Goal: Task Accomplishment & Management: Manage account settings

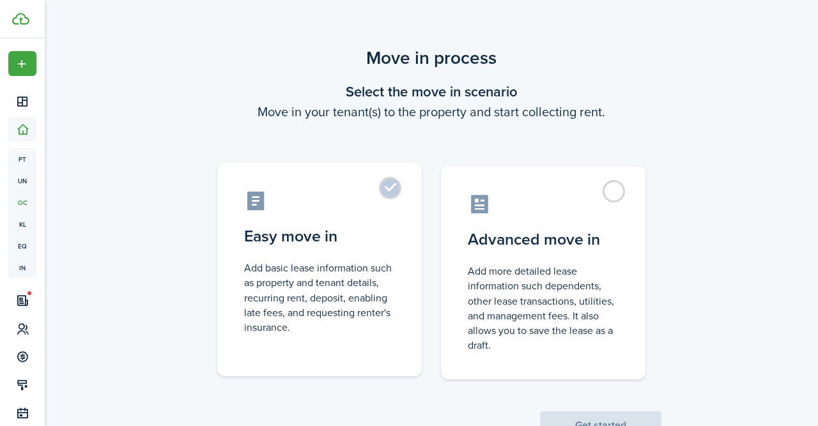
click at [389, 195] on label "Easy move in Add basic lease information such as property and tenant details, r…" at bounding box center [319, 269] width 204 height 213
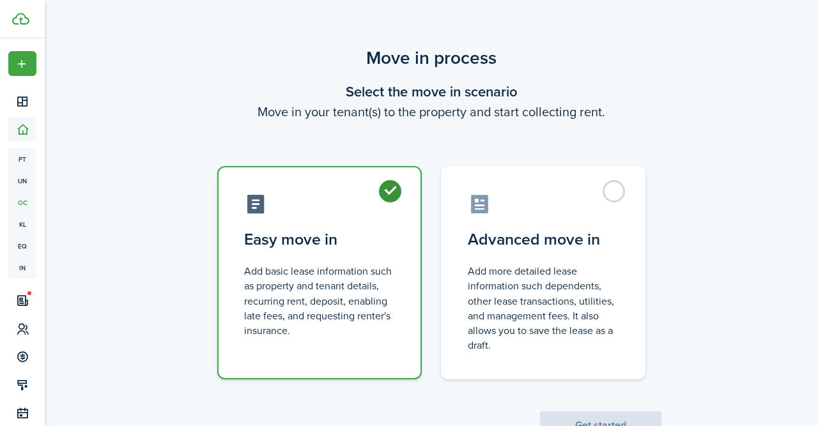
radio input "true"
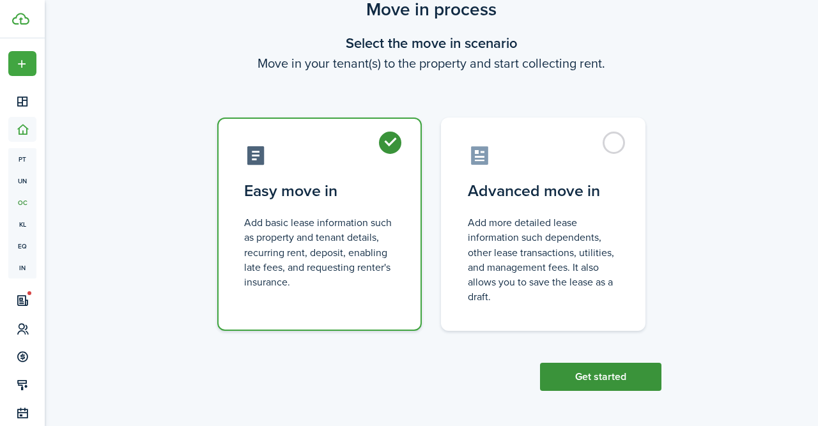
click at [614, 383] on button "Get started" at bounding box center [600, 377] width 121 height 28
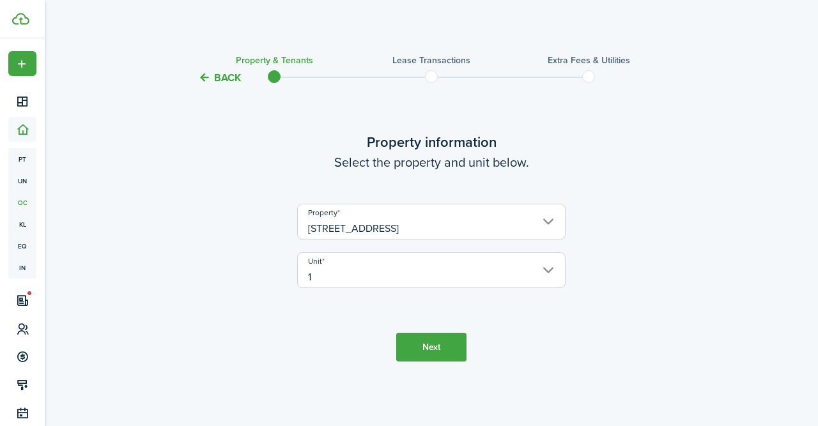
click at [436, 358] on button "Next" at bounding box center [431, 347] width 70 height 29
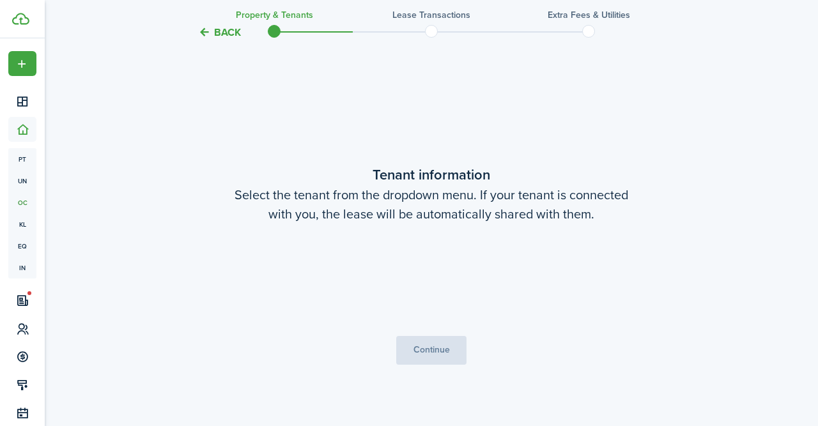
scroll to position [340, 0]
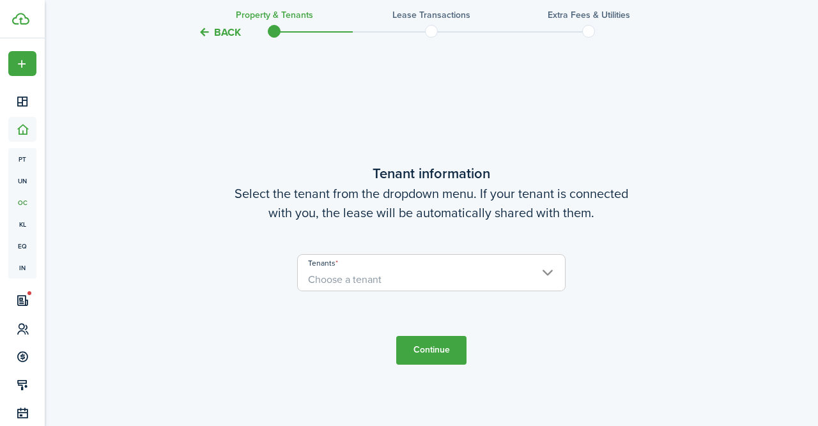
click at [554, 273] on span "Choose a tenant" at bounding box center [431, 280] width 267 height 22
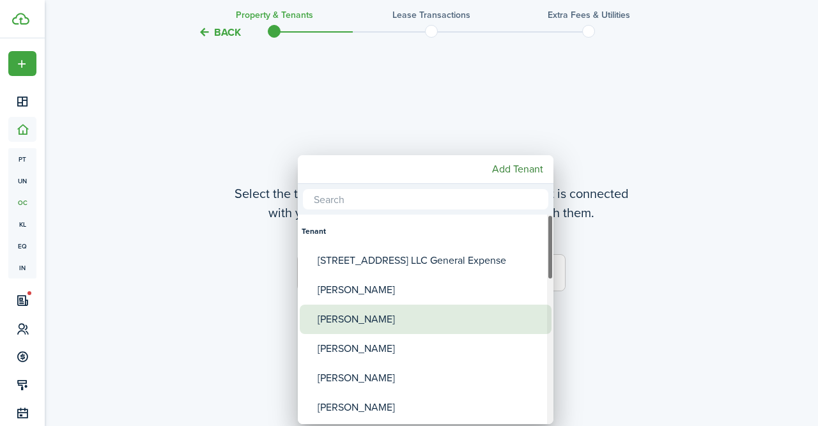
click at [444, 319] on div "[PERSON_NAME]" at bounding box center [430, 319] width 226 height 29
type input "[PERSON_NAME]"
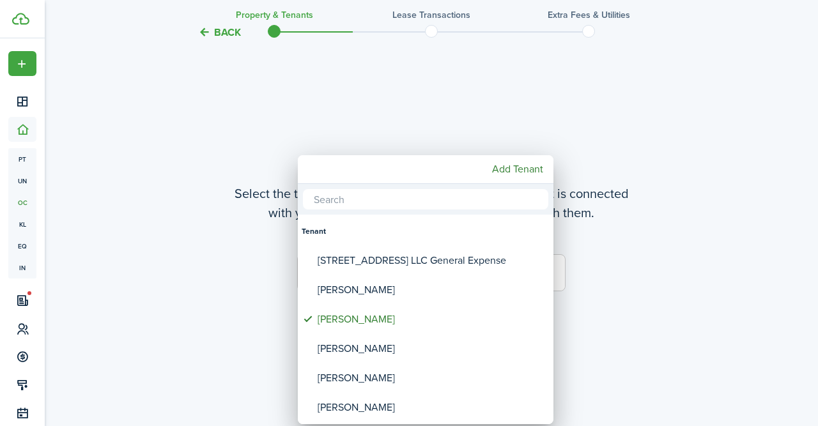
click at [621, 317] on div at bounding box center [409, 213] width 1022 height 630
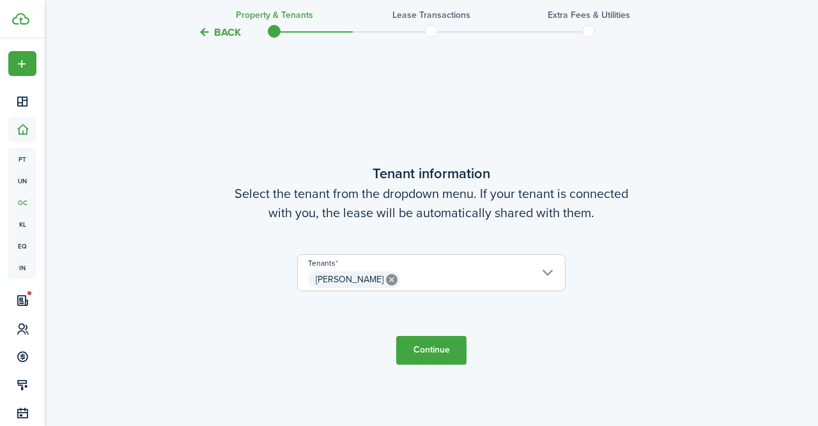
click at [445, 349] on button "Continue" at bounding box center [431, 350] width 70 height 29
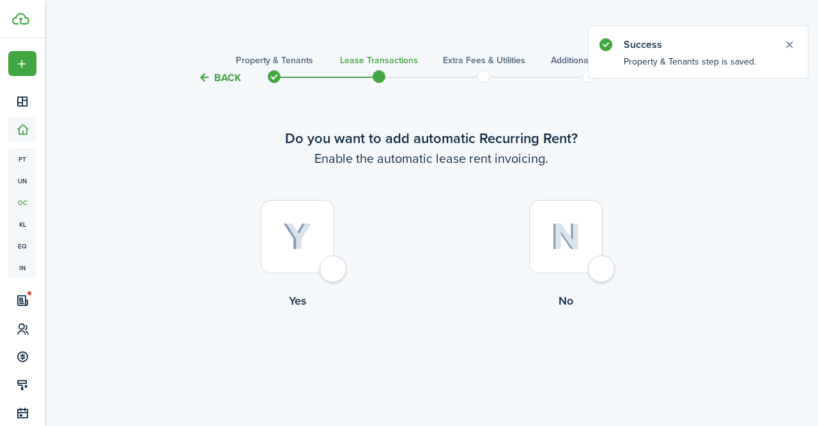
click at [334, 273] on div at bounding box center [297, 236] width 73 height 73
radio input "true"
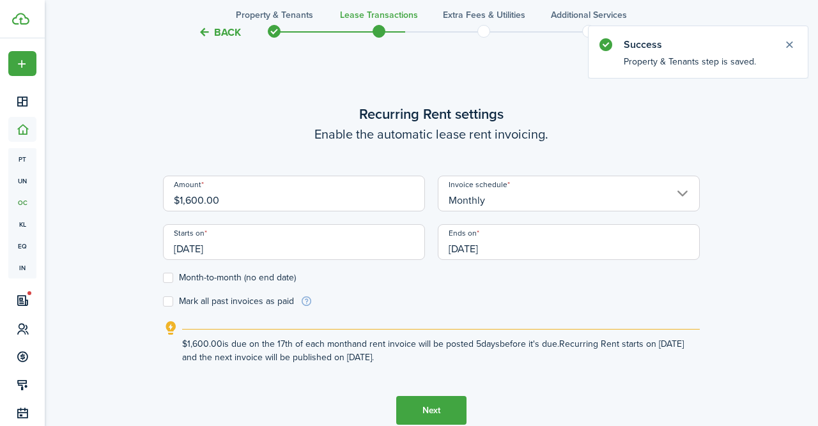
scroll to position [351, 0]
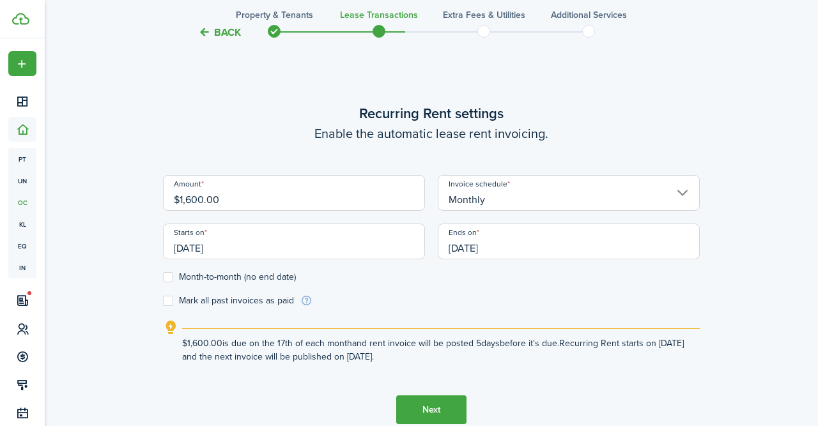
click at [190, 199] on input "$1,600.00" at bounding box center [294, 193] width 262 height 36
click at [236, 250] on input "[DATE]" at bounding box center [294, 242] width 262 height 36
type input "$1,400.00"
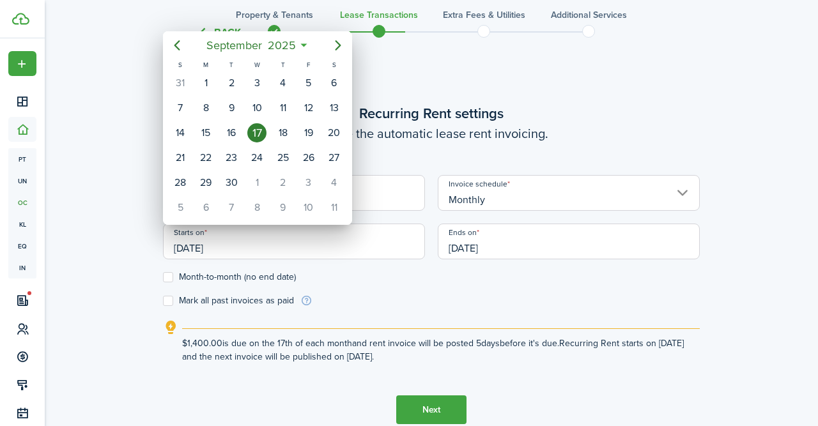
click at [344, 269] on div at bounding box center [409, 213] width 1022 height 630
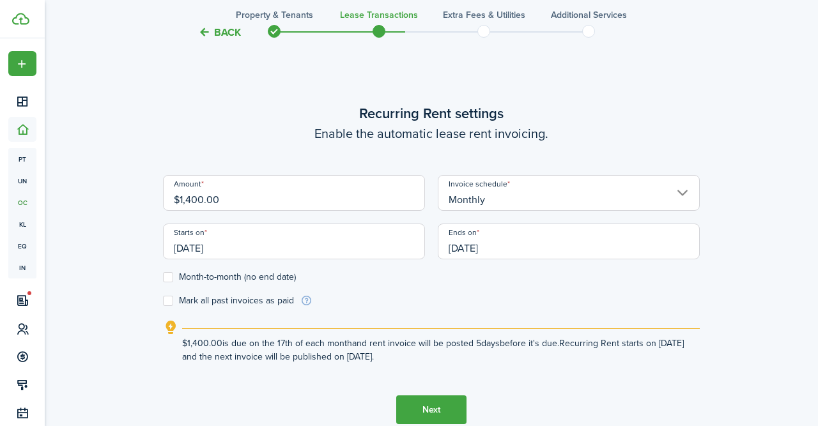
click at [504, 247] on input "[DATE]" at bounding box center [569, 242] width 262 height 36
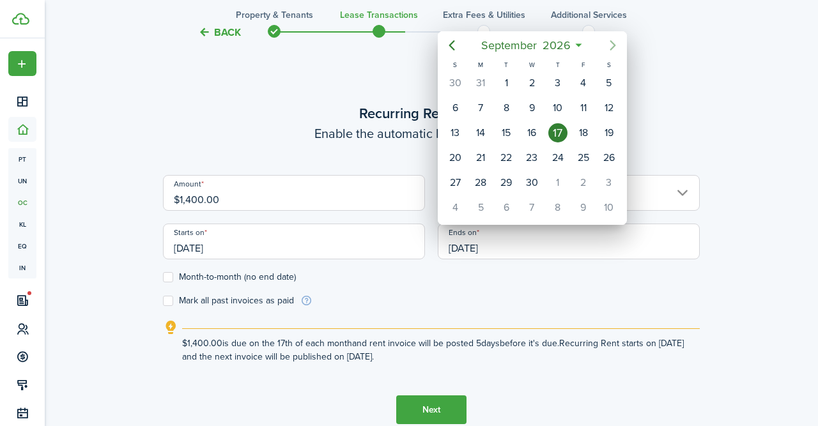
click at [618, 45] on icon "Next page" at bounding box center [612, 45] width 15 height 15
click at [506, 131] on div "17" at bounding box center [505, 132] width 19 height 19
type input "[DATE]"
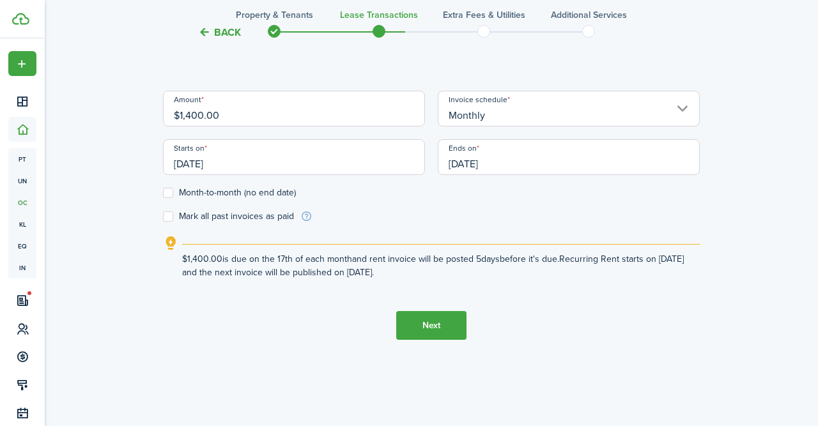
scroll to position [437, 0]
click at [430, 327] on button "Next" at bounding box center [431, 324] width 70 height 29
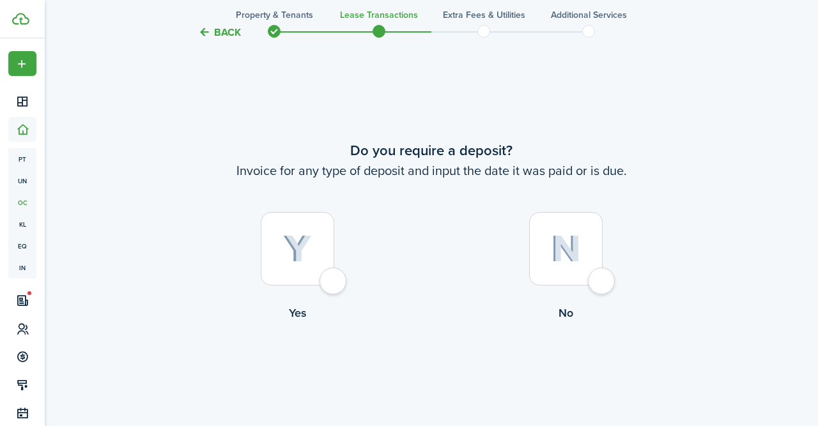
scroll to position [777, 0]
click at [597, 285] on div at bounding box center [565, 247] width 73 height 73
radio input "true"
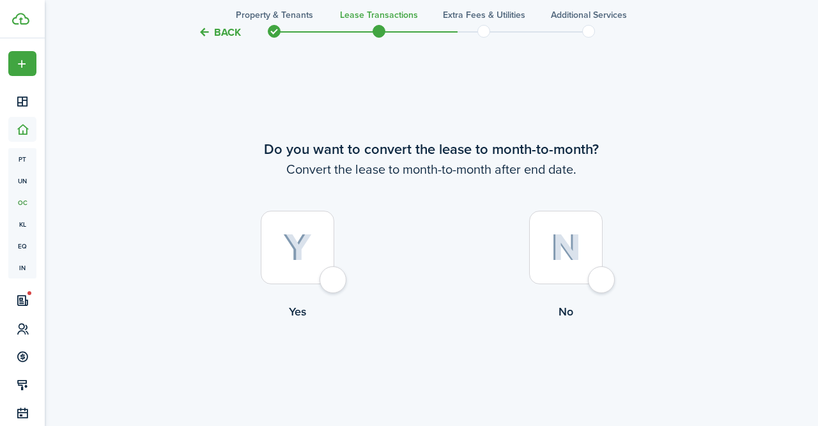
scroll to position [1203, 0]
click at [597, 285] on div at bounding box center [565, 247] width 73 height 73
radio input "true"
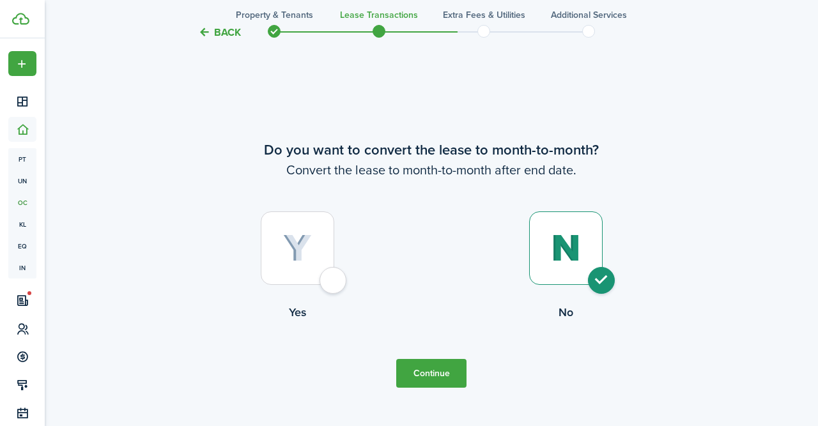
click at [423, 365] on button "Continue" at bounding box center [431, 373] width 70 height 29
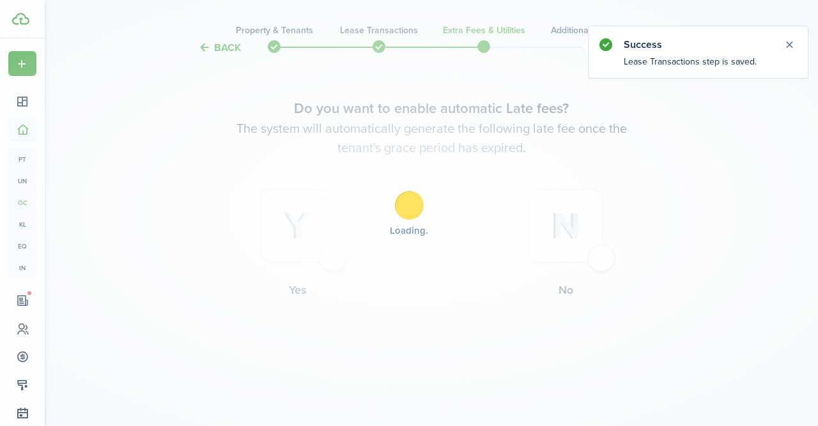
scroll to position [0, 0]
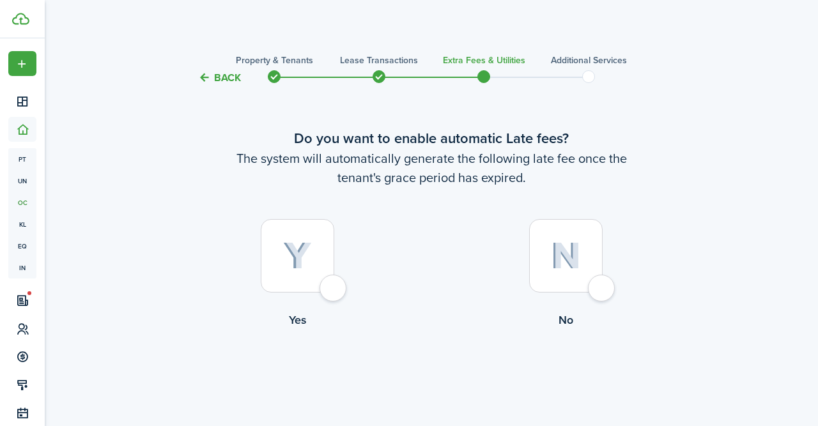
click at [592, 291] on div at bounding box center [565, 255] width 73 height 73
radio input "true"
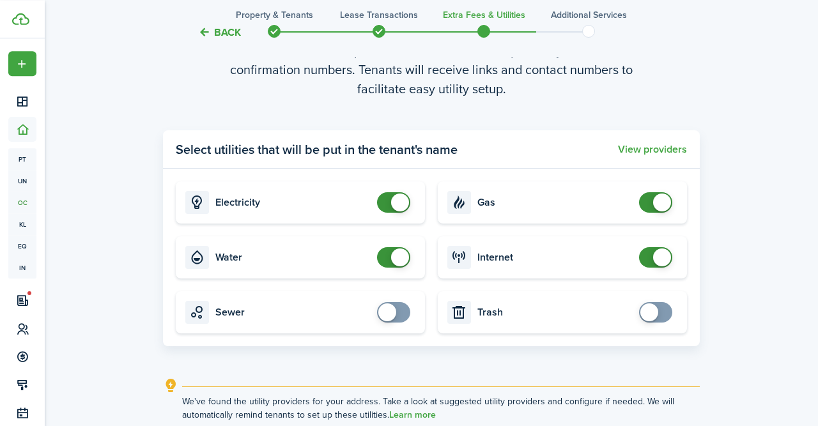
scroll to position [429, 0]
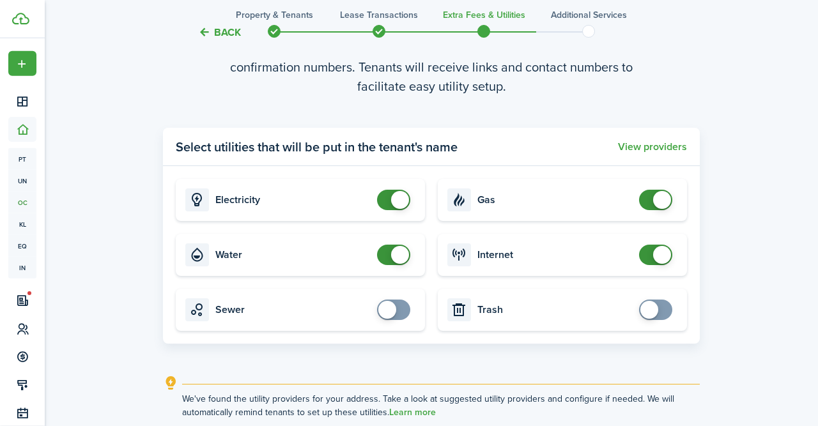
checkbox input "false"
click at [401, 254] on span at bounding box center [400, 255] width 18 height 18
checkbox input "false"
click at [403, 204] on span at bounding box center [400, 200] width 18 height 18
checkbox input "false"
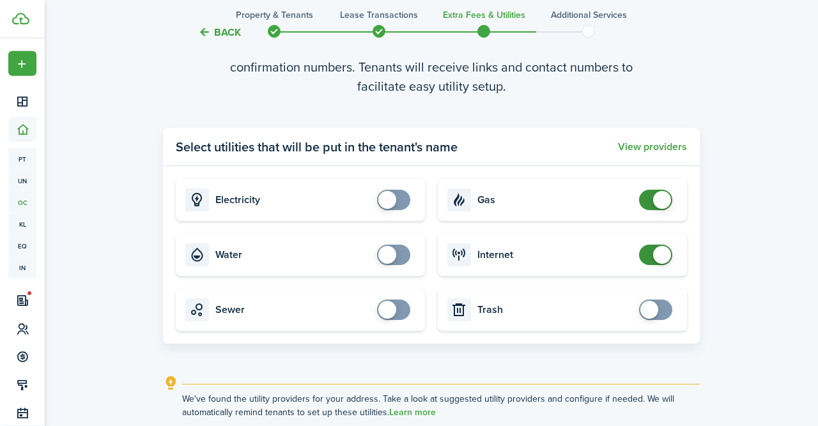
click at [660, 197] on span at bounding box center [662, 200] width 18 height 18
checkbox input "false"
click at [651, 254] on span at bounding box center [655, 255] width 13 height 20
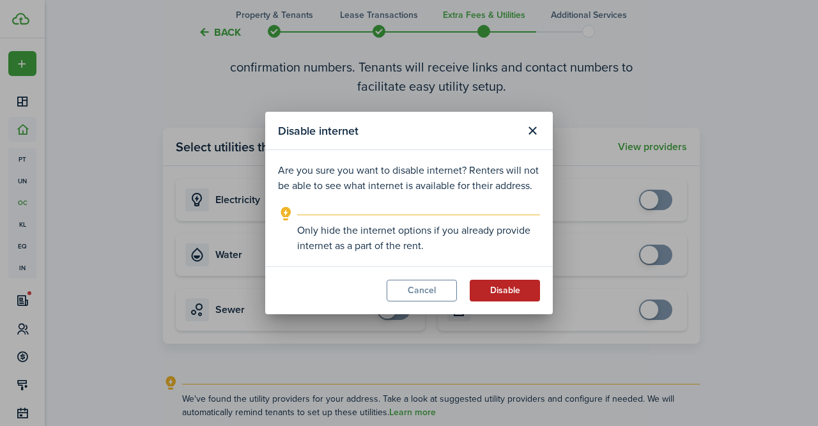
click at [512, 294] on button "Disable" at bounding box center [504, 291] width 70 height 22
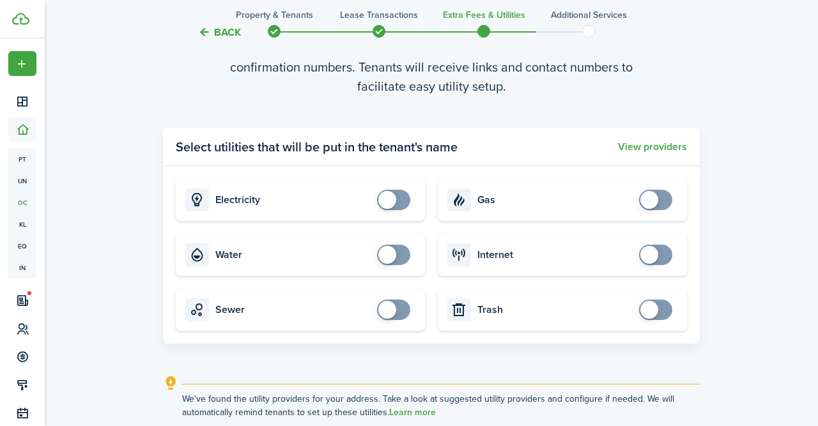
scroll to position [543, 0]
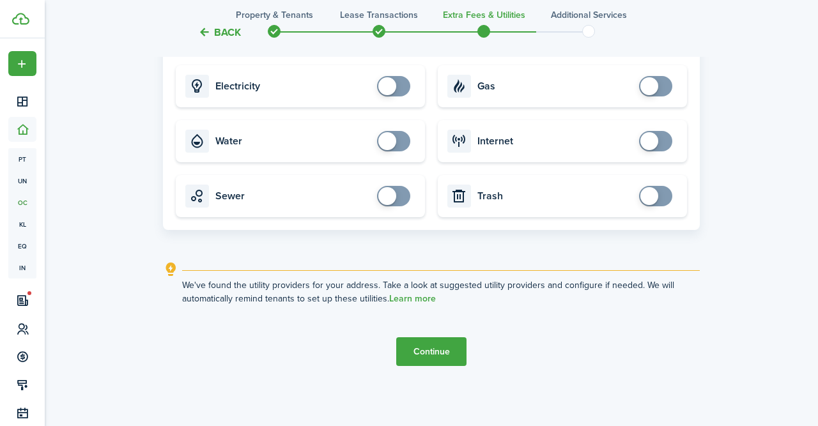
click at [436, 350] on button "Continue" at bounding box center [431, 351] width 70 height 29
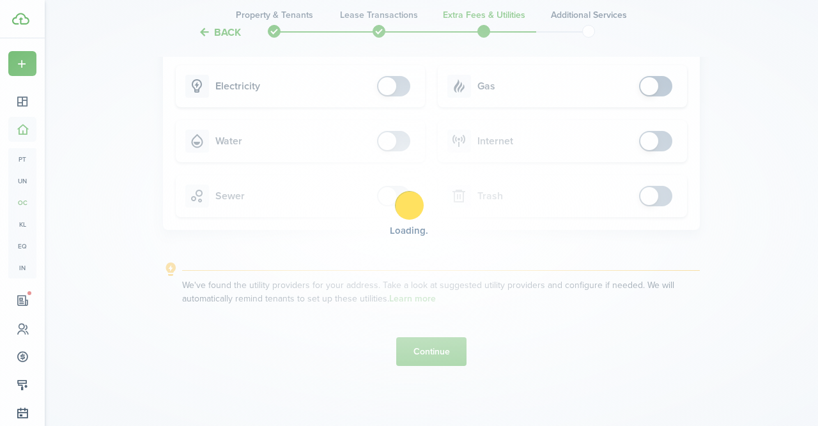
scroll to position [0, 0]
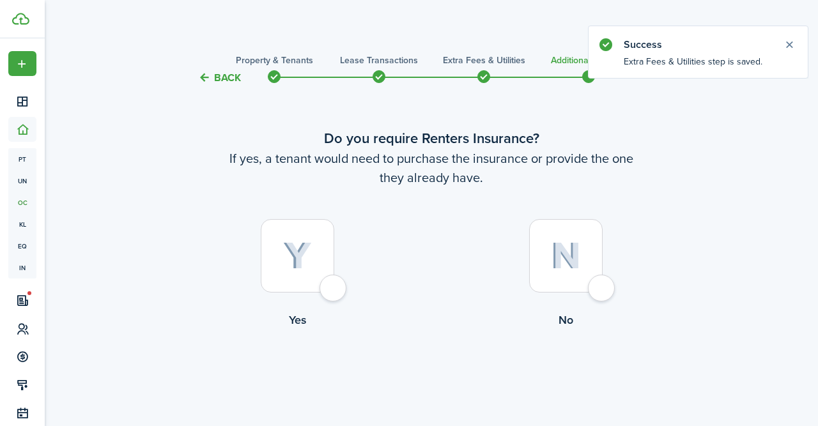
click at [597, 284] on div at bounding box center [565, 255] width 73 height 73
radio input "true"
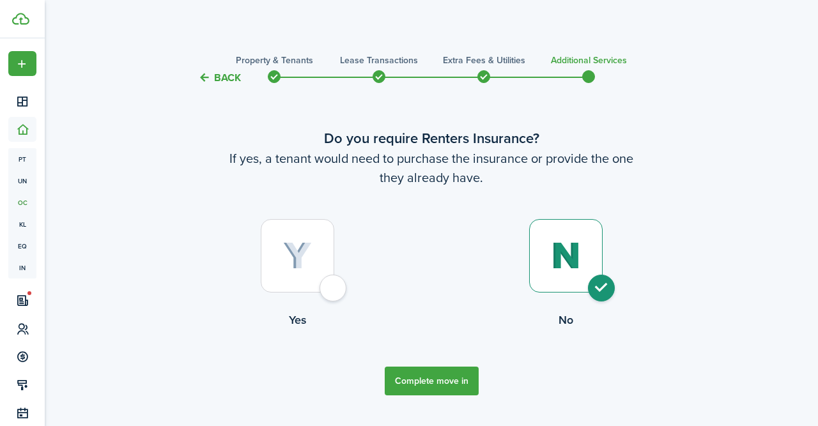
click at [584, 400] on tc-wizard-step "Do you require Renters Insurance? If yes, a tenant would need to purchase the i…" at bounding box center [431, 261] width 537 height 319
click at [450, 376] on button "Complete move in" at bounding box center [432, 381] width 94 height 29
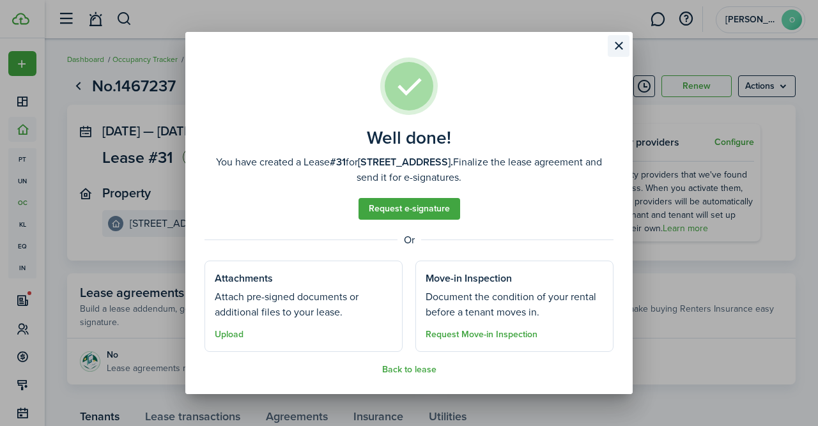
click at [617, 48] on button "Close modal" at bounding box center [618, 46] width 22 height 22
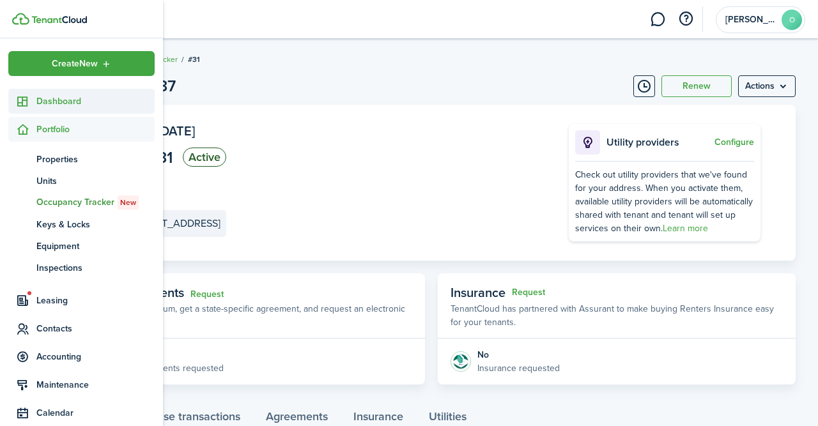
click at [68, 100] on span "Dashboard" at bounding box center [95, 101] width 118 height 13
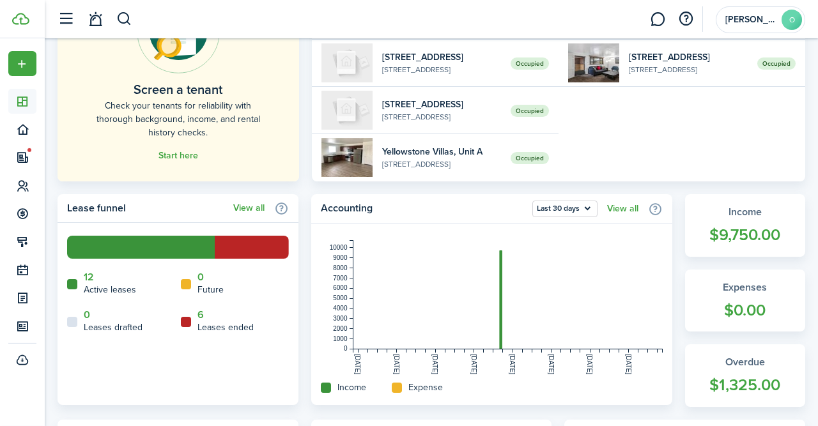
scroll to position [167, 0]
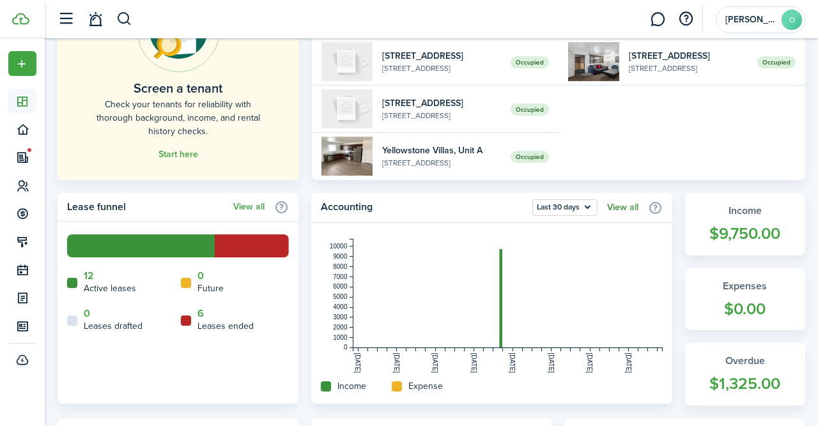
click at [629, 209] on link "View all" at bounding box center [622, 207] width 31 height 10
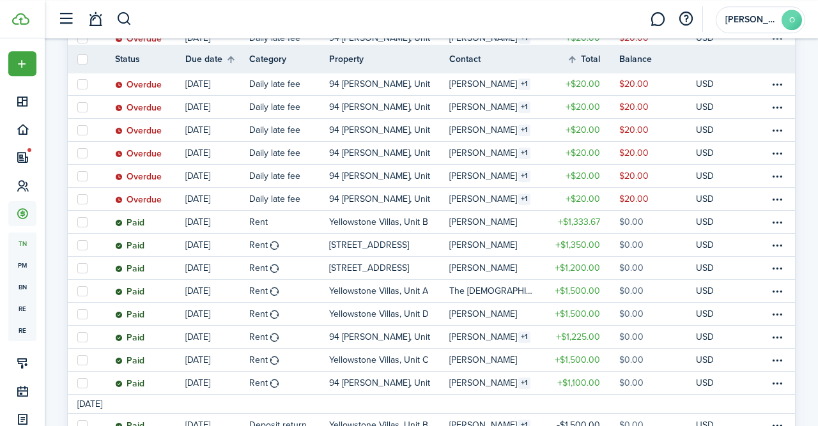
scroll to position [675, 0]
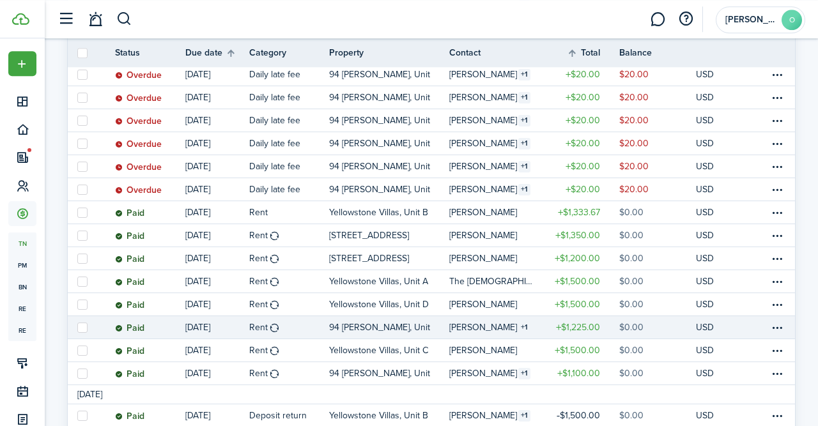
click at [581, 331] on table-amount-title "$1,225.00" at bounding box center [578, 327] width 44 height 13
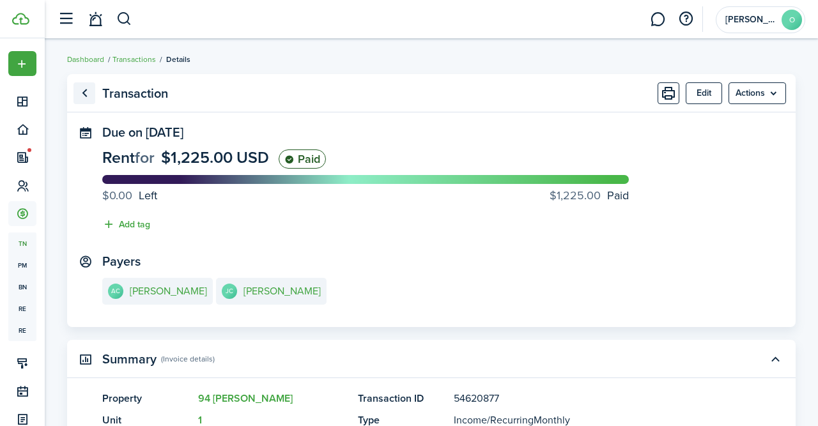
click at [89, 96] on link "Go back" at bounding box center [84, 93] width 22 height 22
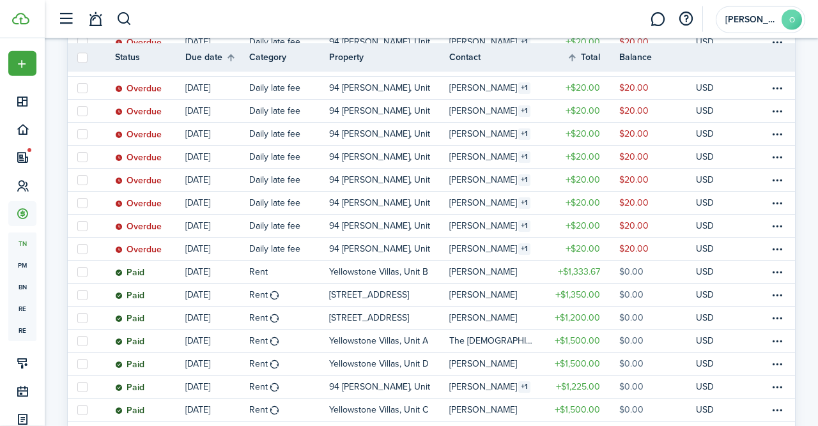
scroll to position [614, 0]
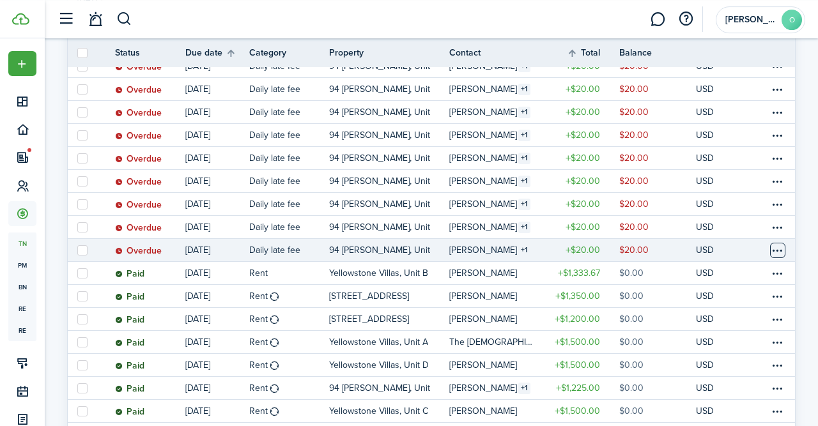
click at [775, 252] on table-menu-btn-icon at bounding box center [777, 250] width 15 height 15
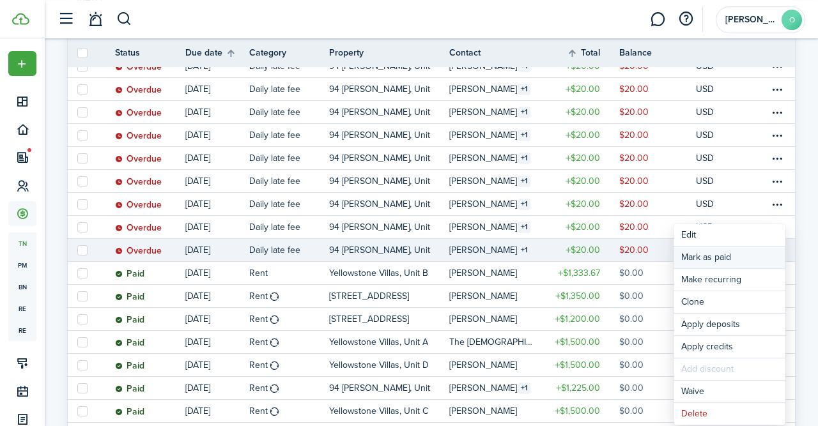
click at [725, 262] on link "Mark as paid" at bounding box center [729, 258] width 112 height 22
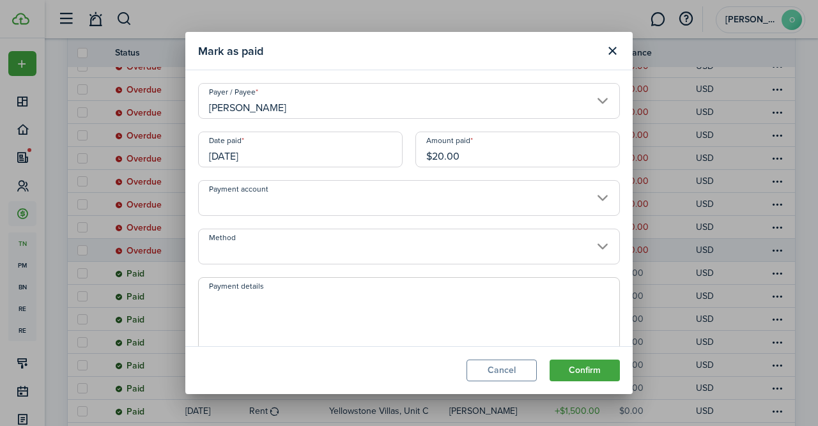
click at [390, 154] on input "[DATE]" at bounding box center [300, 150] width 204 height 36
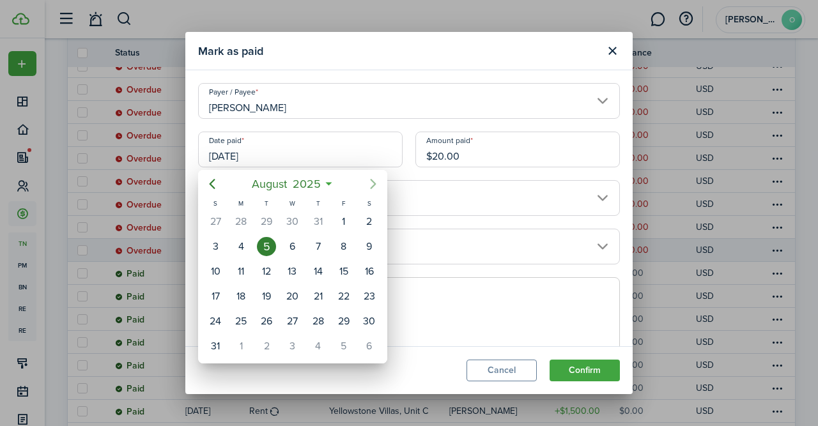
click at [374, 183] on icon "Next page" at bounding box center [373, 184] width 6 height 10
click at [323, 243] on div "11" at bounding box center [317, 246] width 19 height 19
type input "[DATE]"
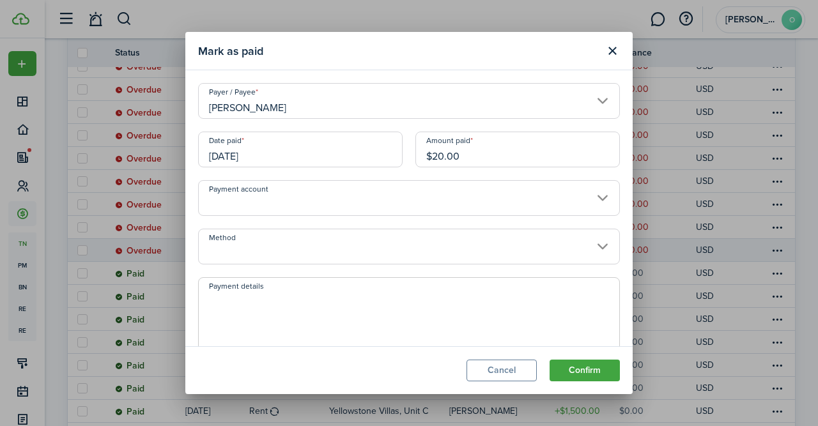
click at [602, 199] on input "Payment account" at bounding box center [409, 198] width 422 height 36
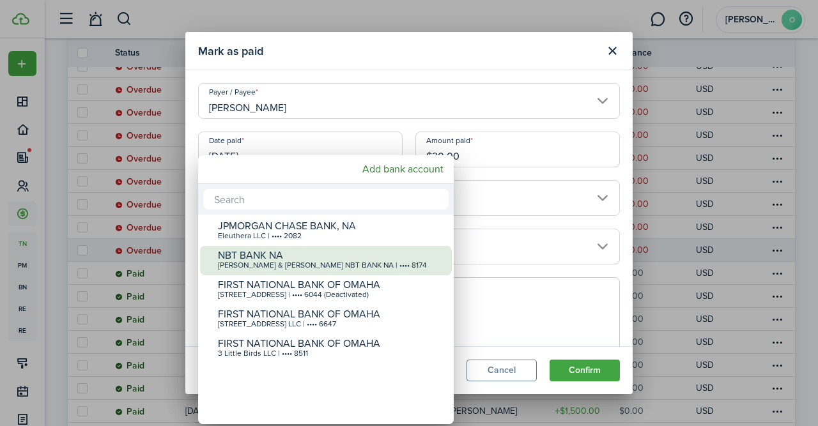
click at [385, 257] on div "NBT BANK NA" at bounding box center [331, 255] width 226 height 11
type input "•••• •••• •••• 8174"
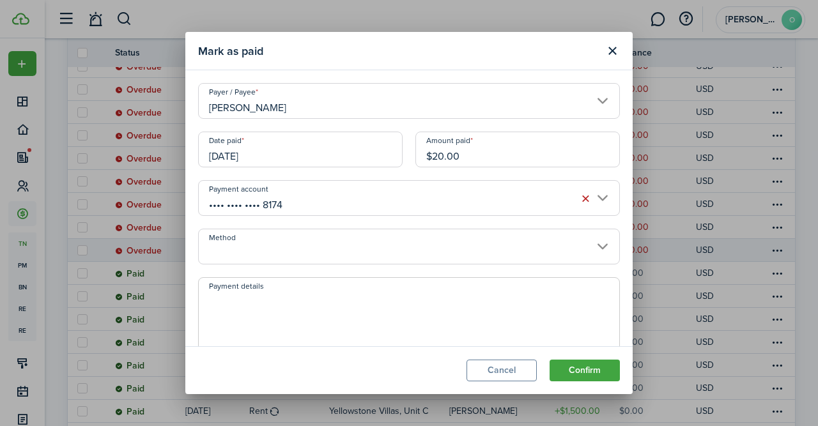
click at [601, 240] on input "Method" at bounding box center [409, 247] width 422 height 36
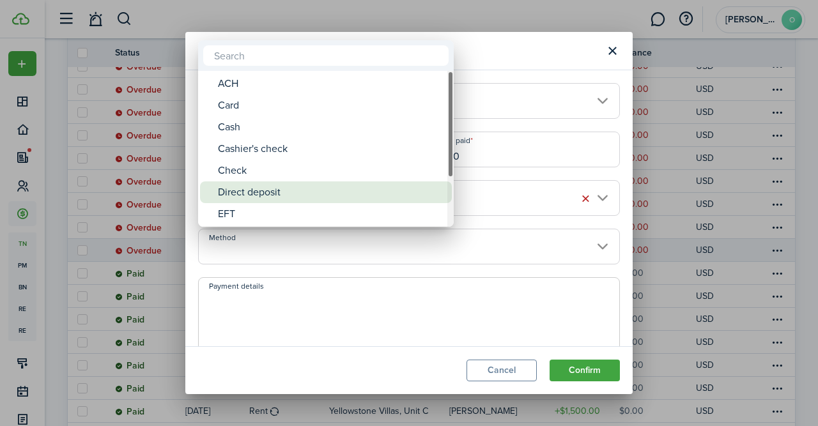
click at [271, 188] on div "Direct deposit" at bounding box center [331, 192] width 226 height 22
type input "Direct deposit"
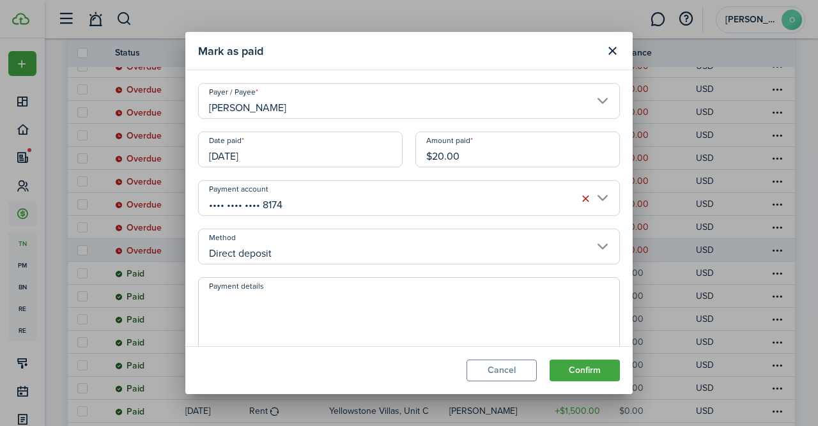
click at [277, 293] on textarea "Payment details" at bounding box center [409, 322] width 420 height 61
type textarea "$1000 deposit made to NBT"
click at [606, 371] on button "Confirm" at bounding box center [584, 371] width 70 height 22
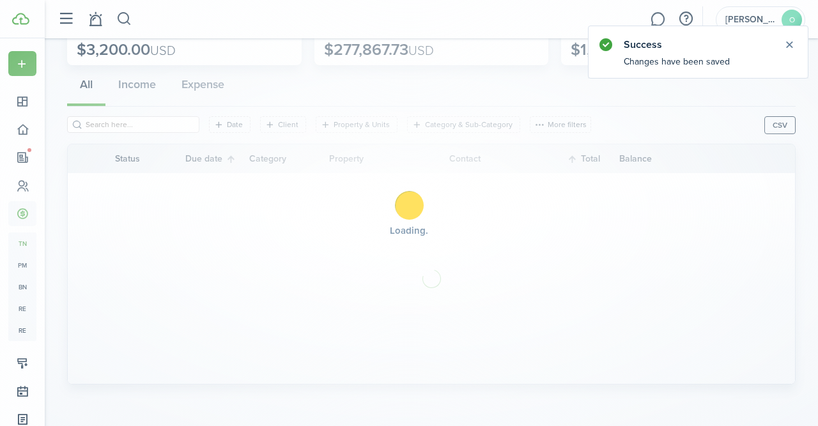
scroll to position [89, 0]
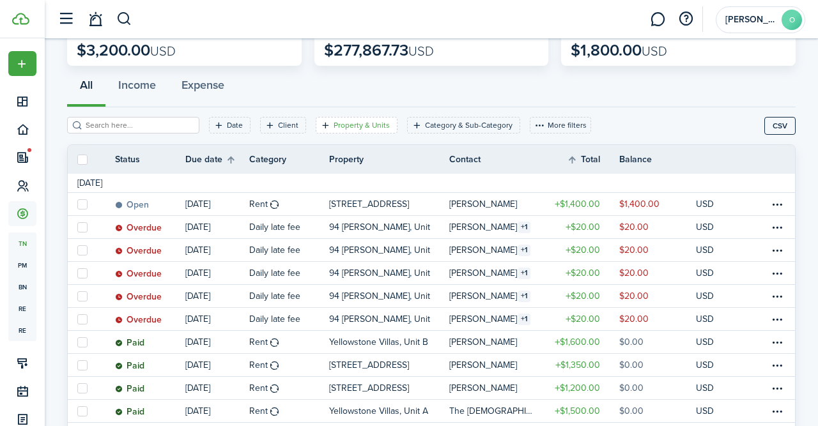
click at [351, 123] on filter-tag-label "Property & Units" at bounding box center [361, 124] width 56 height 11
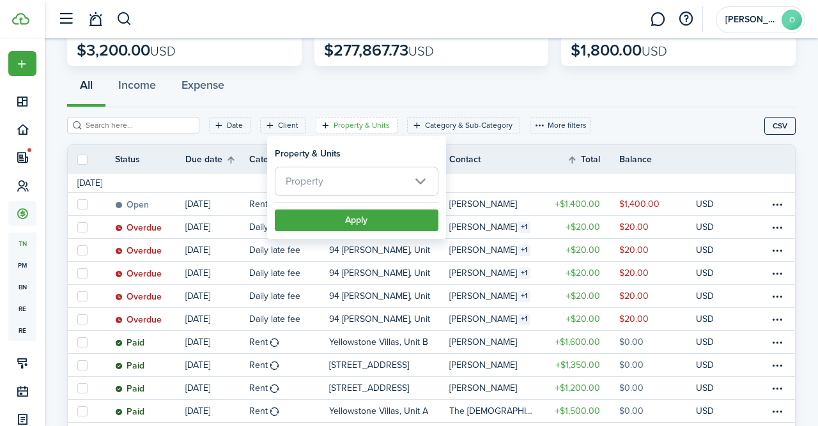
click at [429, 181] on span "Property" at bounding box center [356, 181] width 162 height 28
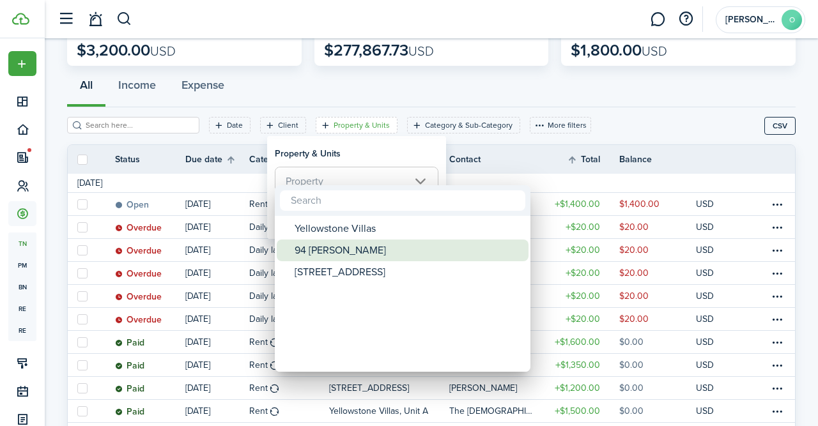
click at [328, 249] on div "94 [PERSON_NAME]" at bounding box center [407, 251] width 226 height 22
type input "94 [PERSON_NAME]"
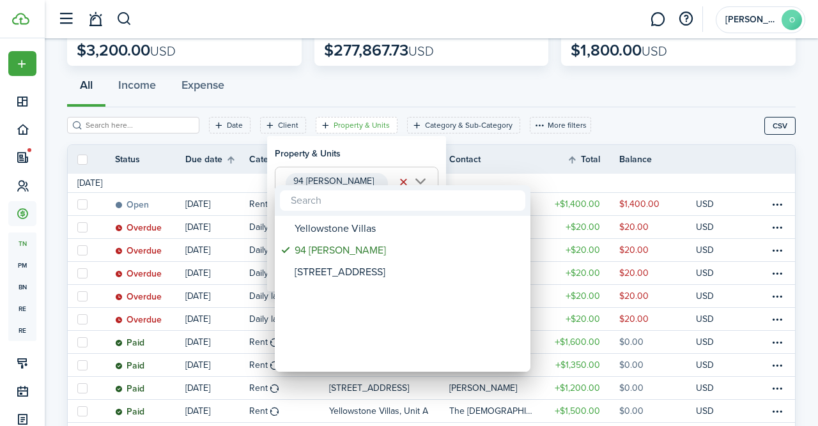
click at [643, 133] on div at bounding box center [409, 213] width 1022 height 630
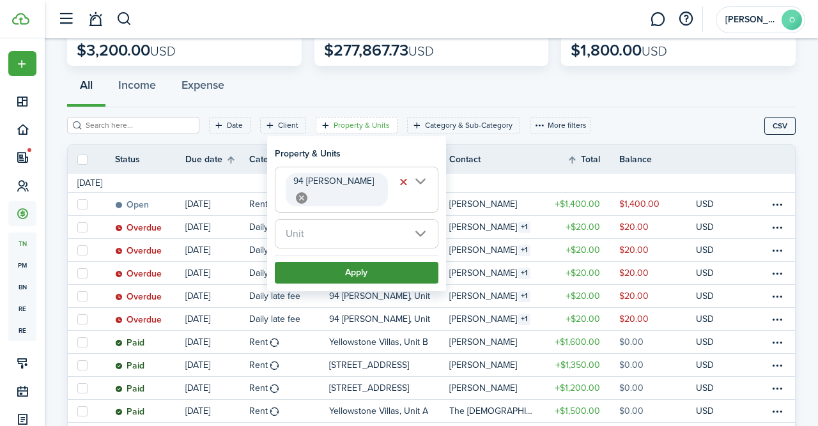
click at [398, 262] on button "Apply" at bounding box center [357, 273] width 164 height 22
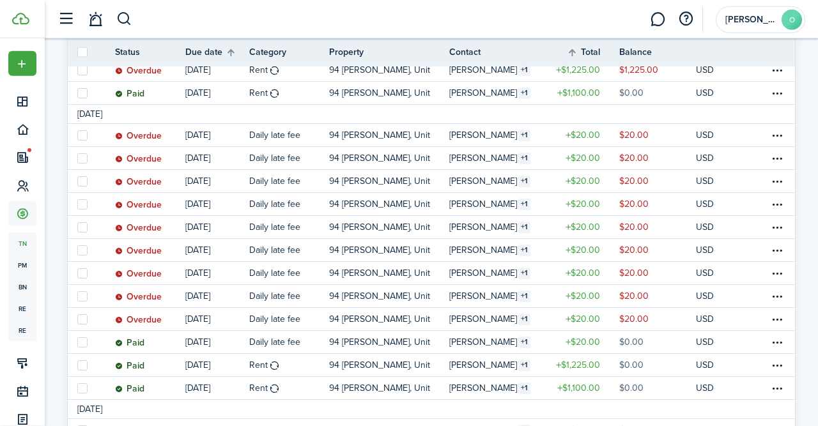
scroll to position [344, 0]
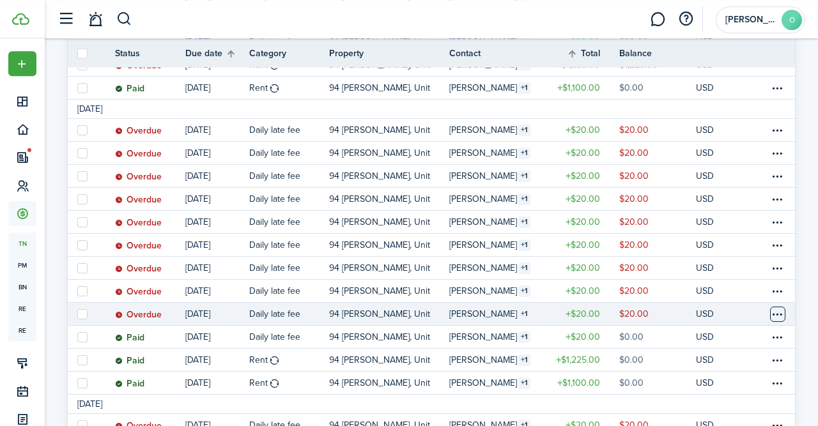
click at [779, 316] on table-menu-btn-icon at bounding box center [777, 314] width 15 height 15
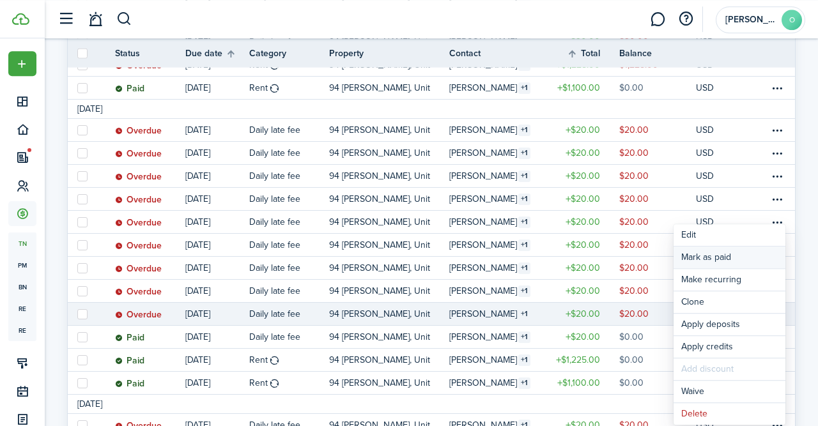
click at [722, 259] on link "Mark as paid" at bounding box center [729, 258] width 112 height 22
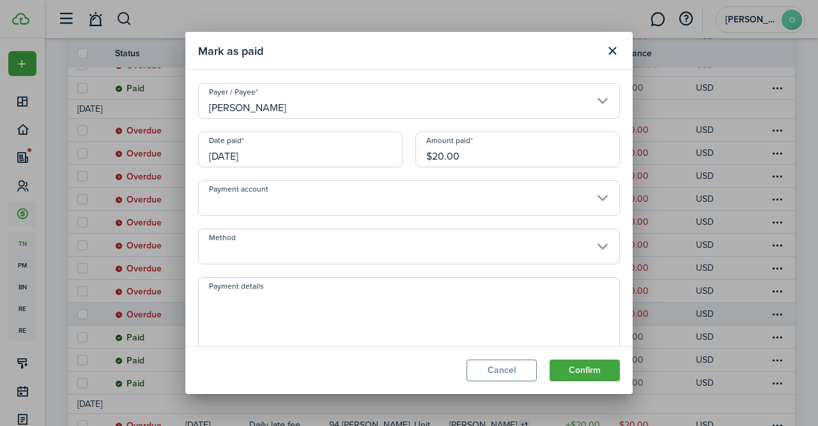
click at [375, 151] on input "[DATE]" at bounding box center [300, 150] width 204 height 36
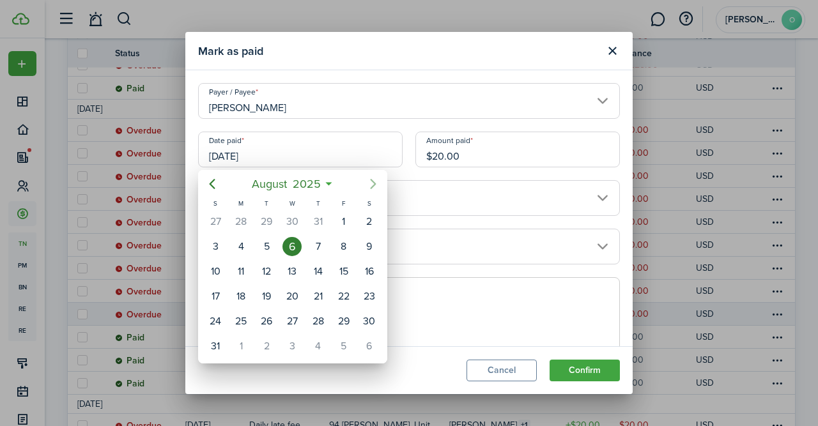
click at [373, 183] on icon "Next page" at bounding box center [373, 184] width 6 height 10
click at [321, 248] on div "11" at bounding box center [317, 246] width 19 height 19
type input "[DATE]"
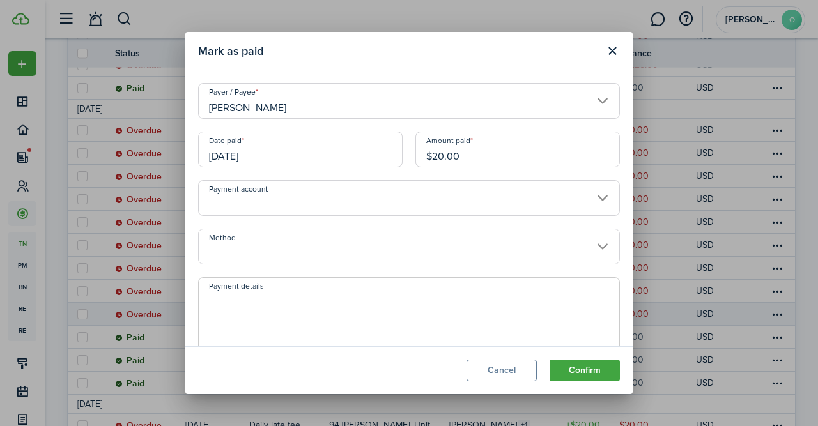
click at [600, 203] on input "Payment account" at bounding box center [409, 198] width 422 height 36
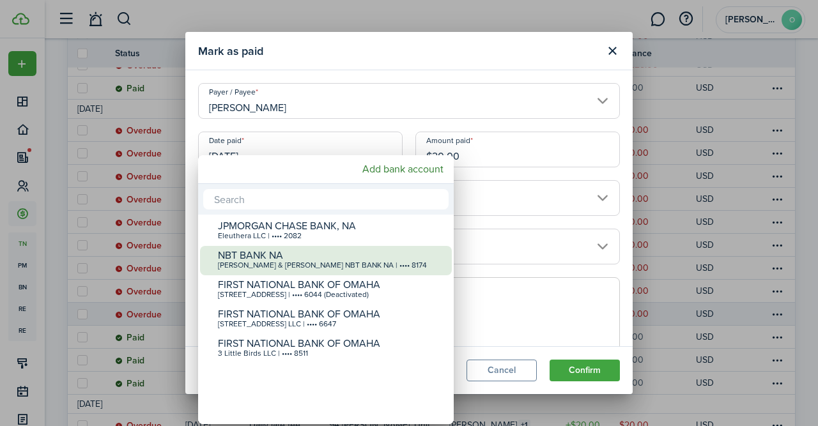
click at [383, 268] on div "[PERSON_NAME] & [PERSON_NAME] NBT BANK NA | •••• 8174" at bounding box center [331, 265] width 226 height 9
type input "•••• •••• •••• 8174"
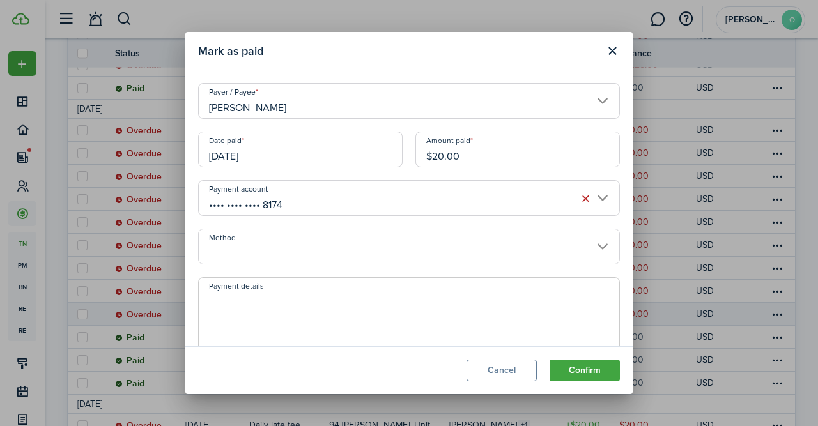
click at [491, 246] on input "Method" at bounding box center [409, 247] width 422 height 36
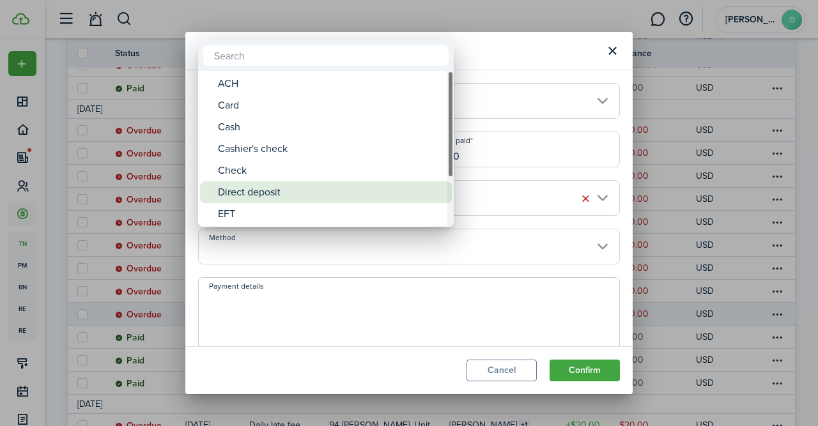
click at [300, 190] on div "Direct deposit" at bounding box center [331, 192] width 226 height 22
type input "Direct deposit"
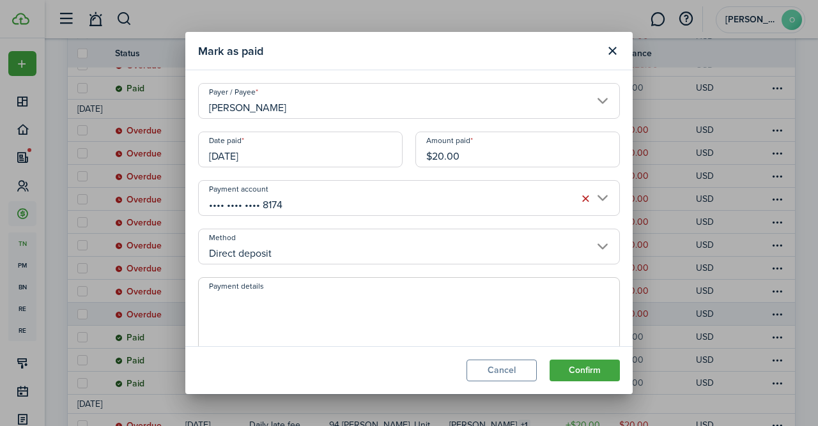
click at [296, 311] on textarea "Payment details" at bounding box center [409, 322] width 420 height 61
type textarea "paid $1000 to NBT bank"
click at [581, 368] on button "Confirm" at bounding box center [584, 371] width 70 height 22
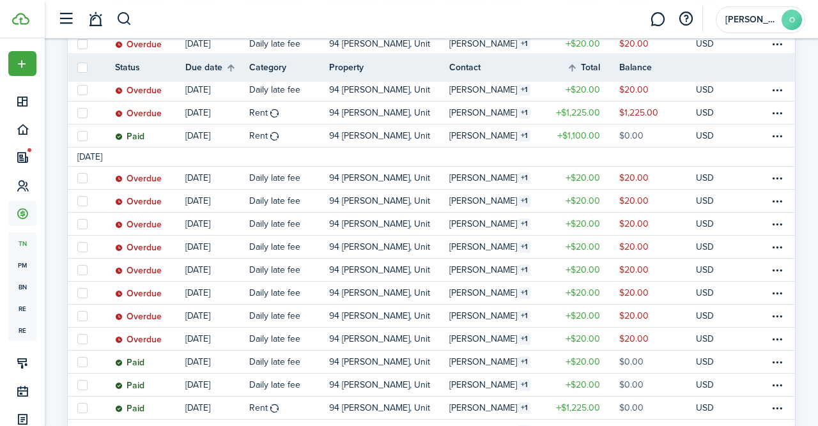
scroll to position [313, 0]
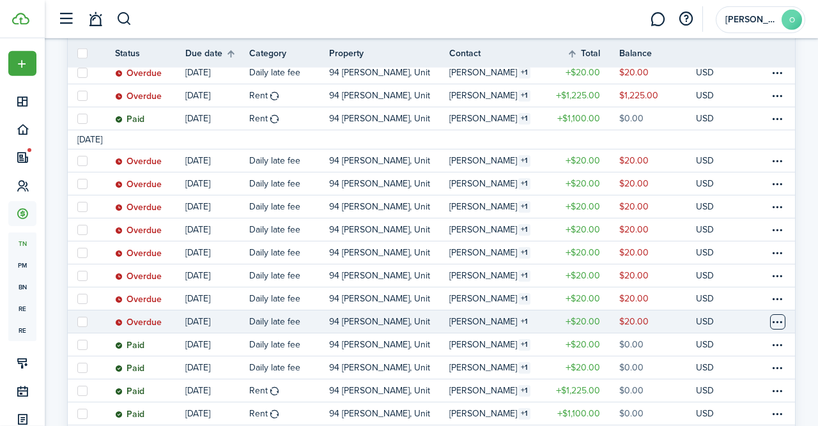
click at [779, 321] on table-menu-btn-icon at bounding box center [777, 321] width 15 height 15
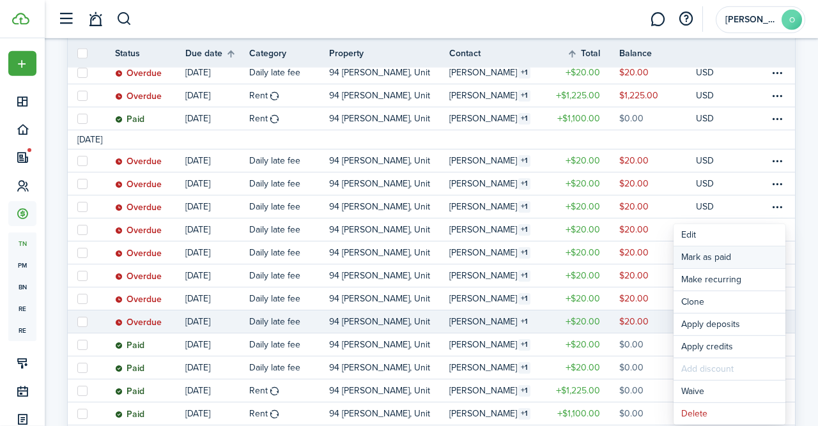
click at [708, 261] on link "Mark as paid" at bounding box center [729, 258] width 112 height 22
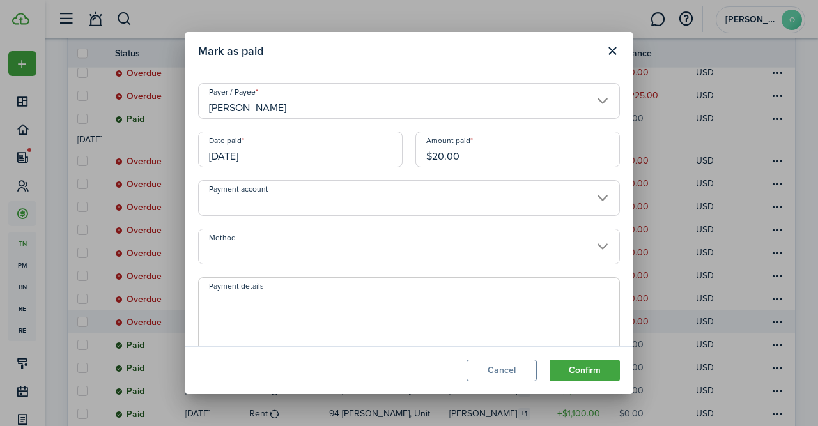
click at [383, 158] on input "[DATE]" at bounding box center [300, 150] width 204 height 36
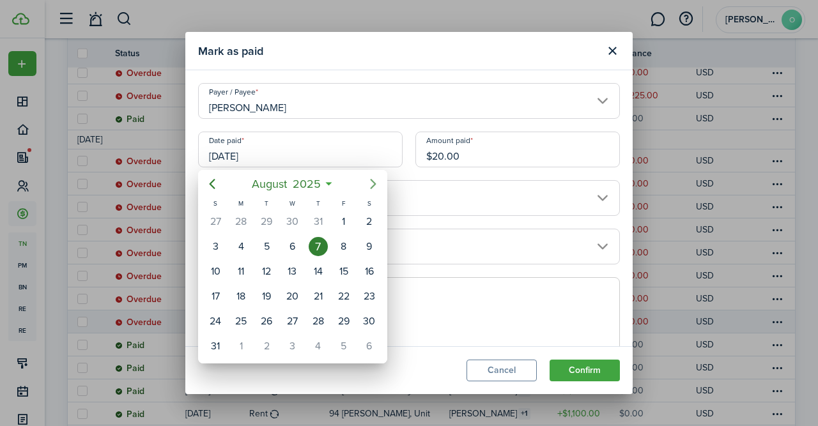
click at [369, 185] on icon "Next page" at bounding box center [372, 183] width 15 height 15
click at [322, 245] on div "11" at bounding box center [317, 246] width 19 height 19
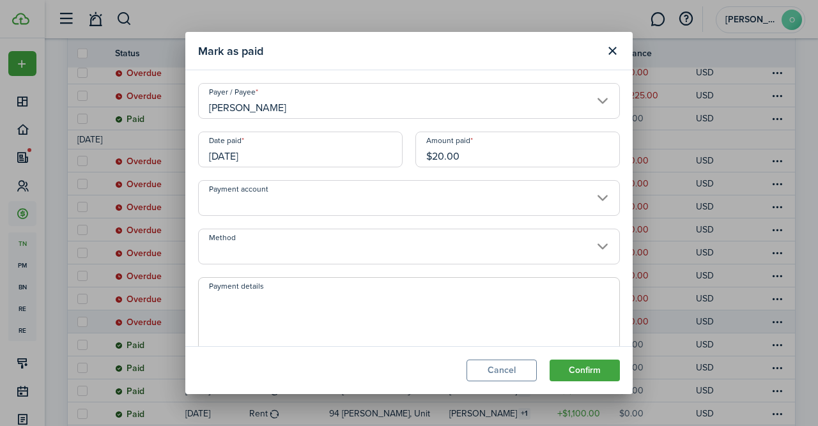
type input "[DATE]"
click at [599, 207] on input "Payment account" at bounding box center [409, 198] width 422 height 36
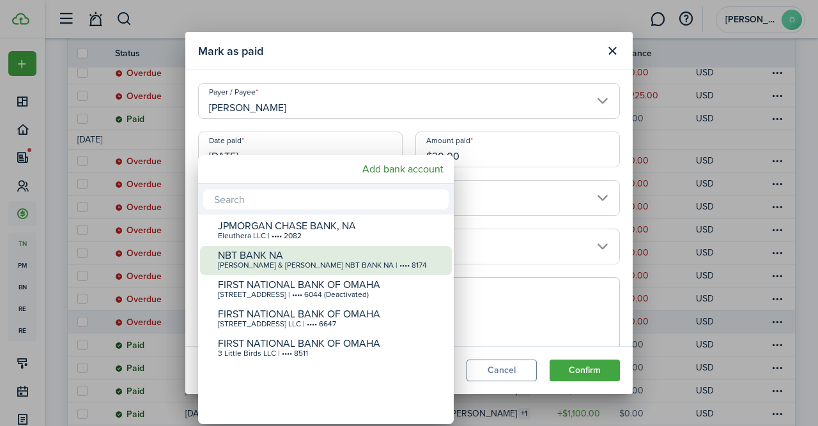
click at [361, 263] on div "[PERSON_NAME] & [PERSON_NAME] NBT BANK NA | •••• 8174" at bounding box center [331, 265] width 226 height 9
type input "•••• •••• •••• 8174"
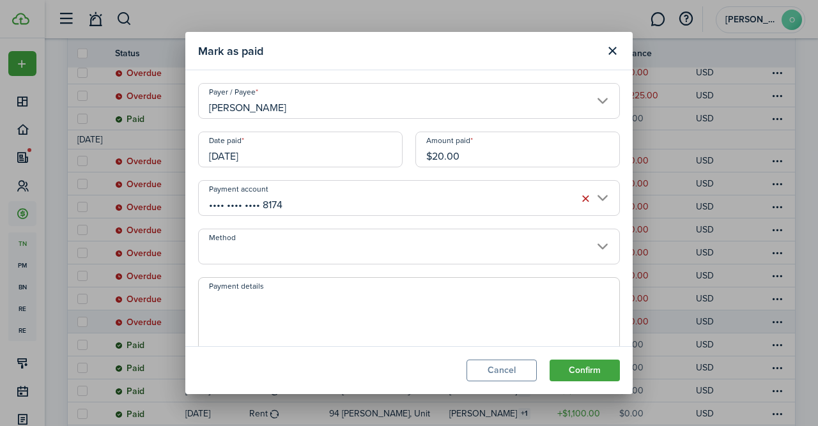
click at [595, 252] on input "Method" at bounding box center [409, 247] width 422 height 36
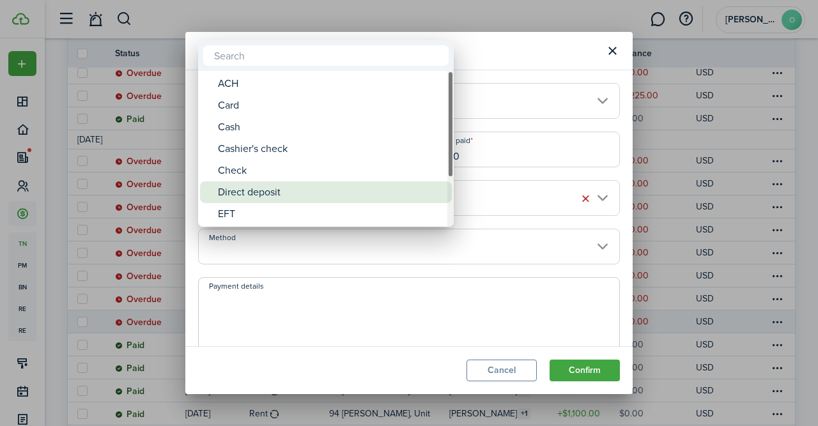
click at [355, 192] on div "Direct deposit" at bounding box center [331, 192] width 226 height 22
type input "Direct deposit"
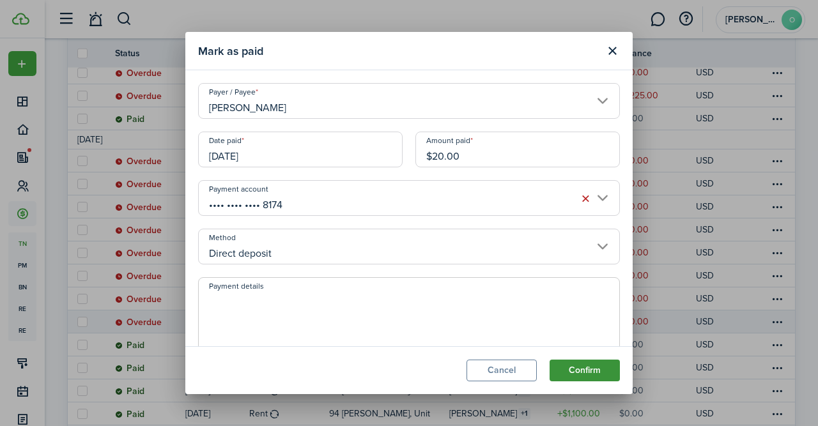
click at [592, 372] on button "Confirm" at bounding box center [584, 371] width 70 height 22
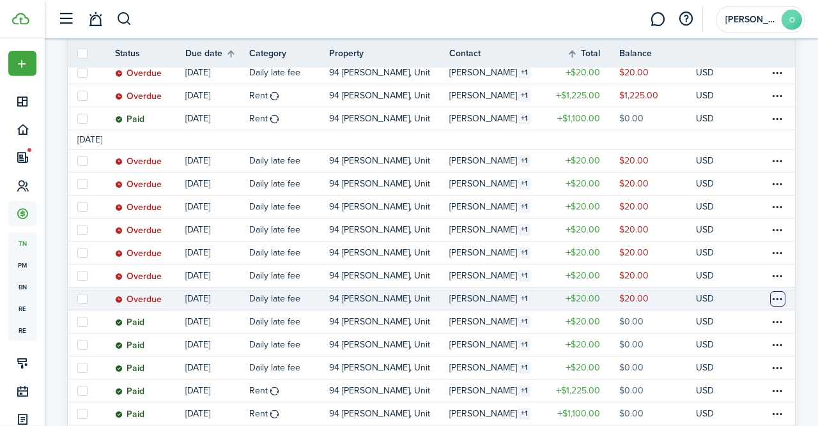
click at [782, 300] on table-menu-btn-icon at bounding box center [777, 298] width 15 height 15
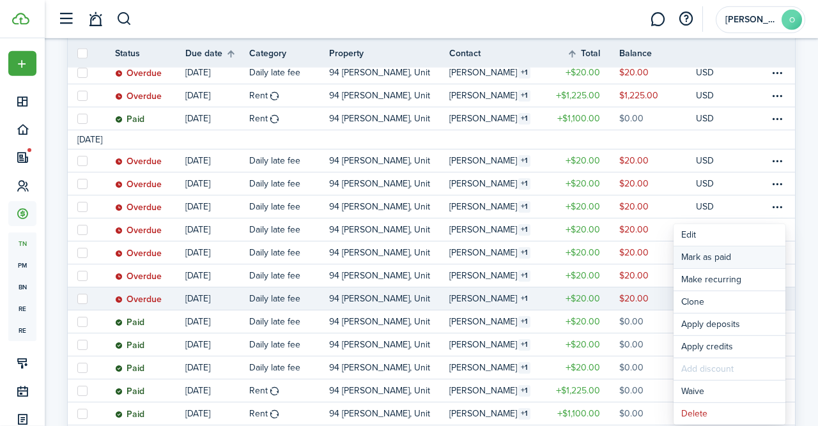
click at [729, 255] on link "Mark as paid" at bounding box center [729, 258] width 112 height 22
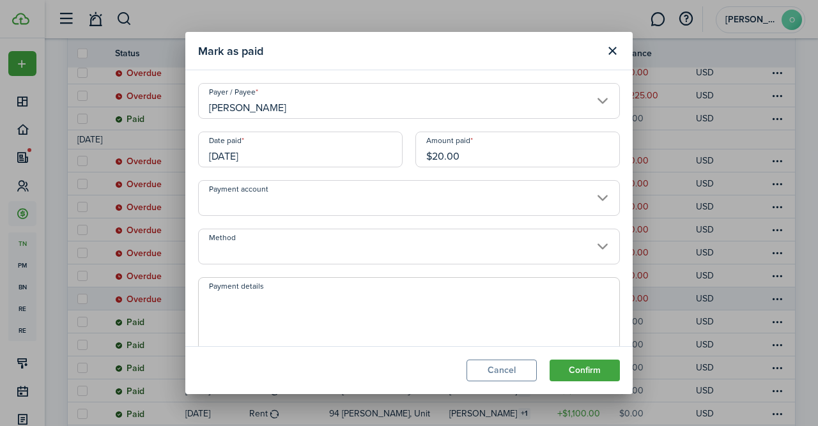
click at [330, 157] on input "[DATE]" at bounding box center [300, 150] width 204 height 36
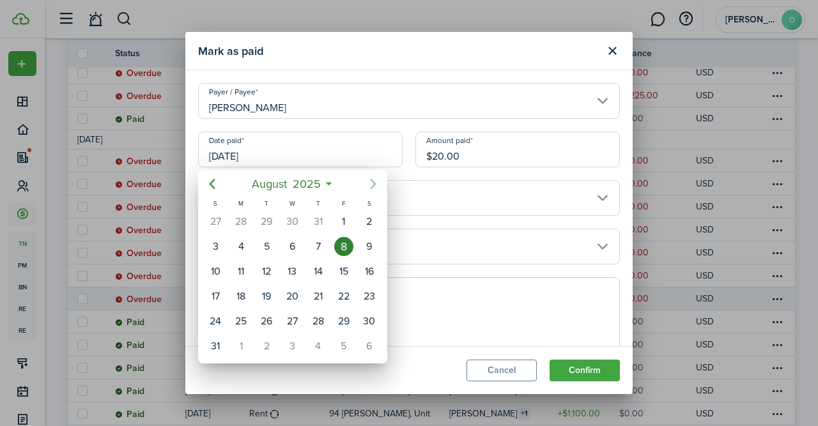
click at [371, 185] on icon "Next page" at bounding box center [372, 183] width 15 height 15
click at [321, 241] on div "11" at bounding box center [317, 246] width 19 height 19
type input "[DATE]"
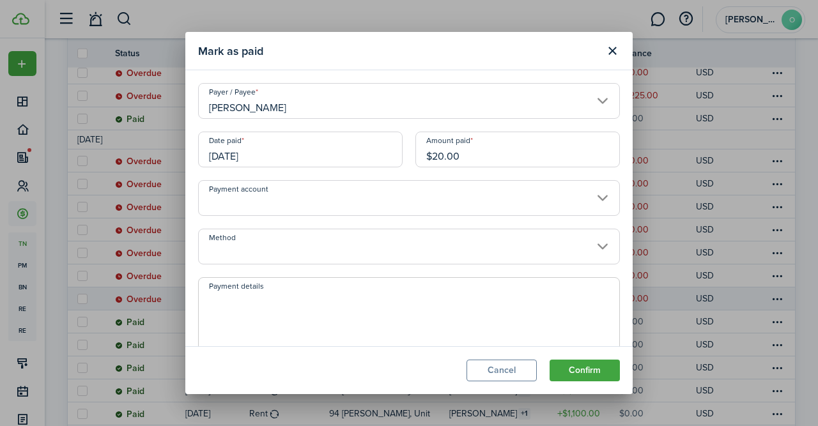
click at [602, 195] on input "Payment account" at bounding box center [409, 198] width 422 height 36
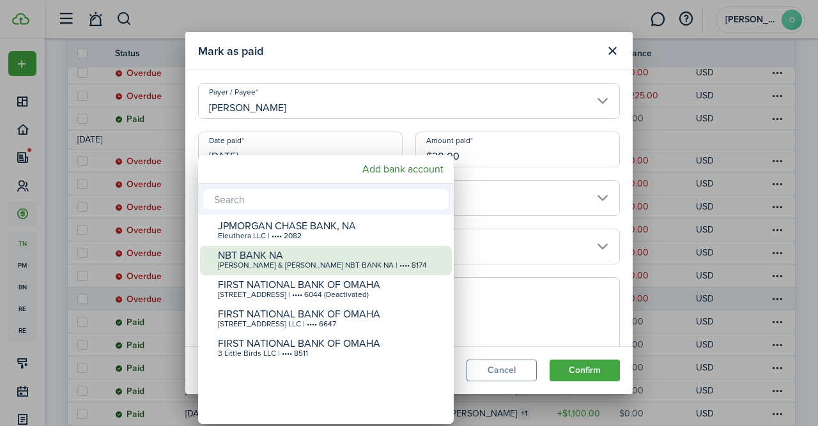
click at [372, 251] on div "NBT BANK NA" at bounding box center [331, 255] width 226 height 11
type input "•••• •••• •••• 8174"
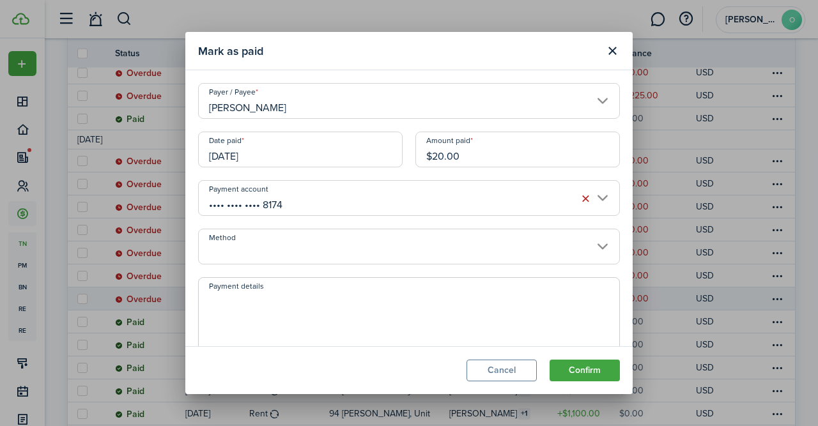
click at [598, 249] on input "Method" at bounding box center [409, 247] width 422 height 36
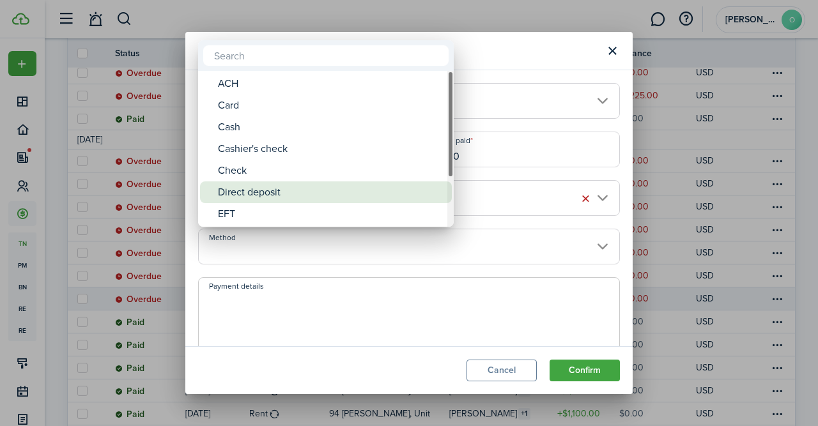
click at [347, 198] on div "Direct deposit" at bounding box center [331, 192] width 226 height 22
type input "Direct deposit"
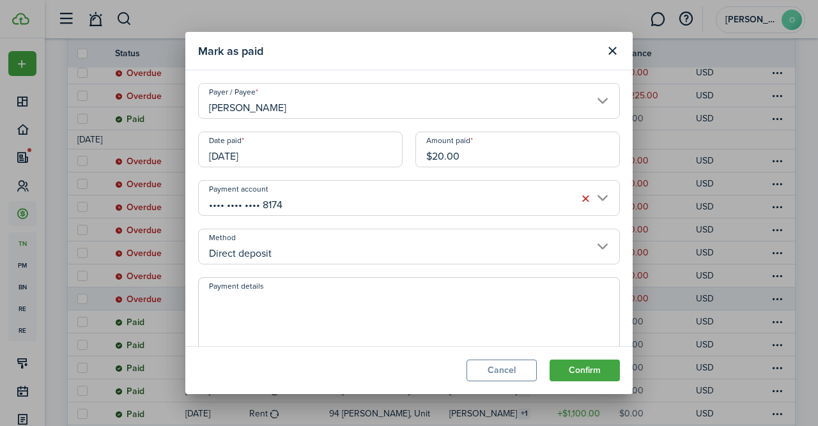
click at [522, 316] on textarea "Payment details" at bounding box center [409, 322] width 420 height 61
type textarea "$1000 deposit made"
click at [581, 368] on button "Confirm" at bounding box center [584, 371] width 70 height 22
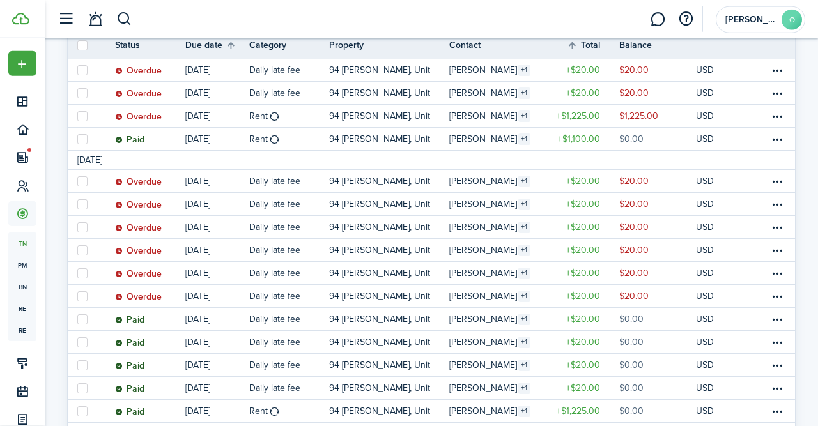
scroll to position [323, 0]
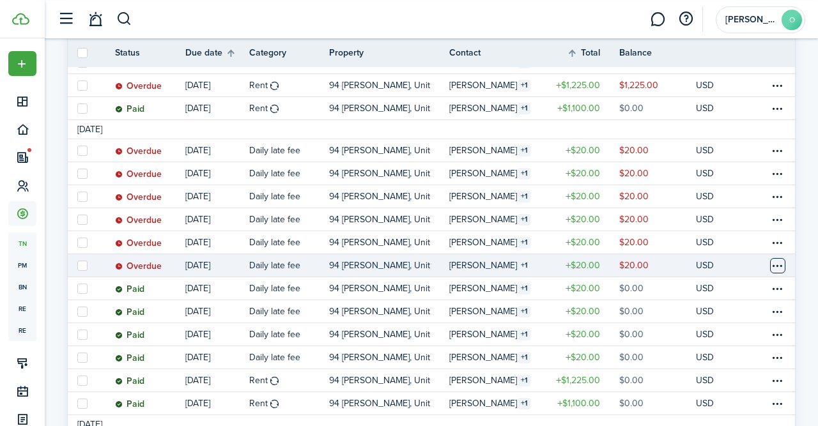
click at [780, 271] on table-menu-btn-icon at bounding box center [777, 265] width 15 height 15
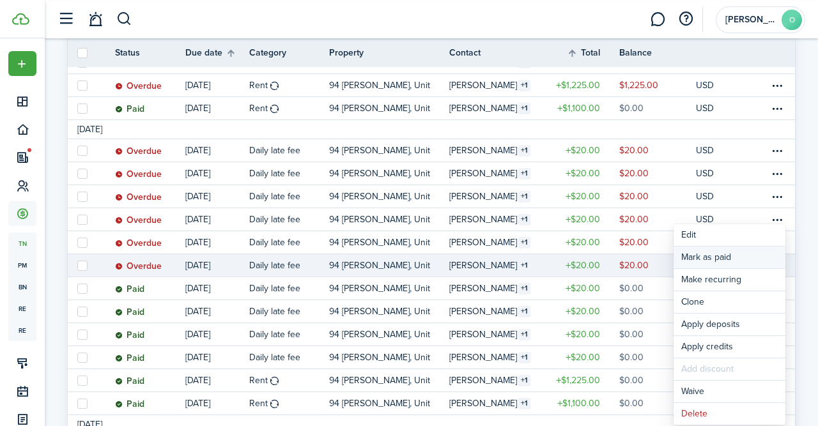
click at [706, 261] on link "Mark as paid" at bounding box center [729, 258] width 112 height 22
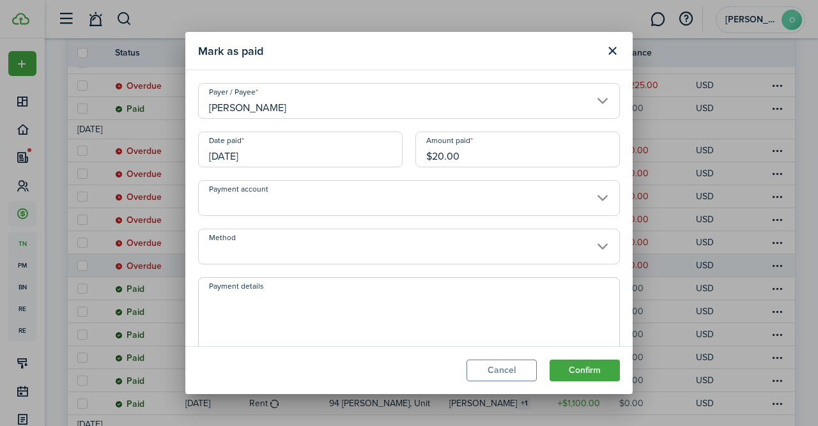
click at [379, 156] on input "[DATE]" at bounding box center [300, 150] width 204 height 36
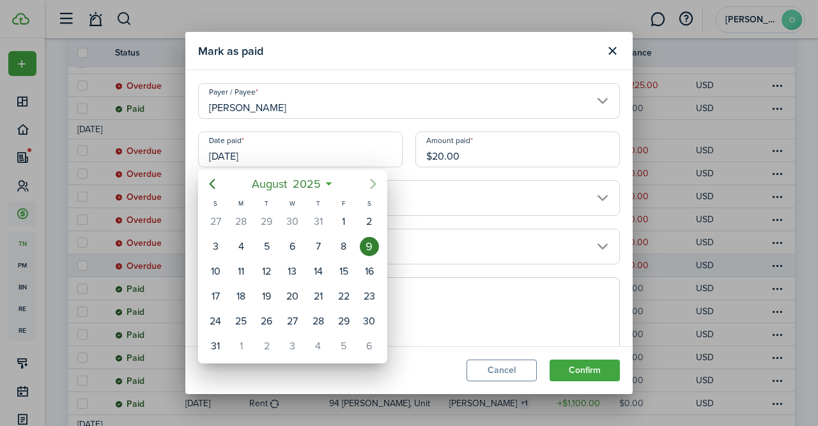
click at [373, 188] on icon "Next page" at bounding box center [372, 183] width 15 height 15
click at [323, 245] on div "11" at bounding box center [317, 246] width 19 height 19
type input "[DATE]"
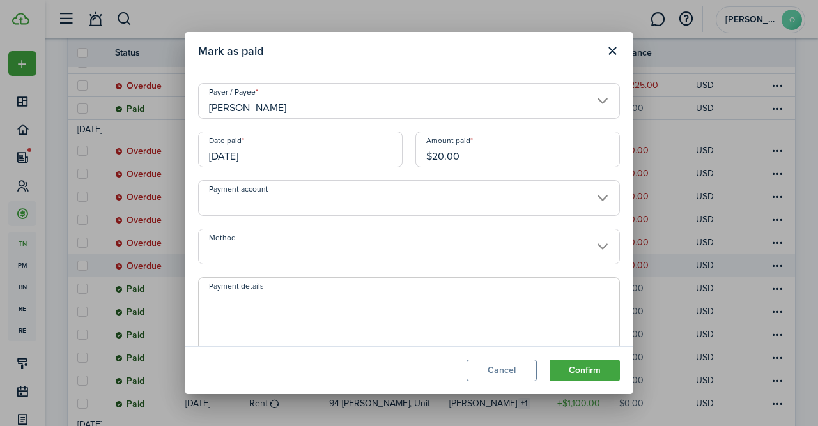
click at [604, 204] on input "Payment account" at bounding box center [409, 198] width 422 height 36
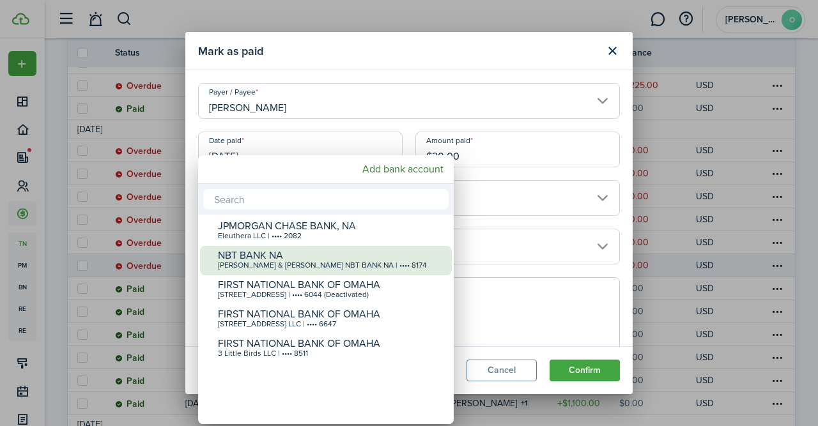
click at [392, 263] on div "[PERSON_NAME] & [PERSON_NAME] NBT BANK NA | •••• 8174" at bounding box center [331, 265] width 226 height 9
type input "•••• •••• •••• 8174"
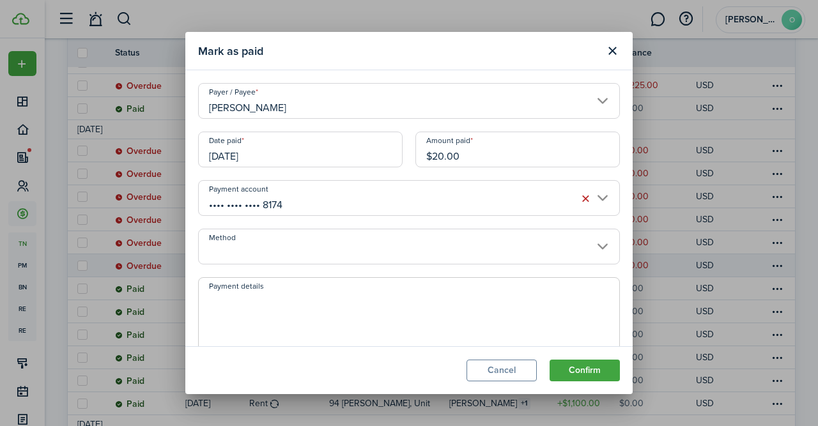
click at [593, 251] on input "Method" at bounding box center [409, 247] width 422 height 36
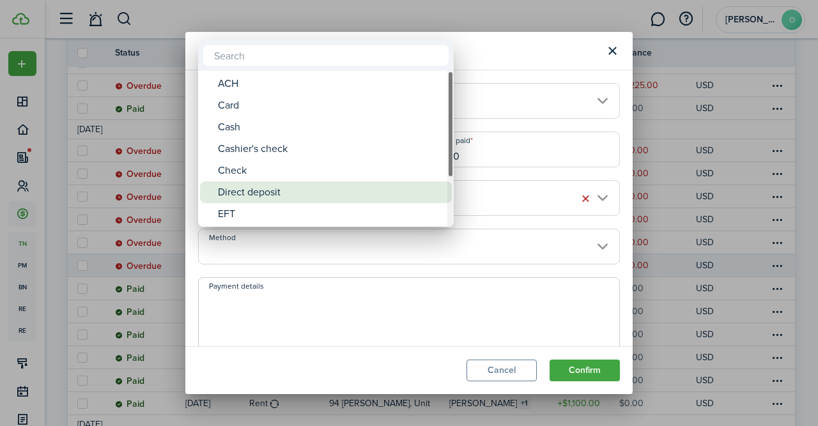
click at [329, 188] on div "Direct deposit" at bounding box center [331, 192] width 226 height 22
type input "Direct deposit"
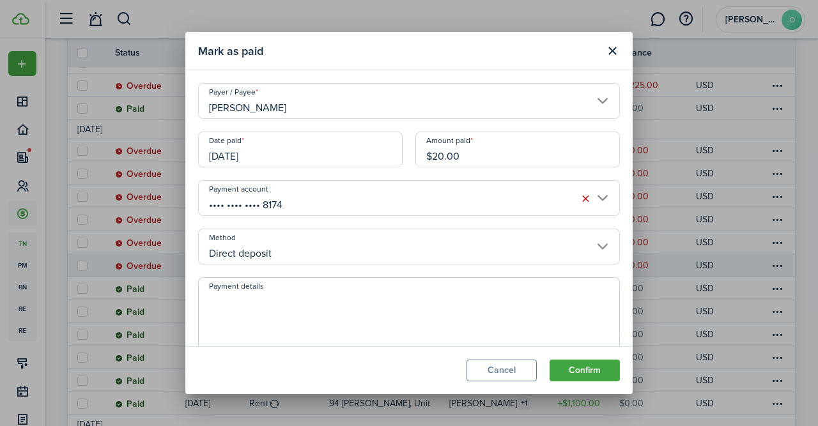
click at [478, 309] on textarea "Payment details" at bounding box center [409, 322] width 420 height 61
type textarea "$1000 deposit made to NBT bank"
click at [607, 367] on button "Confirm" at bounding box center [584, 371] width 70 height 22
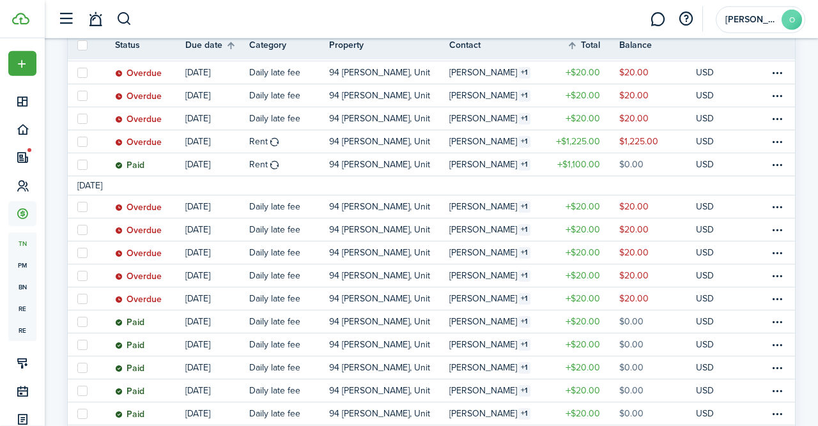
scroll to position [281, 0]
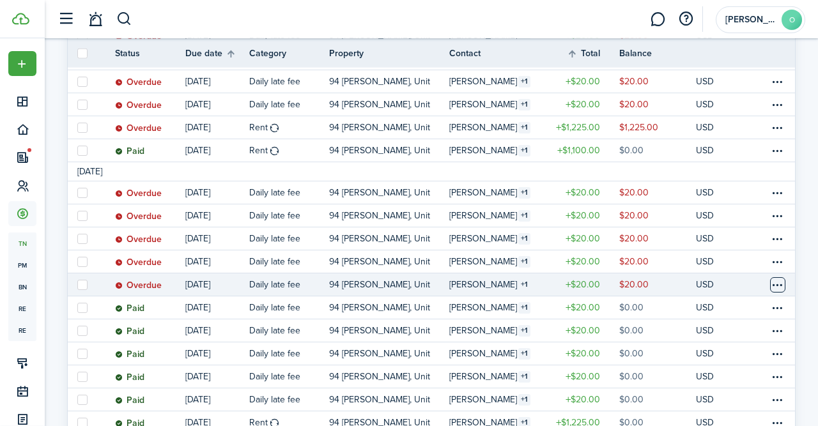
click at [775, 284] on table-menu-btn-icon at bounding box center [777, 284] width 15 height 15
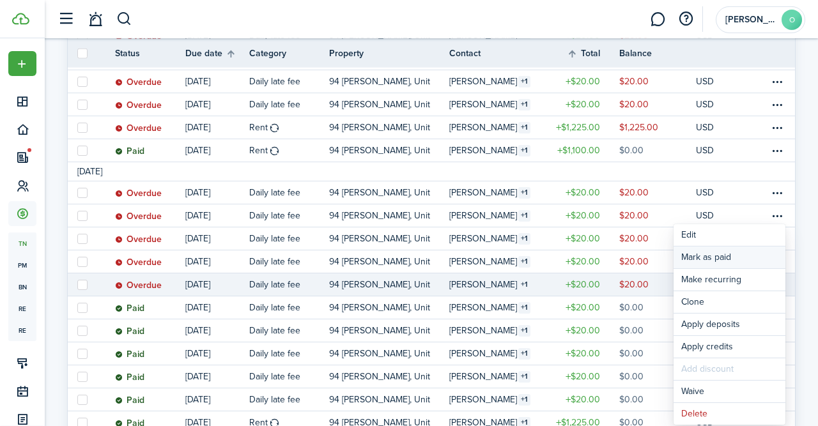
click at [736, 257] on link "Mark as paid" at bounding box center [729, 258] width 112 height 22
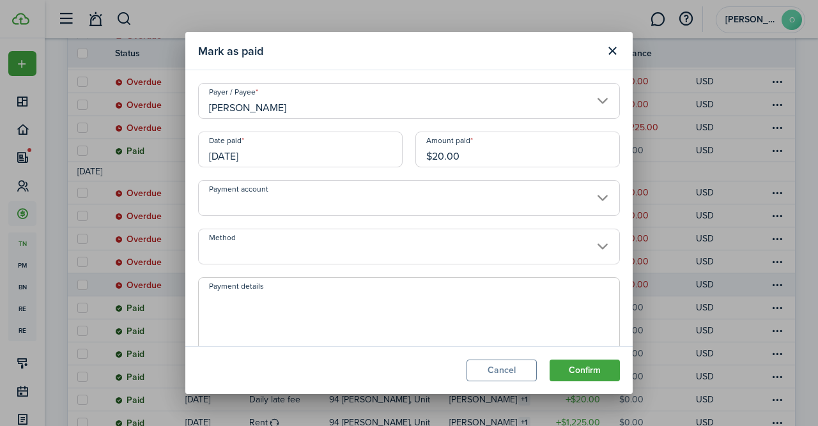
click at [363, 156] on input "[DATE]" at bounding box center [300, 150] width 204 height 36
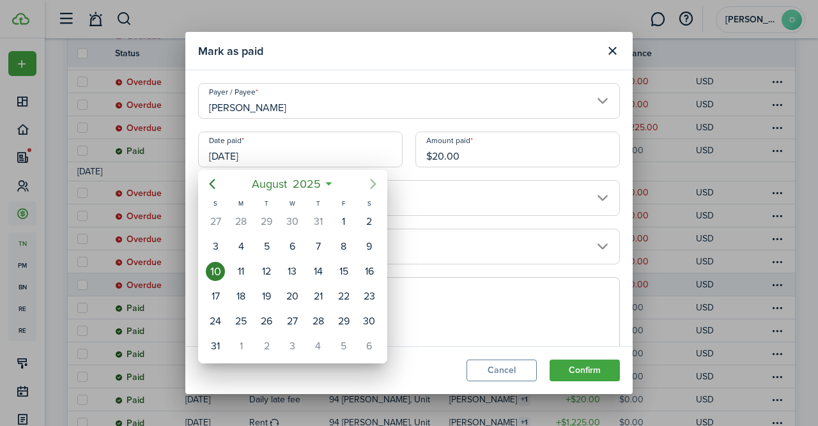
click at [370, 181] on icon "Next page" at bounding box center [372, 183] width 15 height 15
click at [319, 241] on div "11" at bounding box center [317, 246] width 19 height 19
type input "[DATE]"
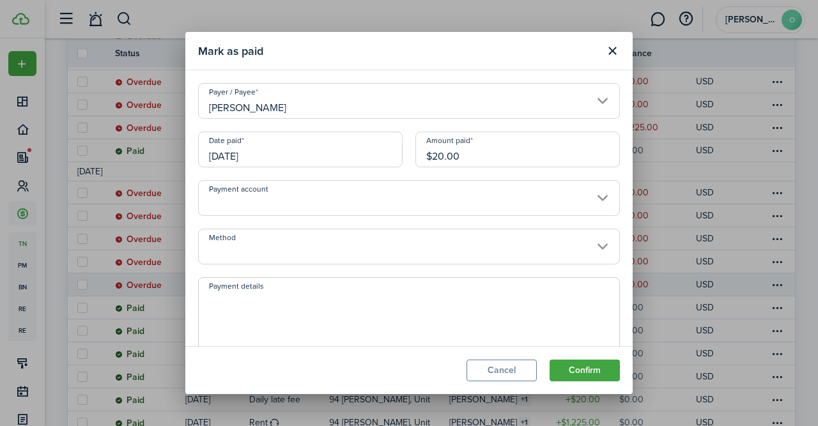
click at [602, 199] on input "Payment account" at bounding box center [409, 198] width 422 height 36
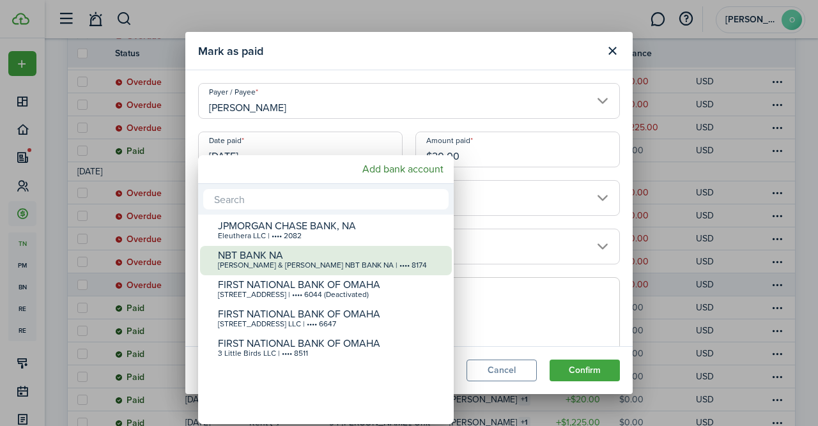
click at [392, 254] on div "NBT BANK NA" at bounding box center [331, 255] width 226 height 11
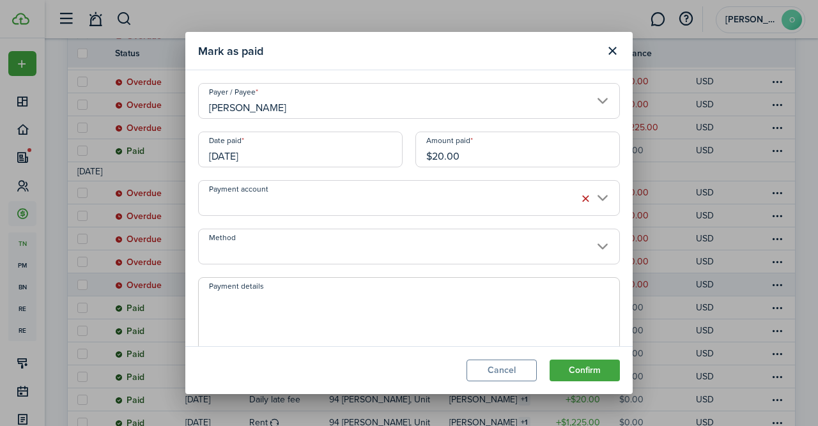
type input "•••• •••• •••• 8174"
click at [605, 251] on input "Method" at bounding box center [409, 247] width 422 height 36
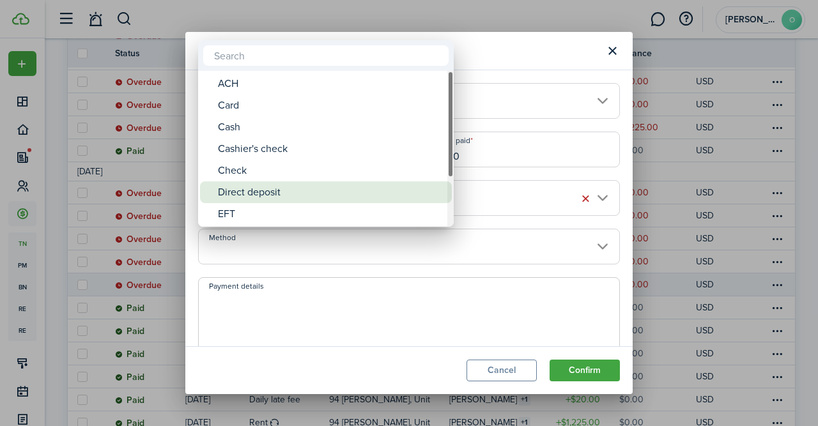
click at [286, 191] on div "Direct deposit" at bounding box center [331, 192] width 226 height 22
type input "Direct deposit"
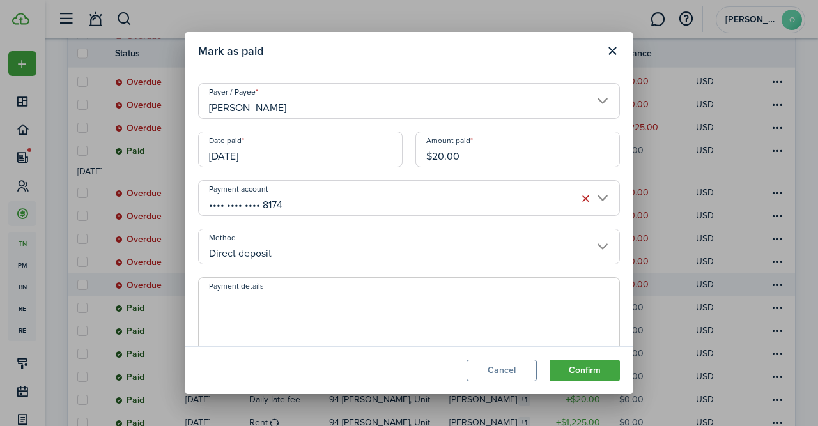
click at [578, 336] on textarea "Payment details" at bounding box center [409, 322] width 420 height 61
type textarea "$1000 deposited to NBT bank"
click at [583, 363] on button "Confirm" at bounding box center [584, 371] width 70 height 22
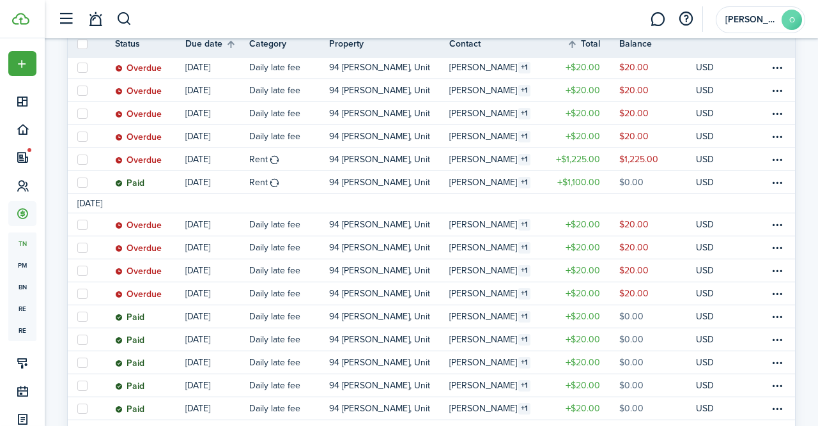
scroll to position [254, 0]
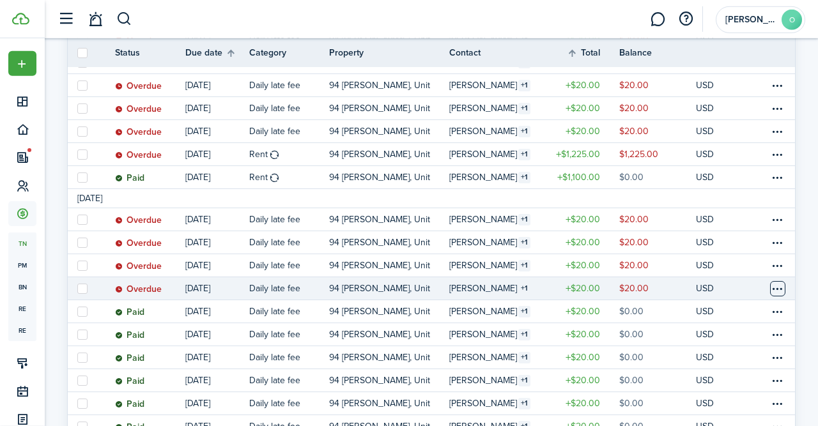
click at [783, 290] on table-menu-btn-icon at bounding box center [777, 288] width 15 height 15
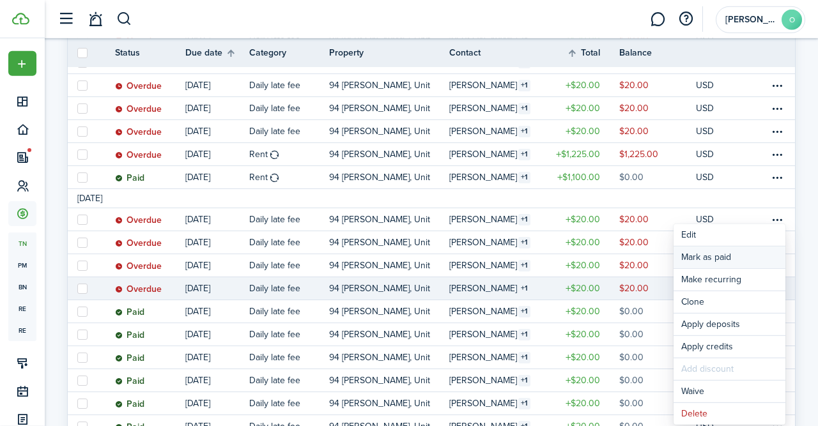
click at [716, 255] on link "Mark as paid" at bounding box center [729, 258] width 112 height 22
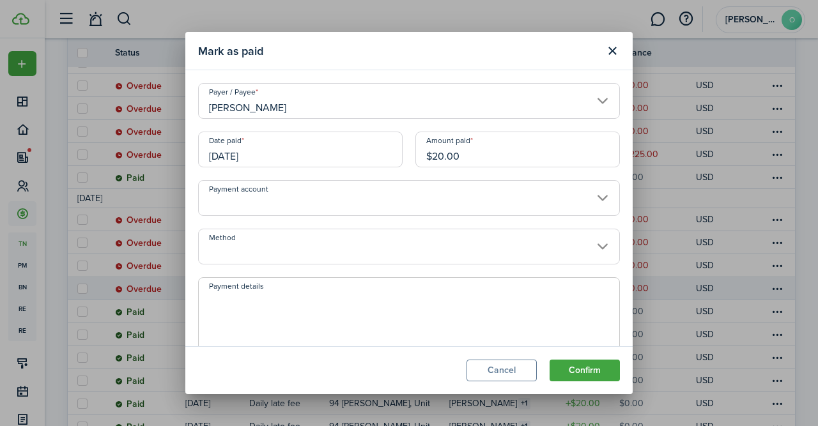
click at [358, 156] on input "[DATE]" at bounding box center [300, 150] width 204 height 36
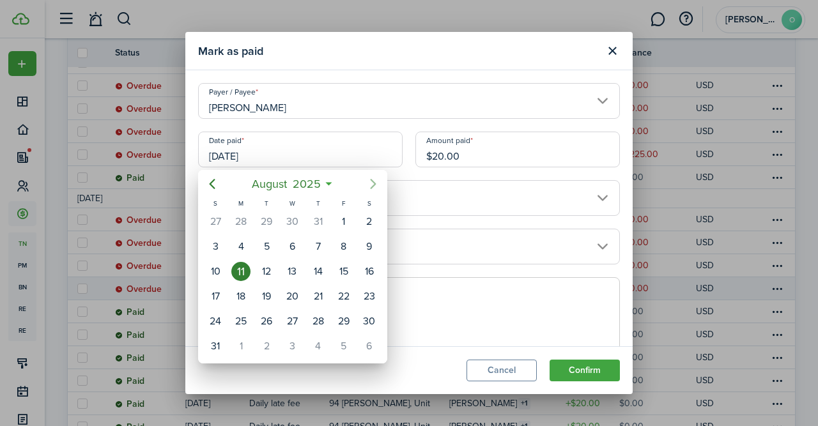
click at [375, 181] on icon "Next page" at bounding box center [372, 183] width 15 height 15
click at [314, 246] on div "11" at bounding box center [317, 246] width 19 height 19
type input "[DATE]"
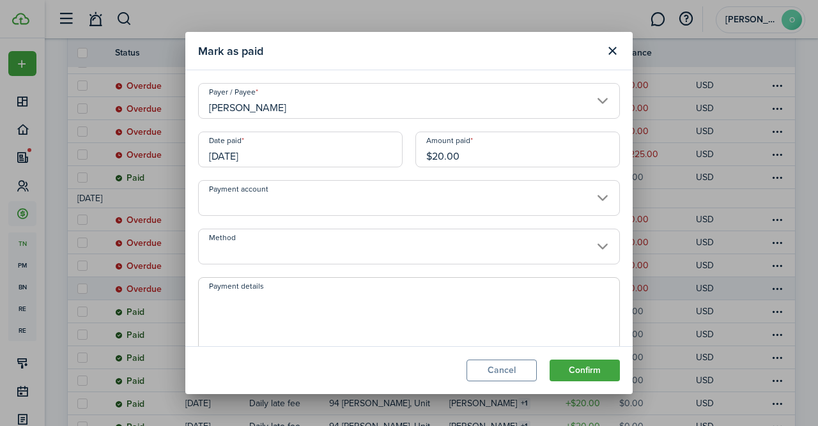
click at [602, 198] on input "Payment account" at bounding box center [409, 198] width 422 height 36
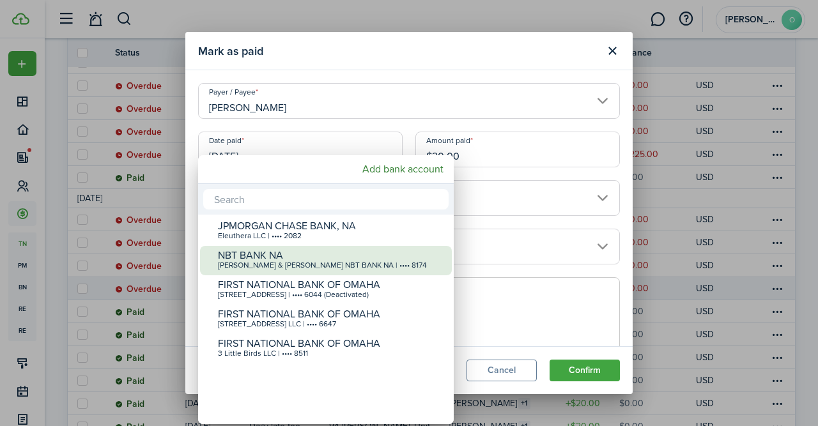
click at [385, 263] on div "[PERSON_NAME] & [PERSON_NAME] NBT BANK NA | •••• 8174" at bounding box center [331, 265] width 226 height 9
type input "•••• •••• •••• 8174"
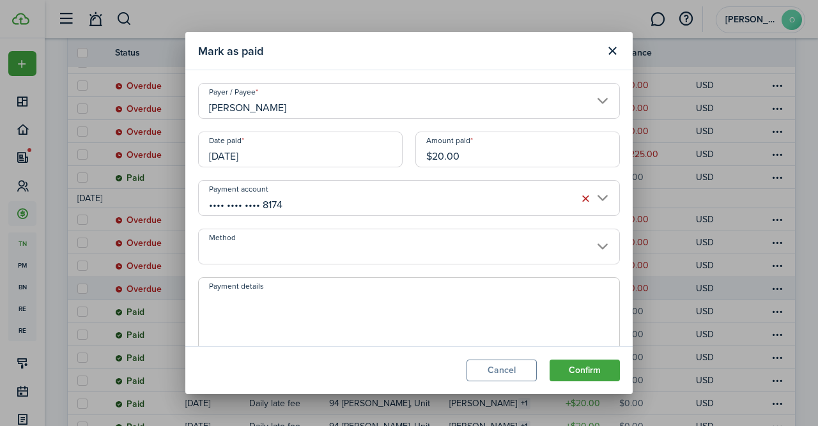
click at [605, 246] on input "Method" at bounding box center [409, 247] width 422 height 36
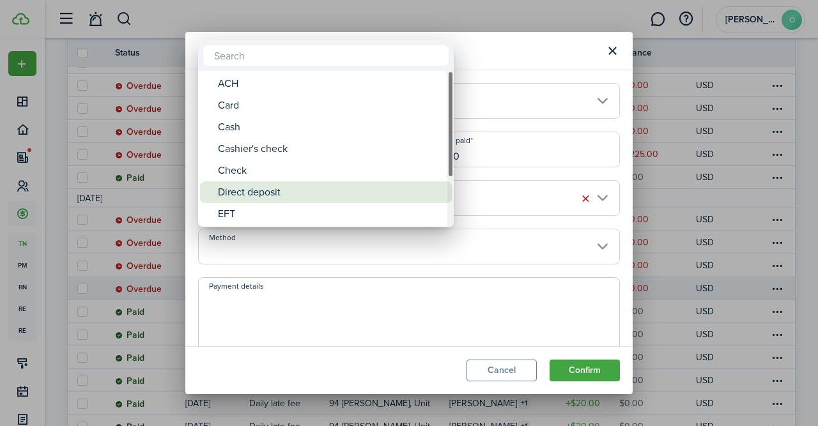
click at [354, 193] on div "Direct deposit" at bounding box center [331, 192] width 226 height 22
type input "Direct deposit"
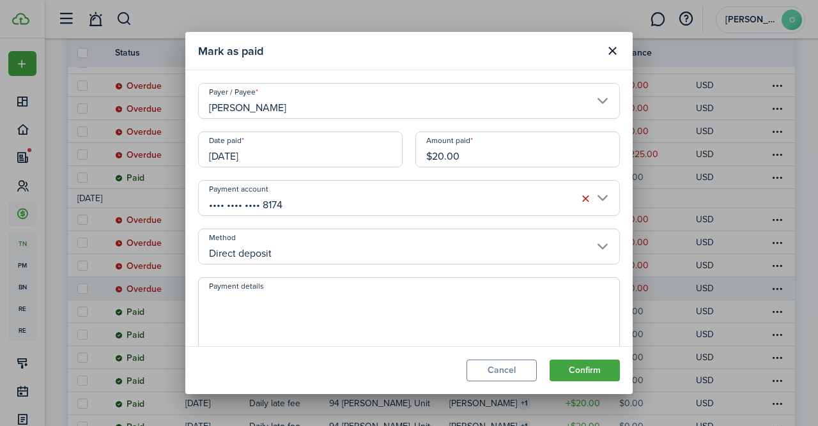
click at [327, 314] on textarea "Payment details" at bounding box center [409, 322] width 420 height 61
type textarea "$1000 deposit made to NBT bank"
click at [594, 371] on button "Confirm" at bounding box center [584, 371] width 70 height 22
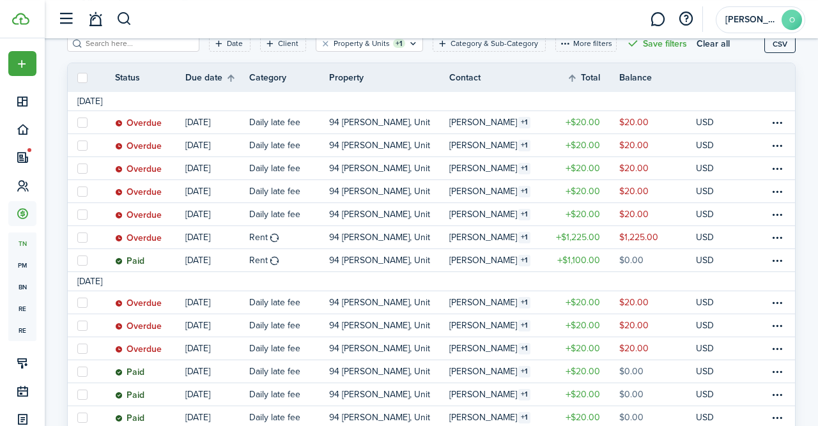
scroll to position [176, 0]
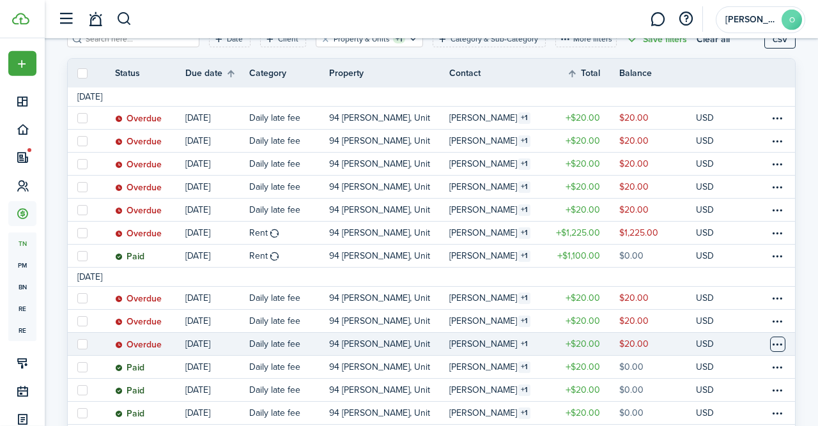
click at [776, 347] on table-menu-btn-icon at bounding box center [777, 344] width 15 height 15
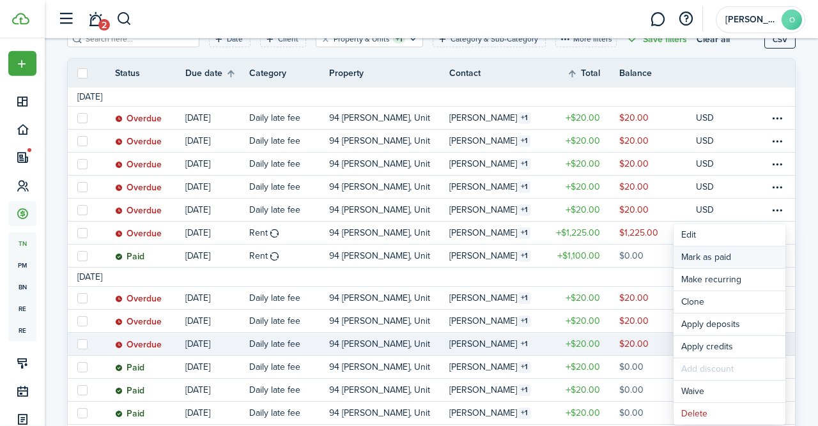
click at [725, 248] on link "Mark as paid" at bounding box center [729, 258] width 112 height 22
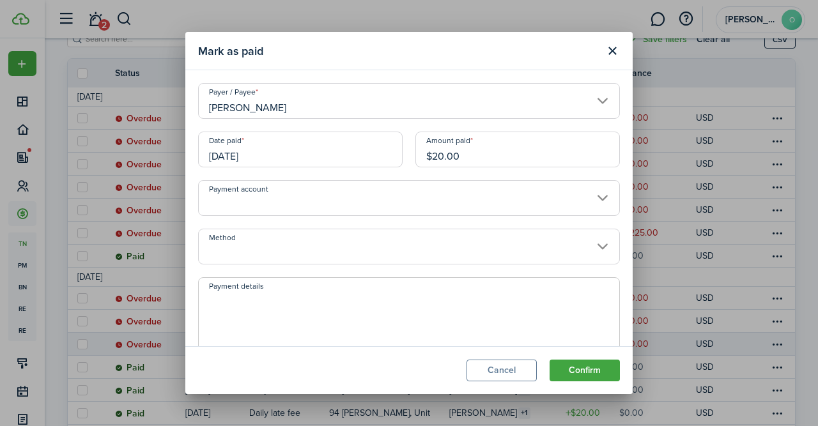
click at [333, 146] on input "[DATE]" at bounding box center [300, 150] width 204 height 36
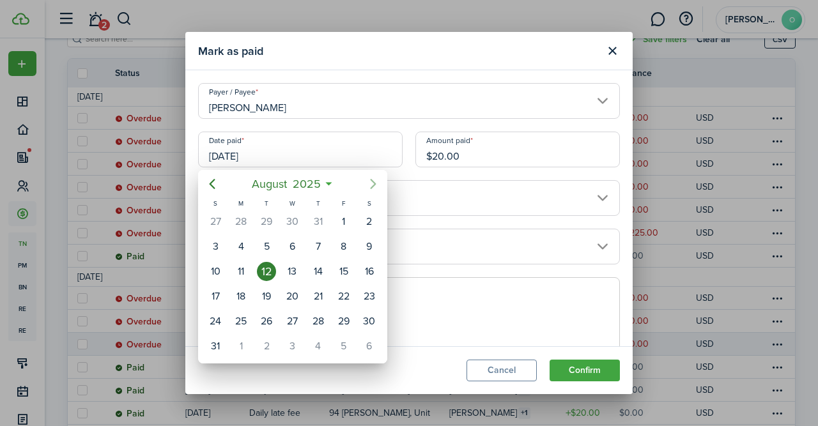
click at [372, 181] on icon "Next page" at bounding box center [373, 184] width 6 height 10
click at [321, 243] on div "11" at bounding box center [317, 246] width 19 height 19
type input "[DATE]"
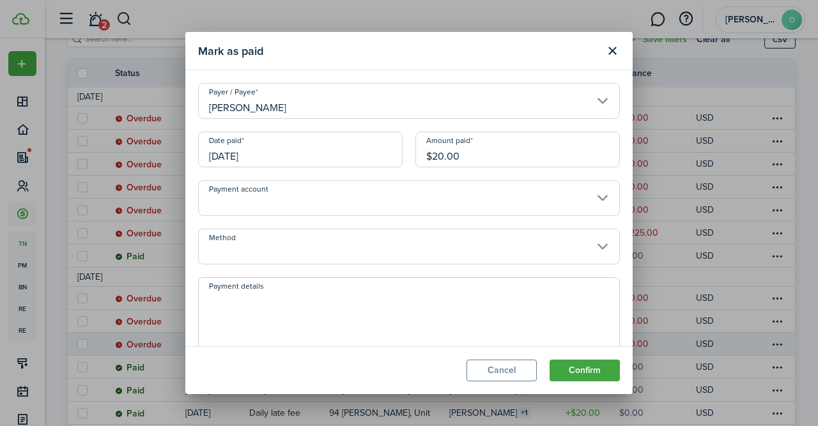
click at [602, 197] on input "Payment account" at bounding box center [409, 198] width 422 height 36
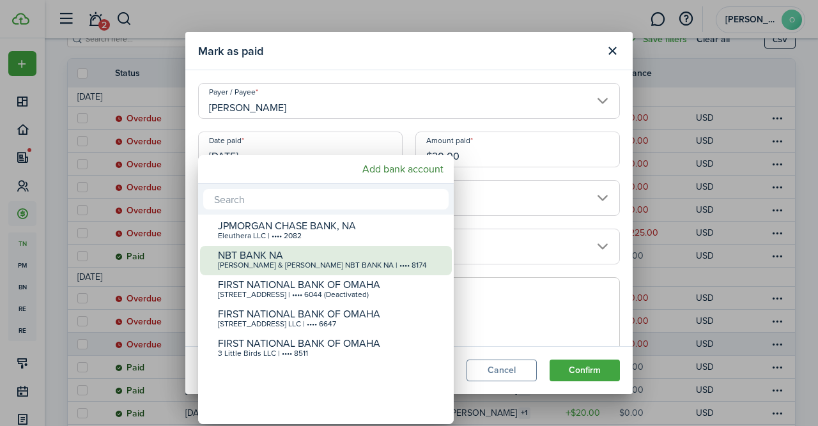
click at [388, 264] on div "[PERSON_NAME] & [PERSON_NAME] NBT BANK NA | •••• 8174" at bounding box center [331, 265] width 226 height 9
type input "•••• •••• •••• 8174"
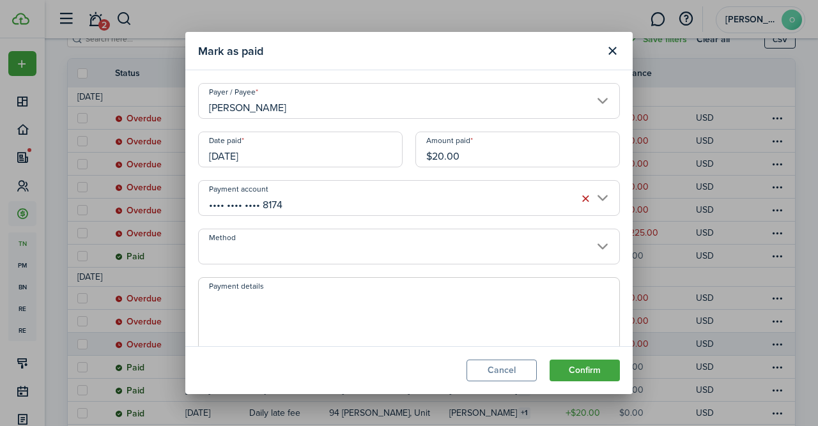
click at [600, 238] on input "Method" at bounding box center [409, 247] width 422 height 36
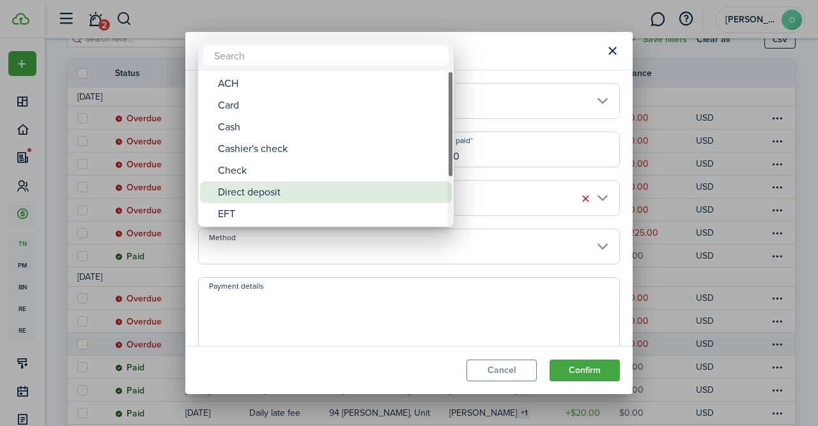
click at [386, 192] on div "Direct deposit" at bounding box center [331, 192] width 226 height 22
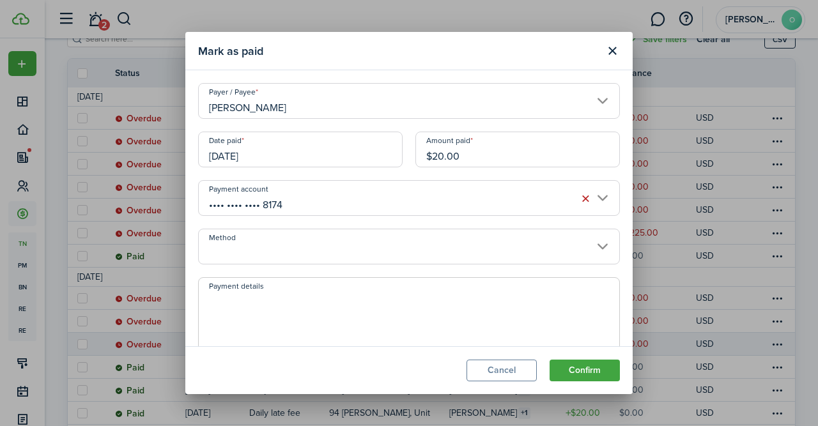
type input "Direct deposit"
click at [374, 286] on span at bounding box center [409, 318] width 422 height 83
click at [365, 300] on textarea "Payment details" at bounding box center [409, 322] width 420 height 61
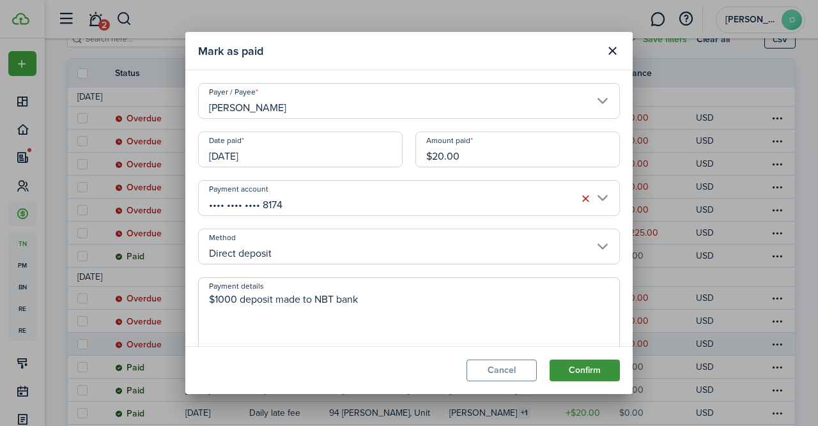
type textarea "$1000 deposit made to NBT bank"
click at [598, 372] on button "Confirm" at bounding box center [584, 371] width 70 height 22
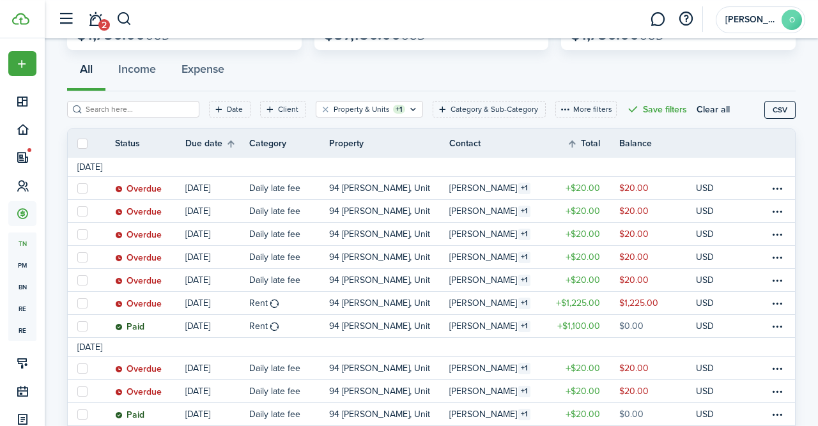
scroll to position [167, 0]
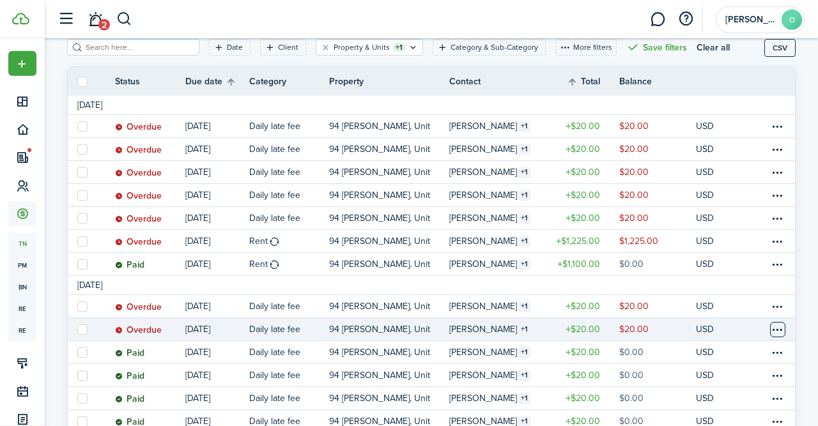
click at [779, 328] on table-menu-btn-icon at bounding box center [777, 329] width 15 height 15
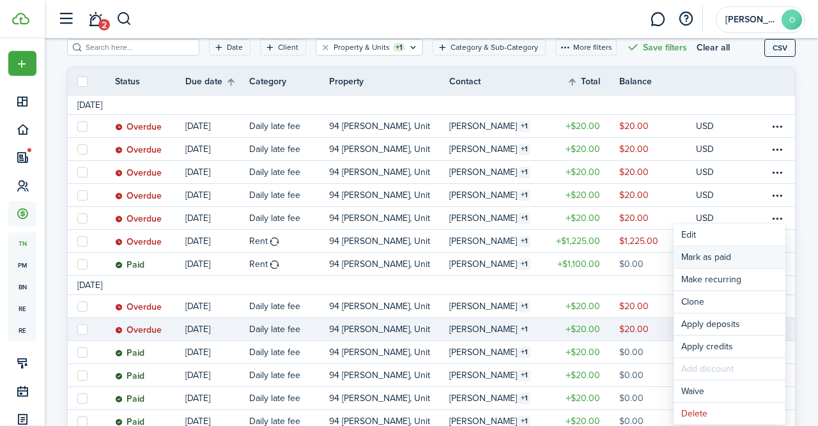
click at [715, 252] on link "Mark as paid" at bounding box center [729, 258] width 112 height 22
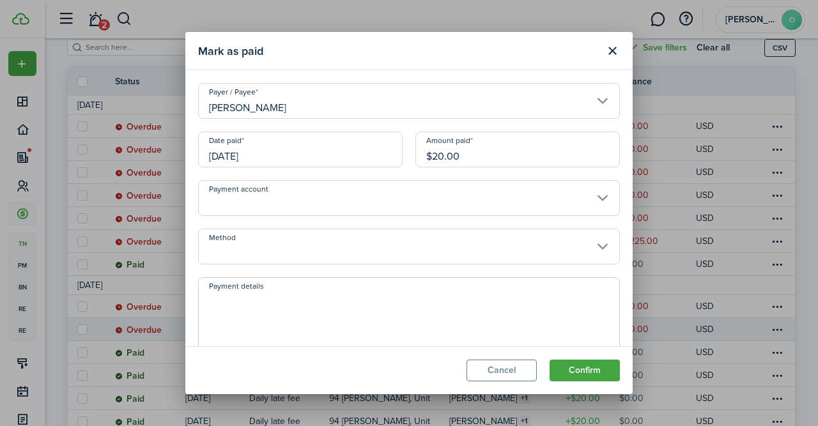
click at [600, 204] on input "Payment account" at bounding box center [409, 198] width 422 height 36
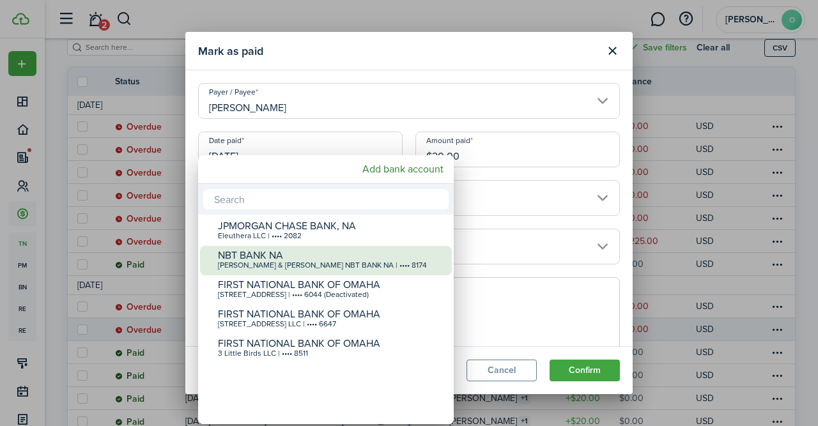
click at [351, 259] on div "NBT BANK NA" at bounding box center [331, 255] width 226 height 11
type input "•••• •••• •••• 8174"
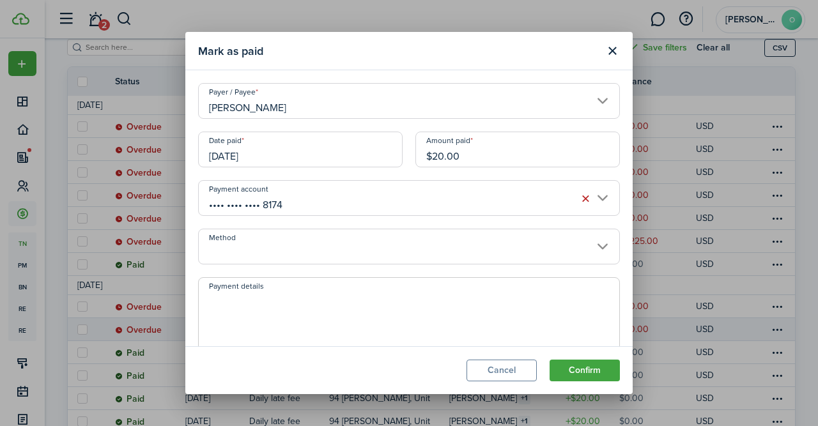
click at [596, 244] on input "Method" at bounding box center [409, 247] width 422 height 36
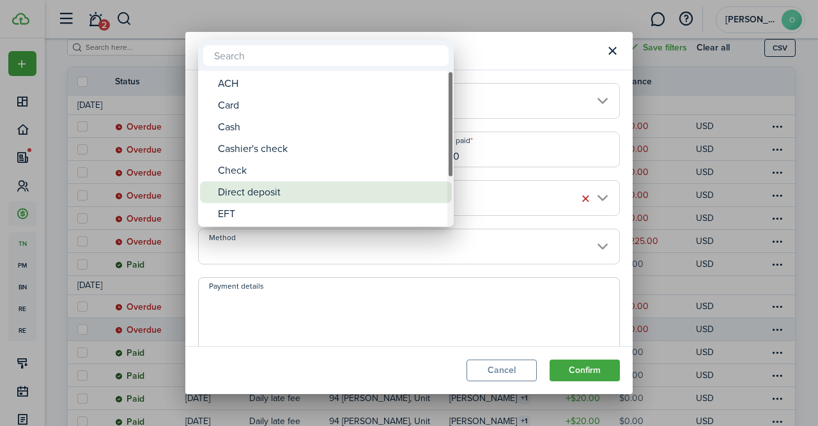
click at [338, 195] on div "Direct deposit" at bounding box center [331, 192] width 226 height 22
type input "Direct deposit"
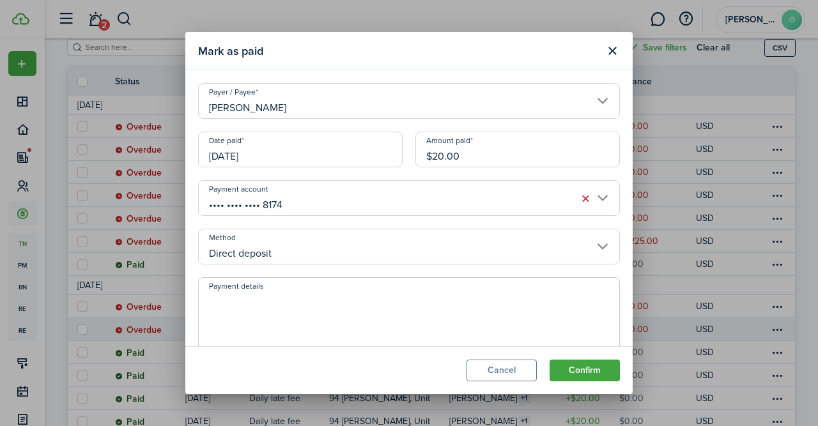
click at [538, 328] on textarea "Payment details" at bounding box center [409, 322] width 420 height 61
click at [335, 150] on input "[DATE]" at bounding box center [300, 150] width 204 height 36
type textarea "$100"
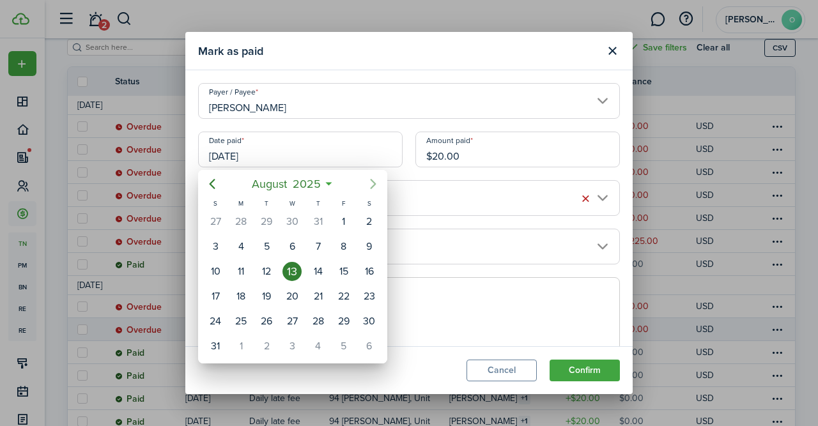
click at [371, 183] on icon "Next page" at bounding box center [372, 183] width 15 height 15
click at [321, 246] on div "11" at bounding box center [317, 246] width 19 height 19
type input "[DATE]"
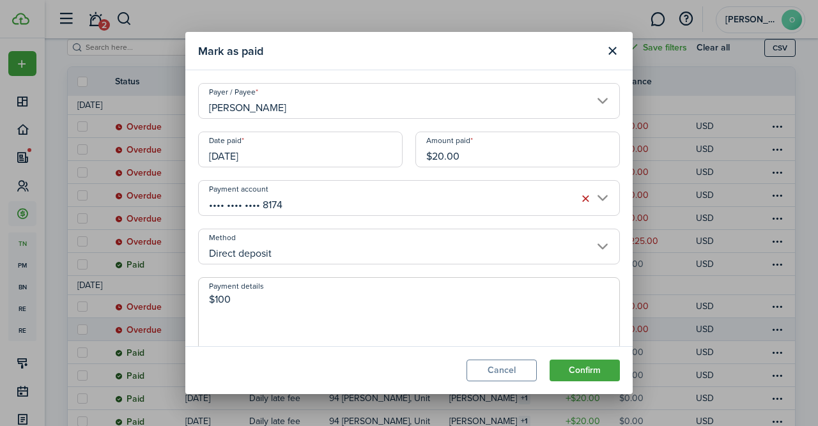
click at [296, 301] on textarea "$100" at bounding box center [409, 322] width 420 height 61
type textarea "$1000 deposit made to NBT bank"
click at [598, 372] on button "Confirm" at bounding box center [584, 371] width 70 height 22
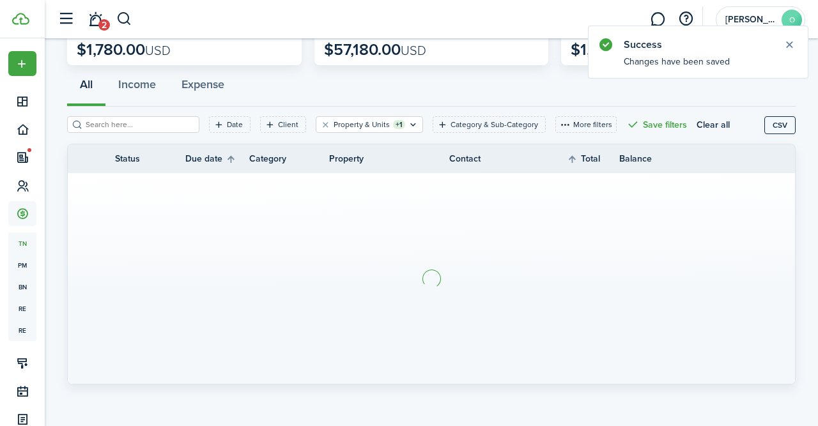
scroll to position [89, 0]
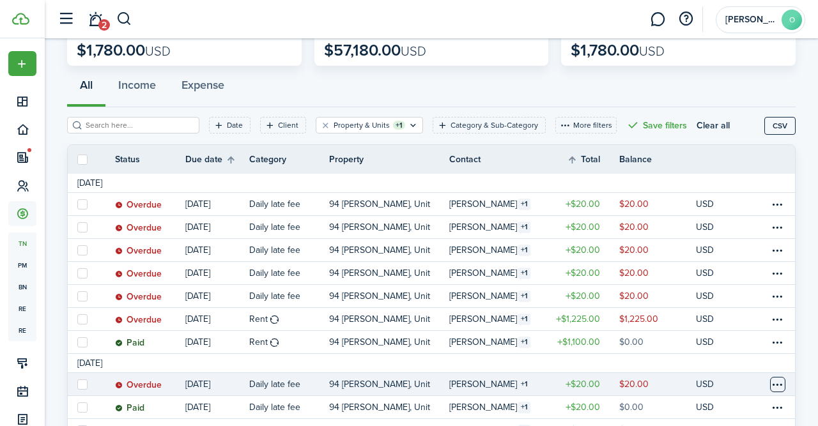
click at [772, 381] on table-menu-btn-icon at bounding box center [777, 384] width 15 height 15
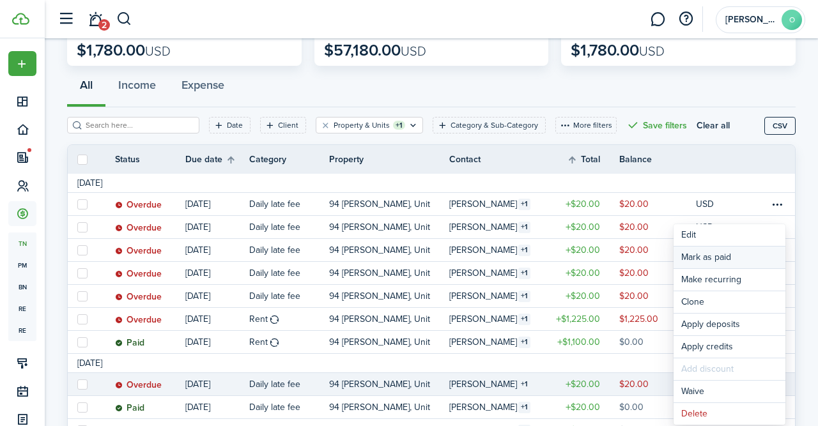
click at [731, 258] on link "Mark as paid" at bounding box center [729, 258] width 112 height 22
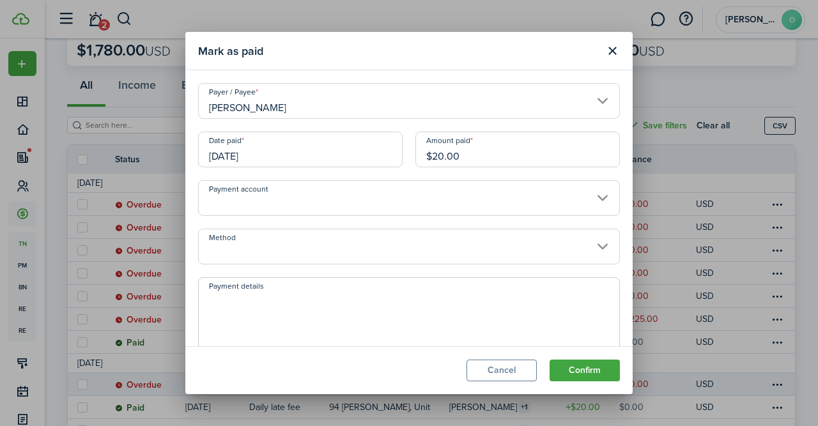
click at [383, 144] on input "[DATE]" at bounding box center [300, 150] width 204 height 36
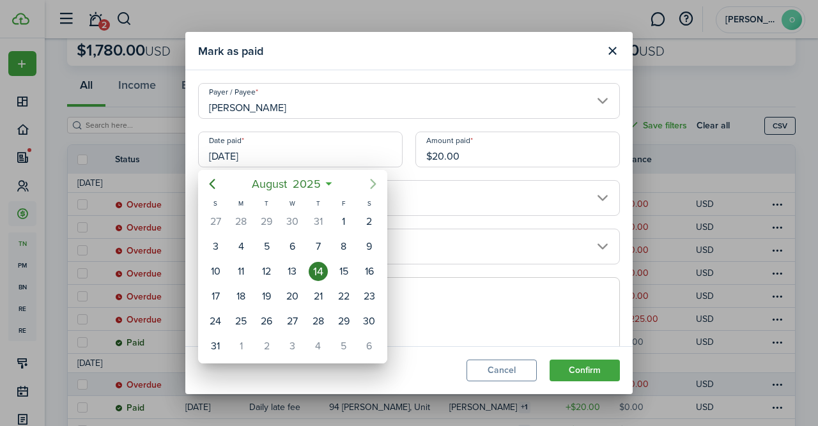
click at [374, 184] on icon "Next page" at bounding box center [373, 184] width 6 height 10
click at [323, 250] on div "11" at bounding box center [317, 246] width 19 height 19
type input "[DATE]"
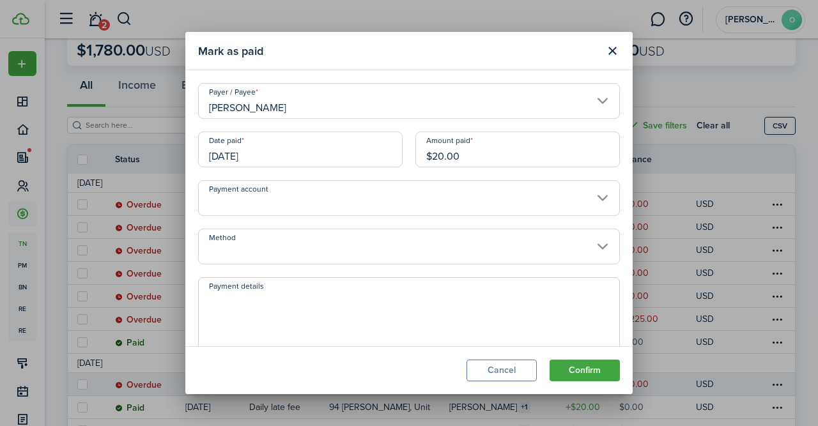
click at [606, 197] on input "Payment account" at bounding box center [409, 198] width 422 height 36
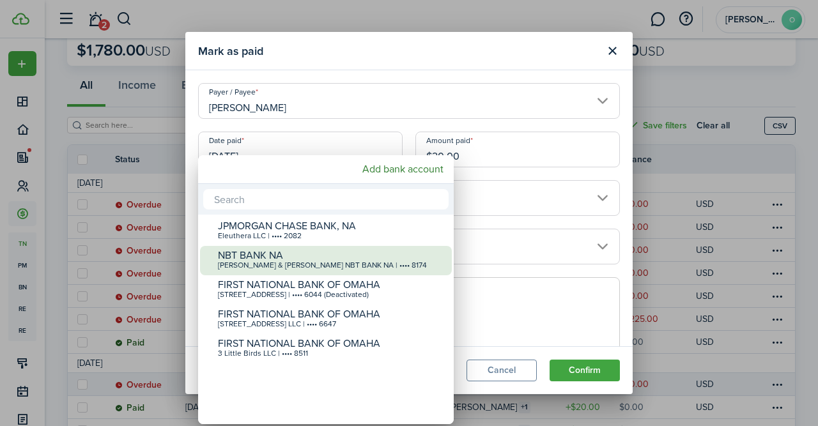
click at [339, 260] on div "NBT BANK NA" at bounding box center [331, 255] width 226 height 11
type input "•••• •••• •••• 8174"
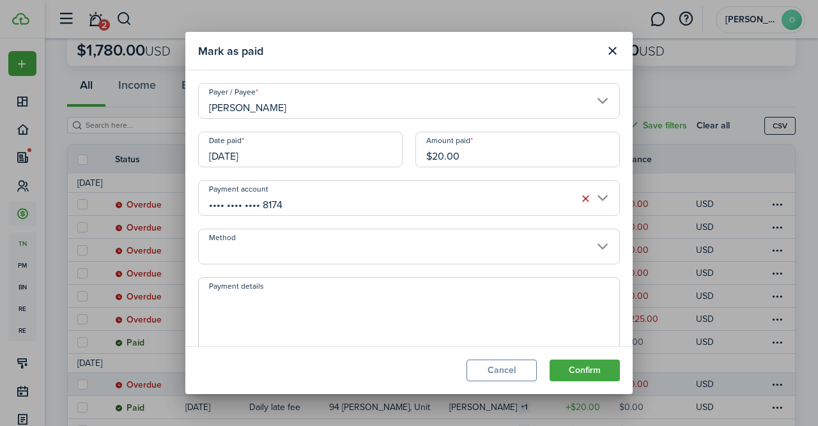
click at [596, 242] on input "Method" at bounding box center [409, 247] width 422 height 36
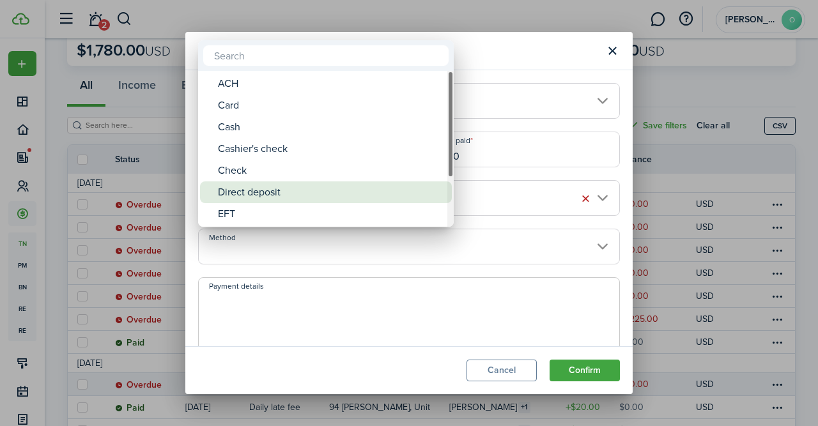
click at [370, 195] on div "Direct deposit" at bounding box center [331, 192] width 226 height 22
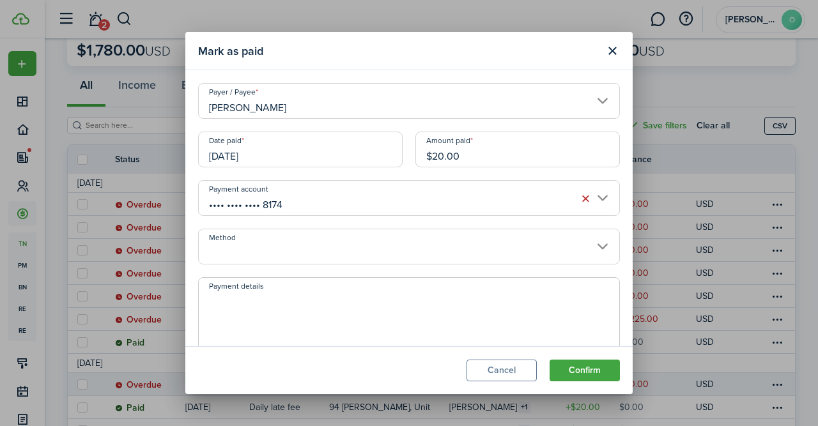
type input "Direct deposit"
click at [347, 310] on textarea "Payment details" at bounding box center [409, 322] width 420 height 61
type textarea "$1000 deposit made"
click at [587, 369] on button "Confirm" at bounding box center [584, 371] width 70 height 22
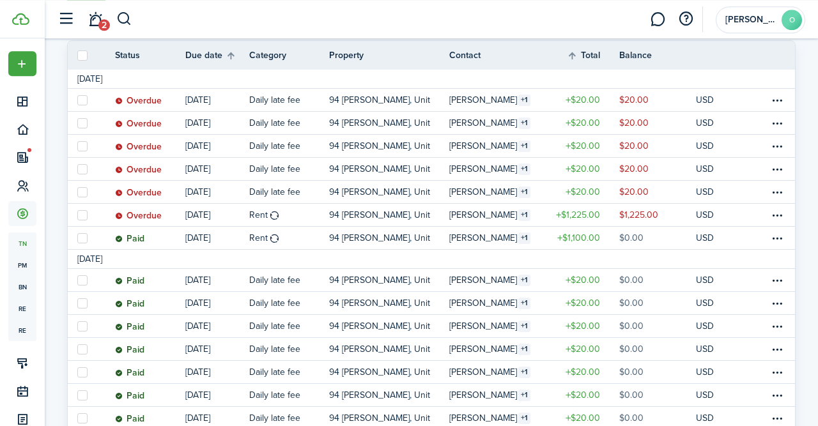
scroll to position [155, 0]
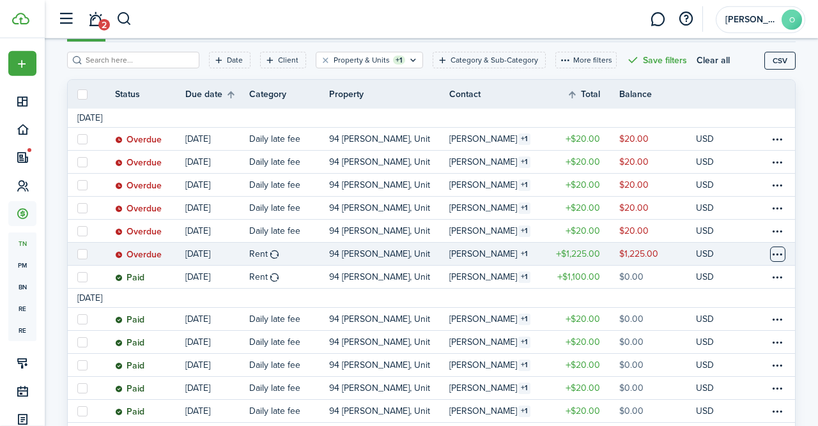
click at [776, 249] on table-menu-btn-icon at bounding box center [777, 254] width 15 height 15
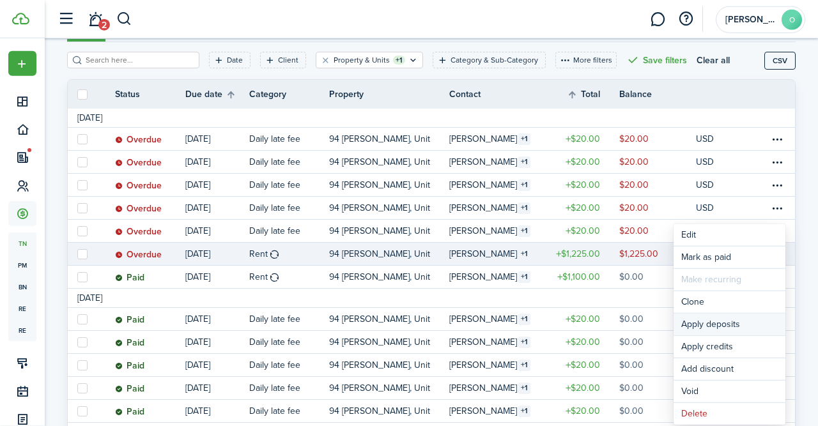
click at [725, 332] on button "Apply deposits" at bounding box center [729, 325] width 112 height 22
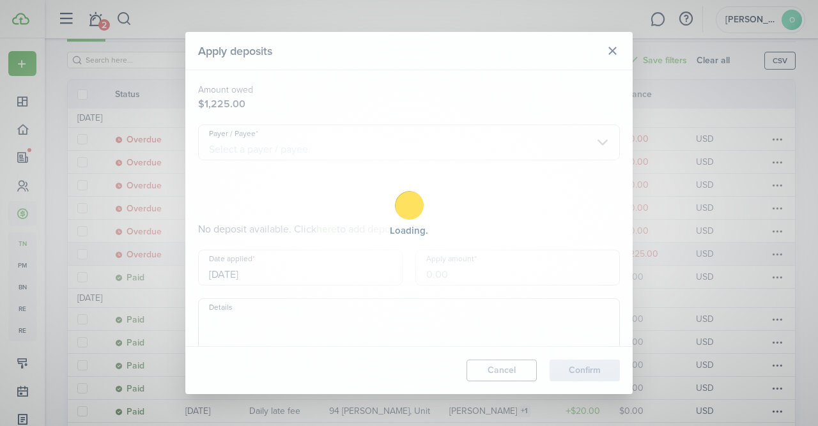
type input "$1,205.00"
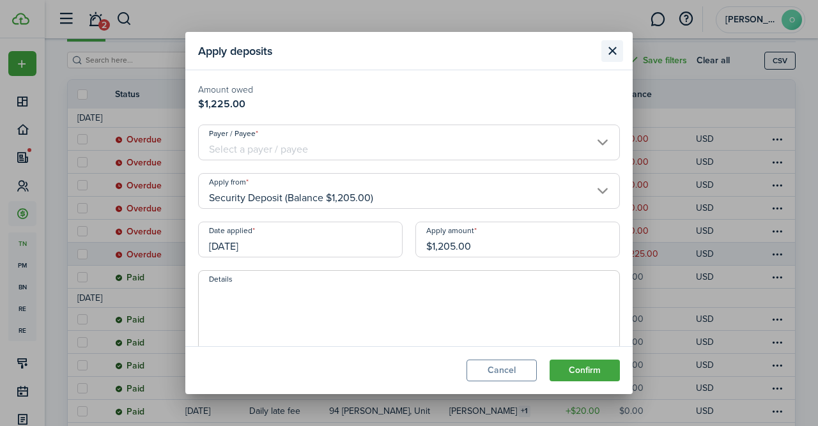
click at [610, 54] on button "Close modal" at bounding box center [612, 51] width 22 height 22
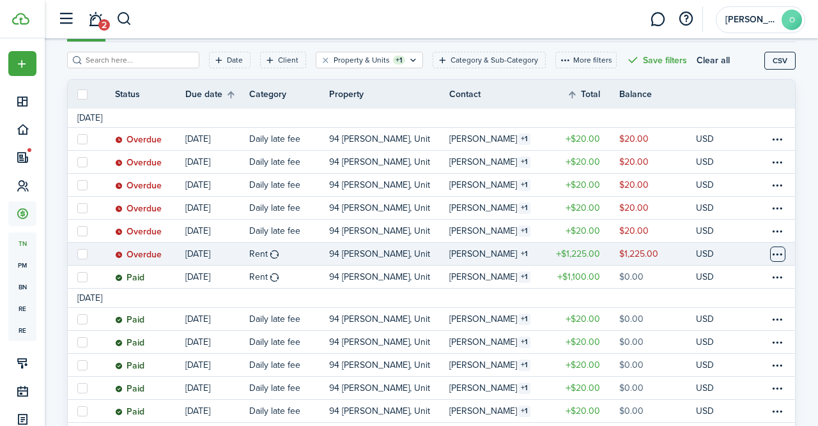
click at [778, 257] on table-menu-btn-icon "Open menu" at bounding box center [777, 254] width 15 height 15
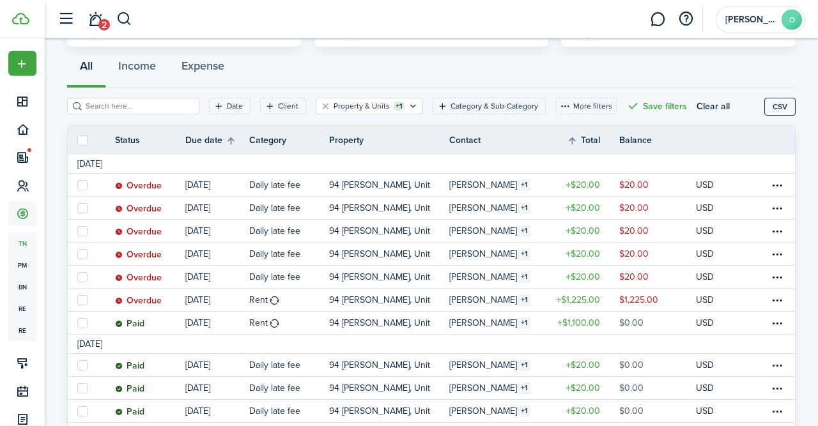
scroll to position [112, 0]
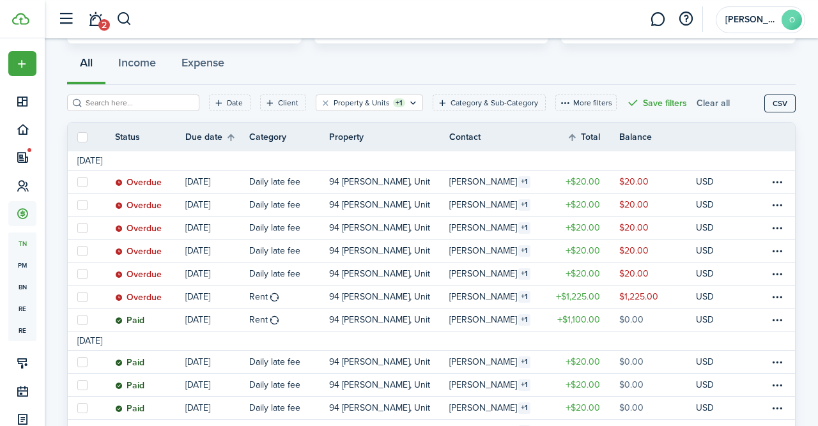
click at [710, 102] on button "Clear all" at bounding box center [712, 103] width 33 height 17
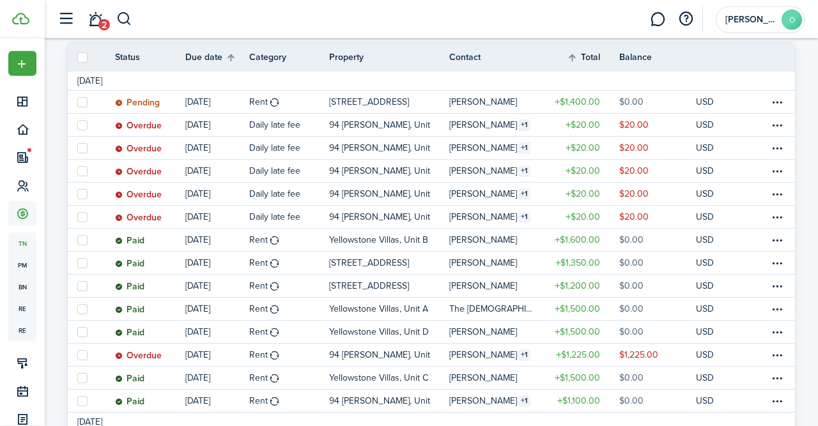
scroll to position [190, 0]
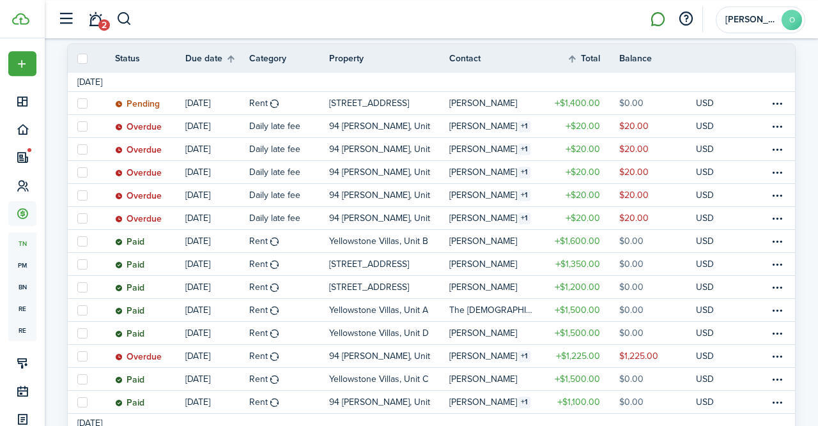
click at [662, 20] on link at bounding box center [657, 19] width 24 height 33
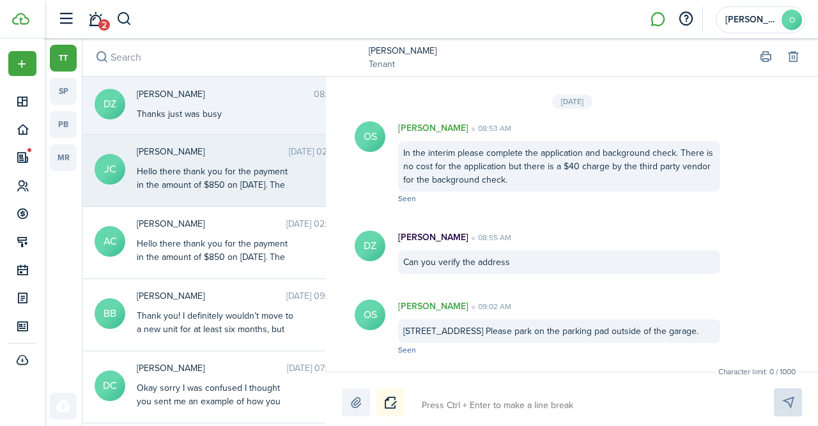
scroll to position [1910, 0]
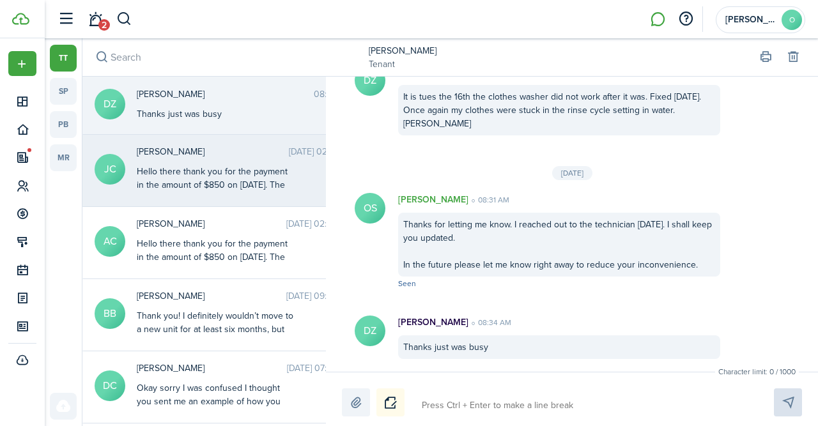
click at [241, 175] on div "Hello there thank you for the payment in the amount of $850 on [DATE]. The moni…" at bounding box center [217, 212] width 160 height 94
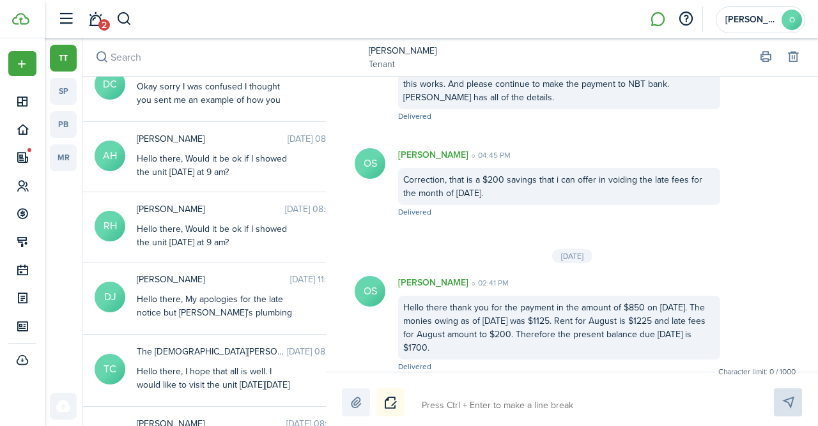
scroll to position [324, 0]
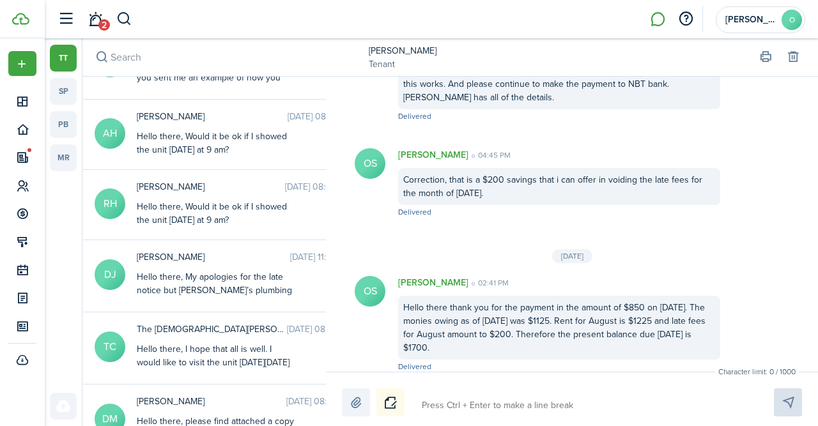
click at [386, 50] on link "[PERSON_NAME]" at bounding box center [403, 50] width 68 height 13
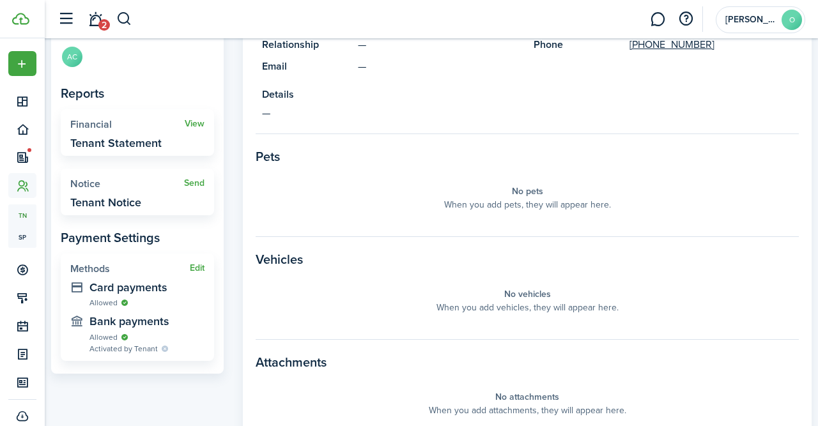
scroll to position [414, 0]
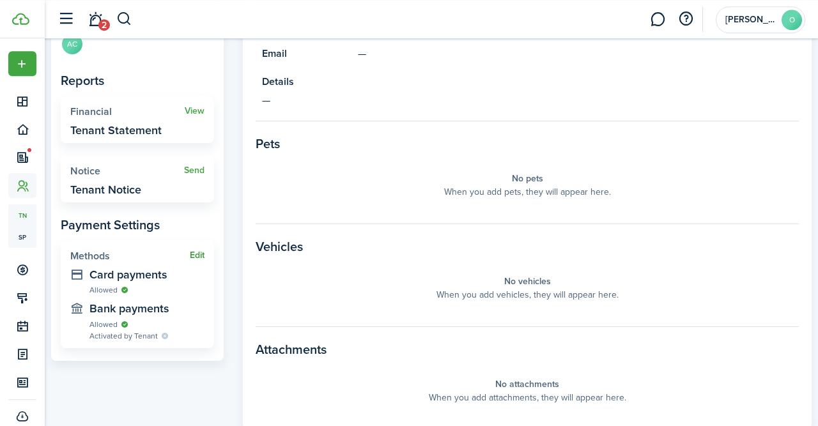
click at [197, 255] on button "Edit" at bounding box center [197, 255] width 15 height 10
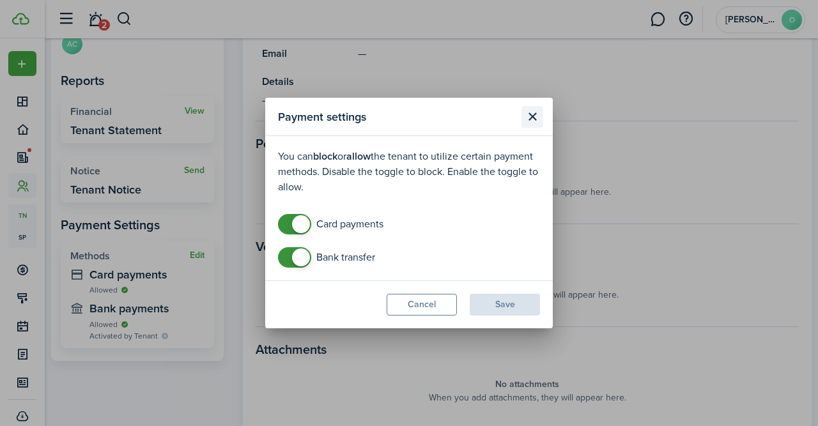
click at [537, 118] on button "Close modal" at bounding box center [532, 117] width 22 height 22
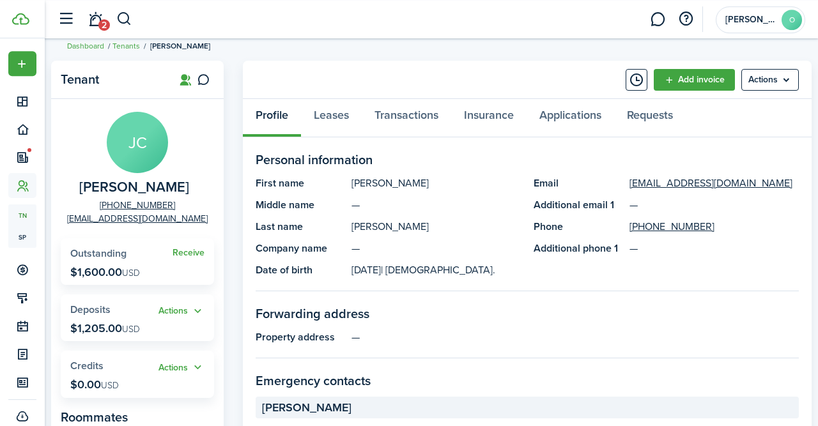
scroll to position [13, 0]
click at [331, 116] on link "Leases" at bounding box center [331, 119] width 61 height 38
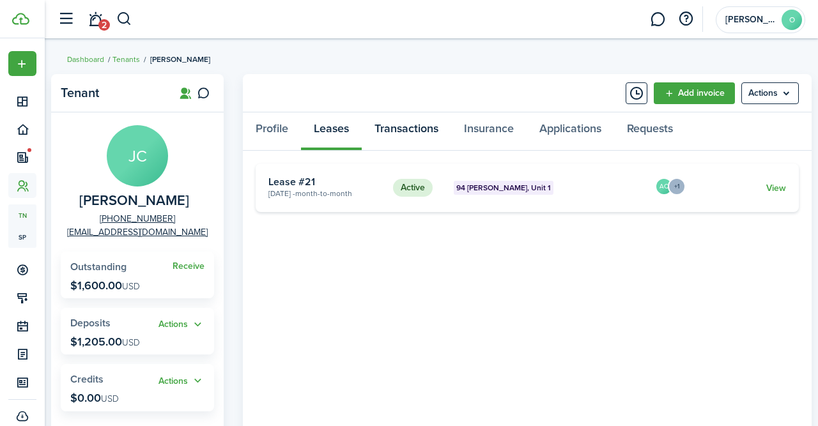
click at [405, 131] on link "Transactions" at bounding box center [406, 131] width 89 height 38
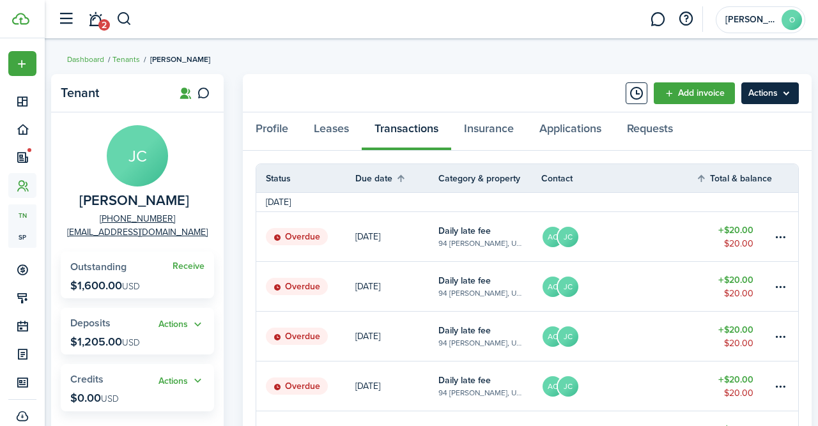
click at [795, 98] on menu-btn "Actions" at bounding box center [769, 93] width 57 height 22
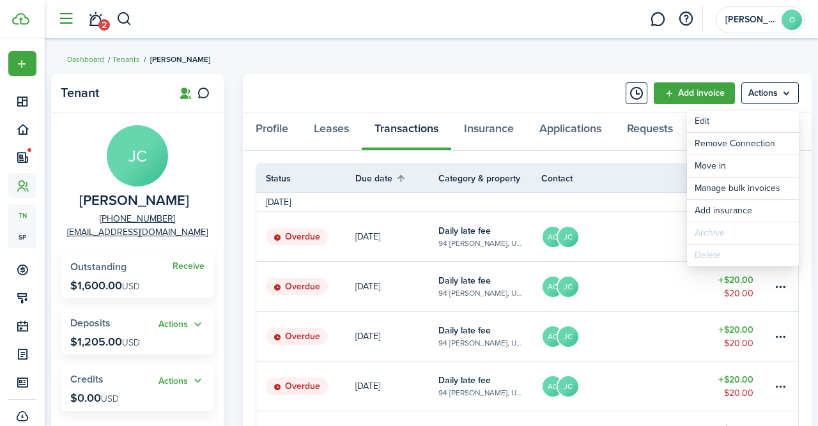
click at [59, 17] on button "button" at bounding box center [66, 19] width 24 height 24
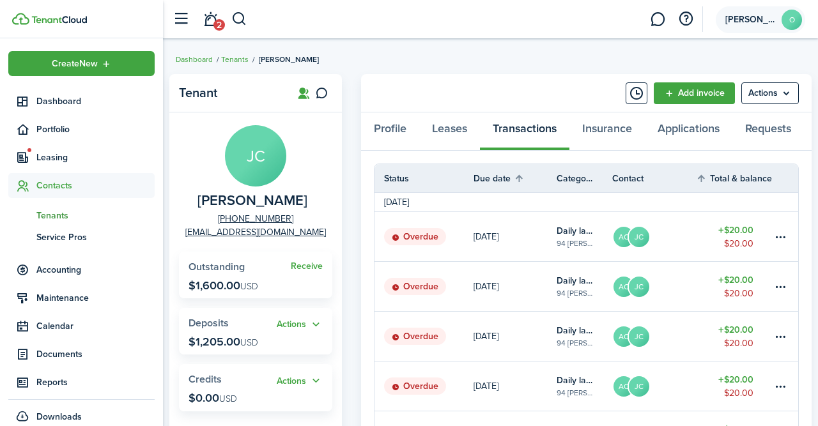
click at [753, 22] on span "[PERSON_NAME]" at bounding box center [750, 19] width 51 height 9
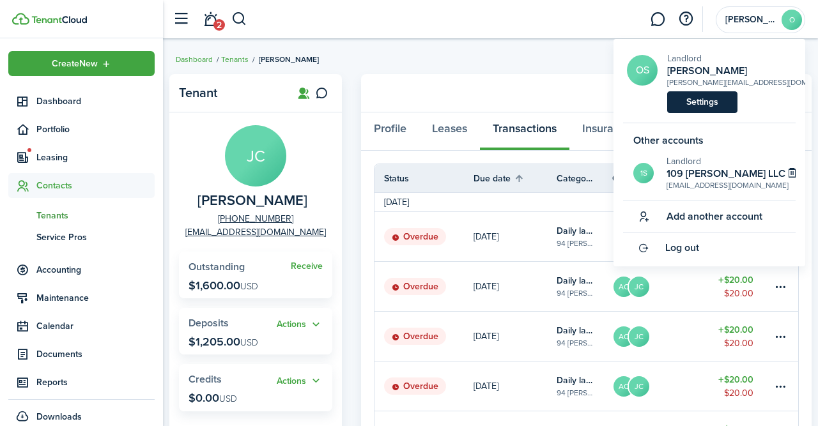
click at [699, 109] on link "Settings" at bounding box center [702, 102] width 70 height 22
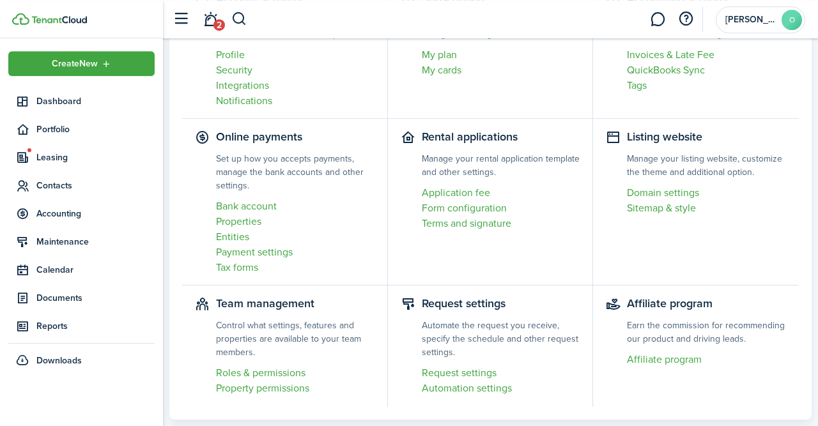
scroll to position [145, 0]
click at [252, 222] on link "Properties" at bounding box center [295, 220] width 158 height 15
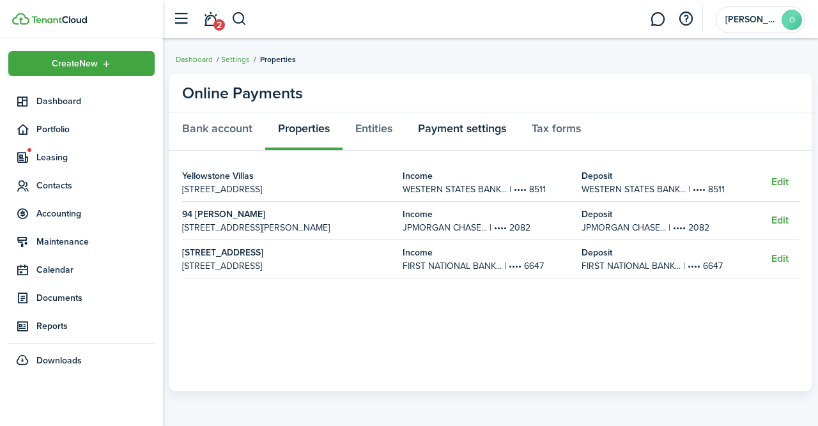
click at [498, 126] on link "Payment settings" at bounding box center [462, 131] width 114 height 38
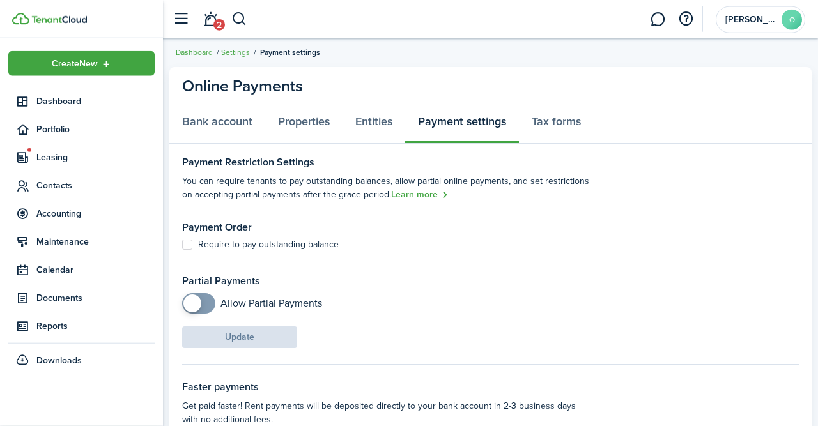
scroll to position [11, 0]
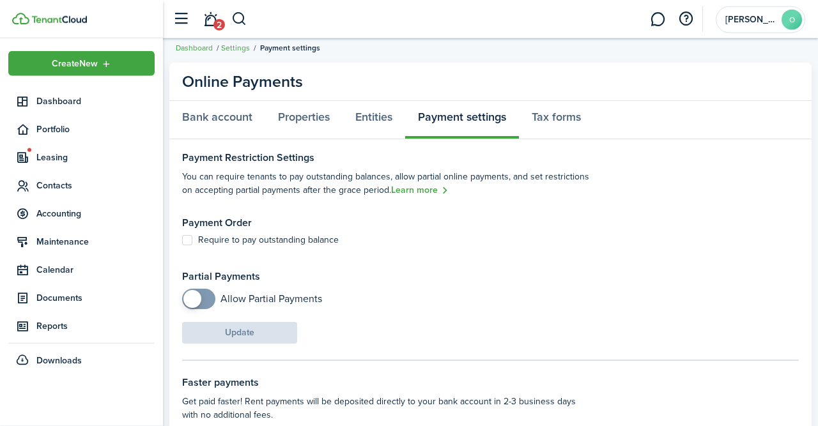
checkbox input "true"
click at [205, 299] on span at bounding box center [198, 299] width 13 height 20
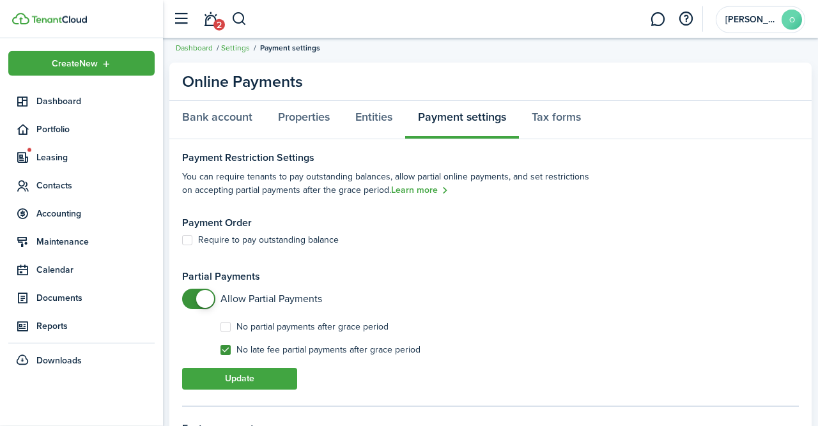
click at [231, 353] on label "No late fee partial payments after grace period" at bounding box center [320, 350] width 200 height 10
click at [220, 350] on input "No late fee partial payments after grace period" at bounding box center [220, 349] width 1 height 1
checkbox input "false"
click at [238, 381] on button "Update" at bounding box center [239, 379] width 115 height 22
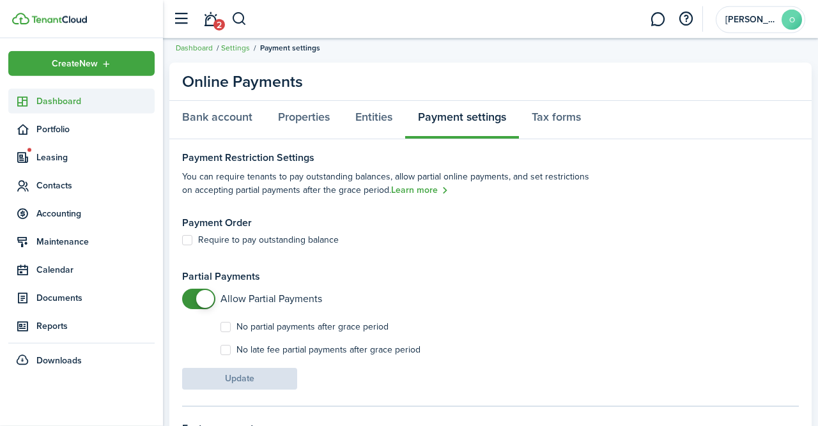
click at [75, 100] on span "Dashboard" at bounding box center [95, 101] width 118 height 13
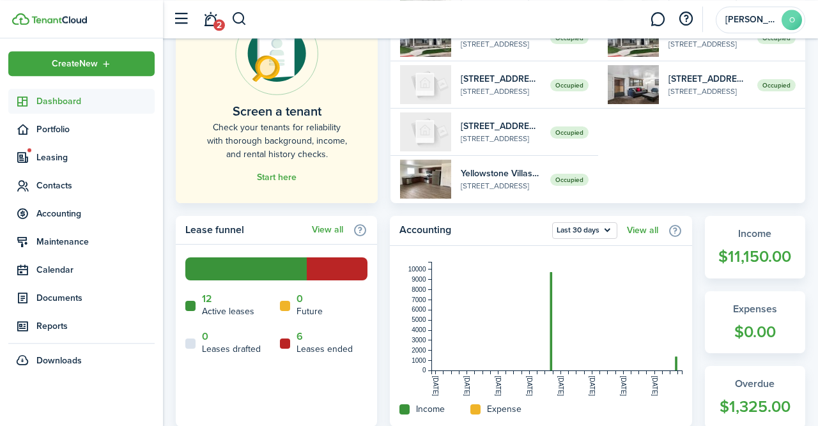
scroll to position [179, 0]
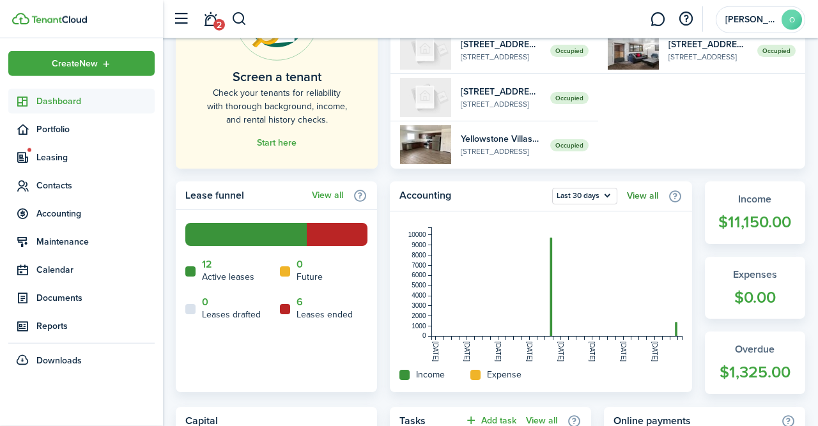
click at [646, 194] on link "View all" at bounding box center [642, 196] width 31 height 10
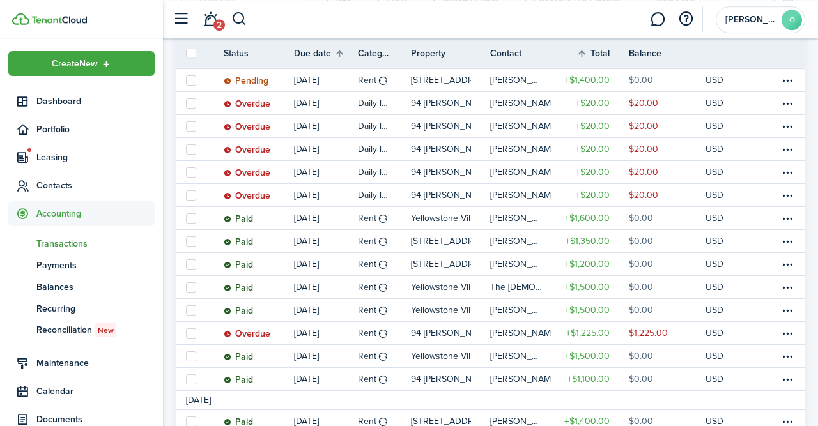
scroll to position [217, 0]
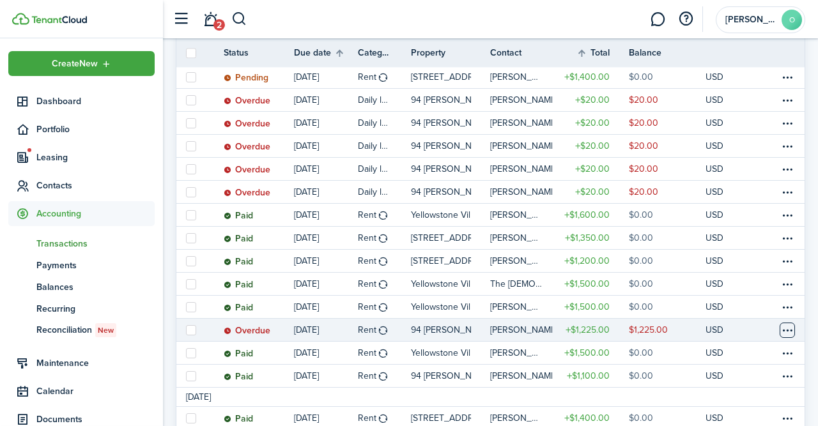
click at [786, 333] on table-menu-btn-icon at bounding box center [786, 330] width 15 height 15
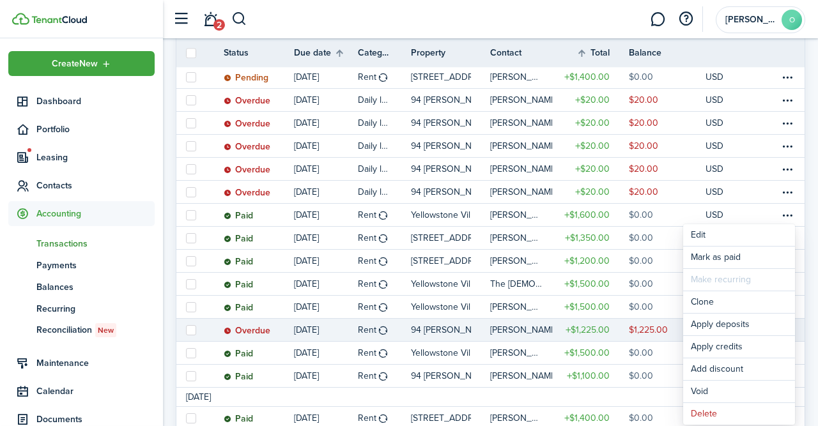
click at [296, 335] on p "[DATE]" at bounding box center [306, 329] width 25 height 13
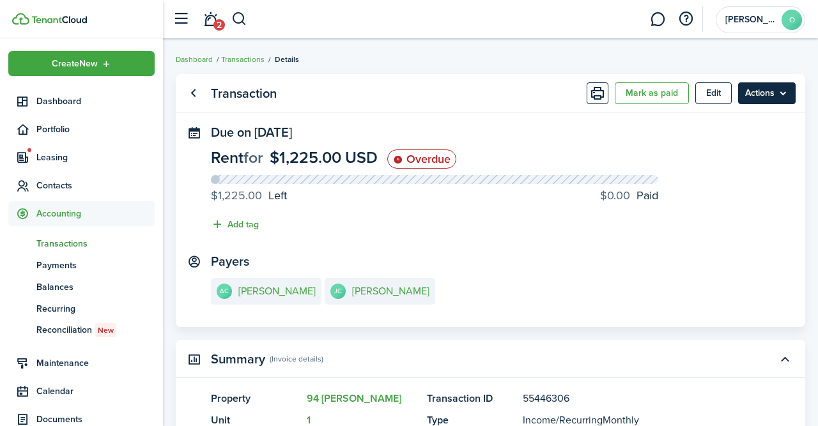
click at [787, 92] on menu-btn "Actions" at bounding box center [766, 93] width 57 height 22
click at [581, 146] on panel-main-section "Due on [DATE] Rent for $1,225.00 USD Overdue $1,225.00 Left $0.00 Paid Add tag" at bounding box center [490, 181] width 559 height 113
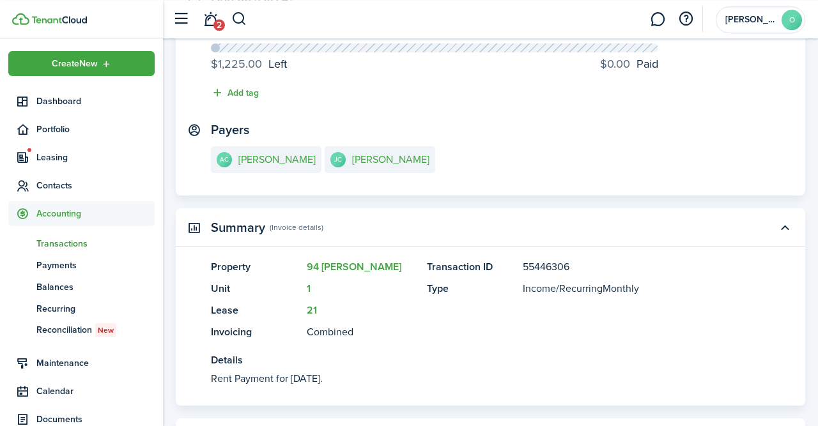
scroll to position [32, 0]
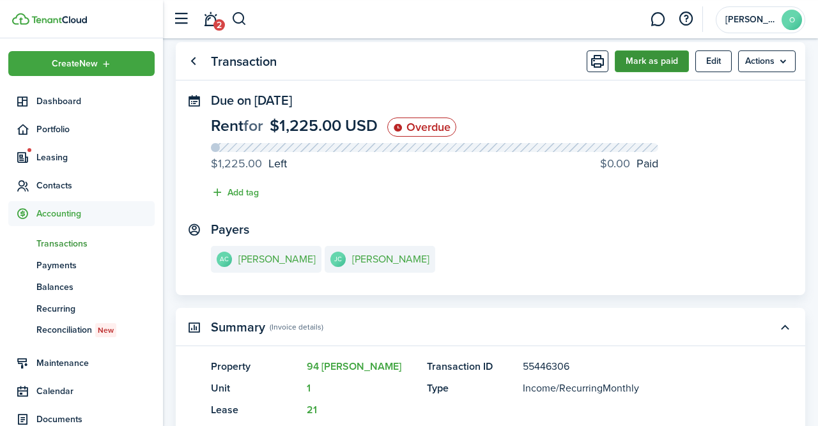
click at [648, 64] on button "Mark as paid" at bounding box center [651, 61] width 74 height 22
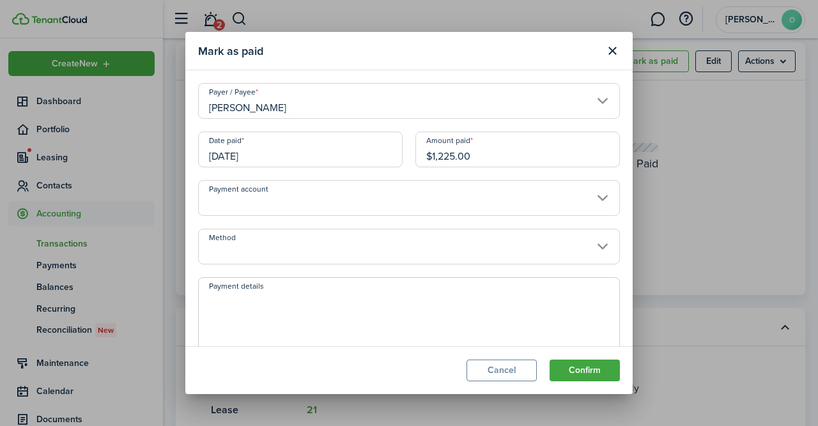
click at [335, 156] on input "[DATE]" at bounding box center [300, 150] width 204 height 36
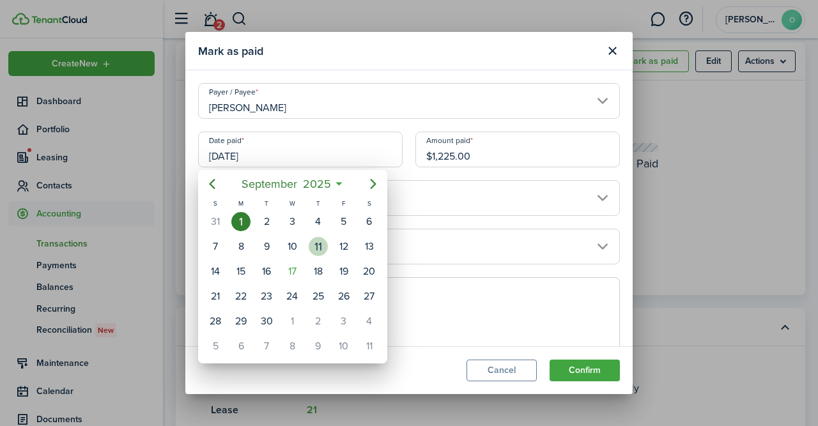
click at [315, 245] on div "11" at bounding box center [317, 246] width 19 height 19
type input "[DATE]"
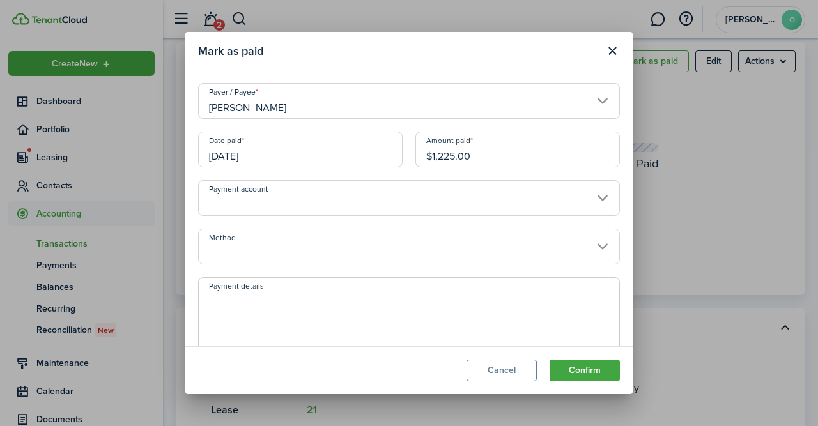
click at [490, 151] on input "$1,225.00" at bounding box center [517, 150] width 204 height 36
click at [579, 201] on input "Payment account" at bounding box center [409, 198] width 422 height 36
type input "$800.00"
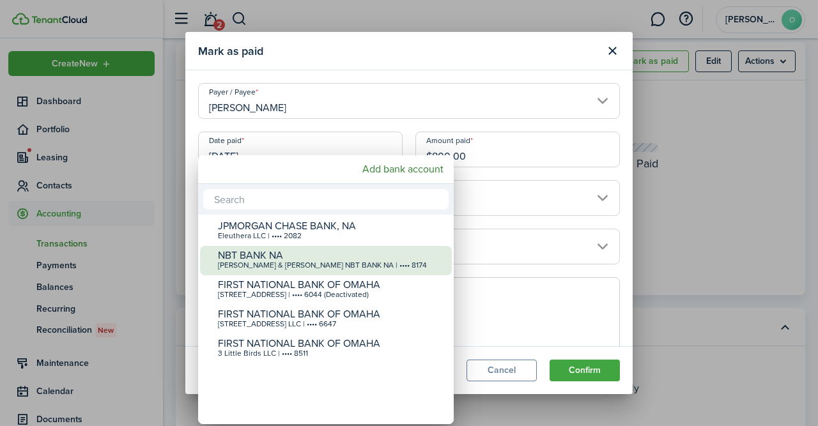
click at [387, 257] on div "NBT BANK NA" at bounding box center [331, 255] width 226 height 11
type input "•••• •••• •••• 8174"
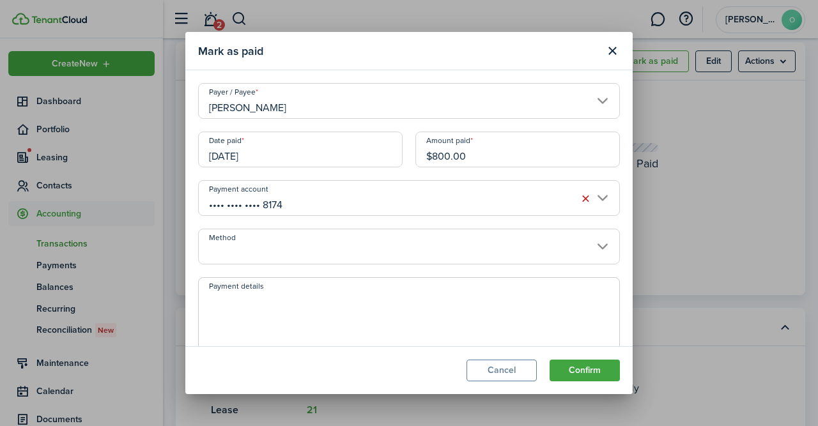
click at [600, 250] on input "Method" at bounding box center [409, 247] width 422 height 36
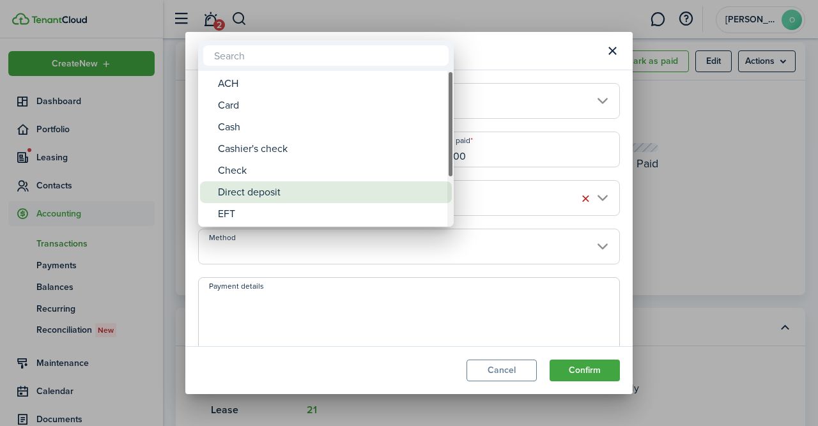
click at [364, 196] on div "Direct deposit" at bounding box center [331, 192] width 226 height 22
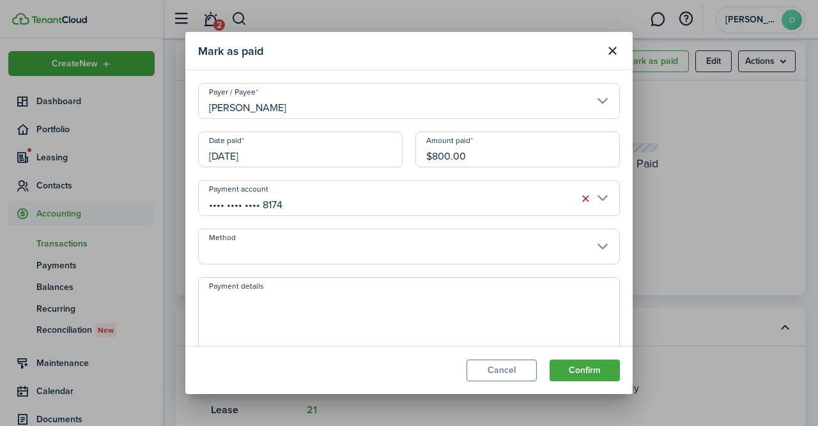
type input "Direct deposit"
click at [317, 310] on textarea "Payment details" at bounding box center [409, 322] width 420 height 61
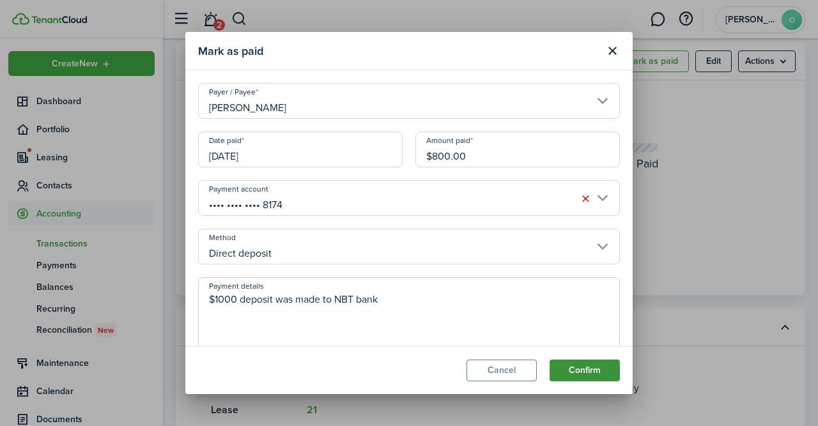
type textarea "$1000 deposit was made to NBT bank"
click at [587, 369] on button "Confirm" at bounding box center [584, 371] width 70 height 22
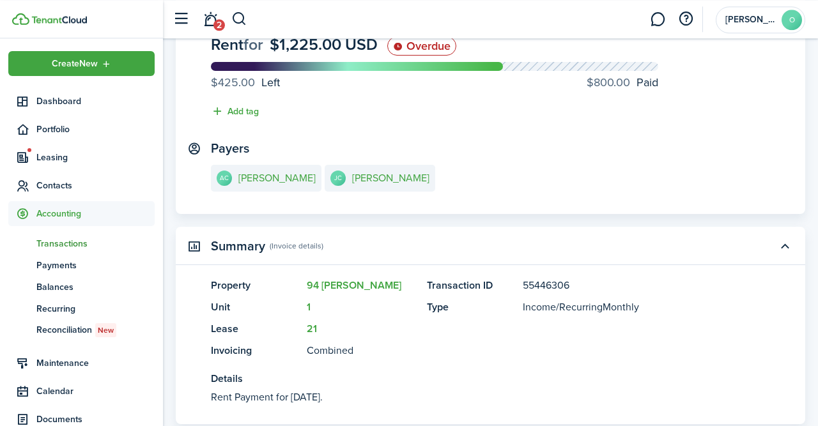
scroll to position [0, 0]
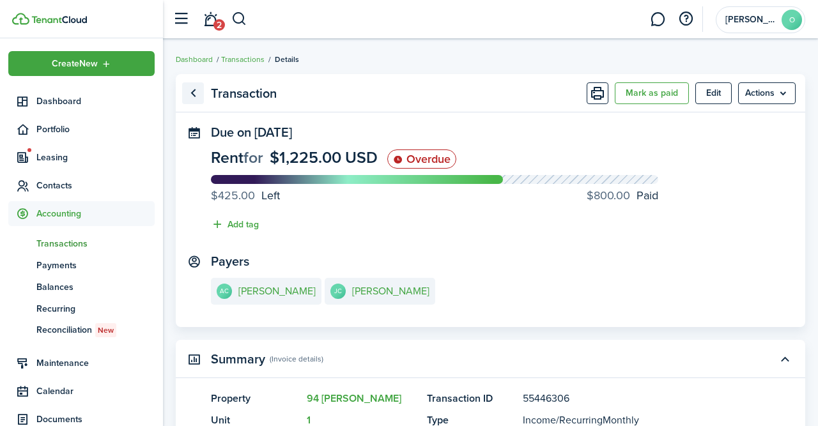
click at [194, 95] on link "Go back" at bounding box center [193, 93] width 22 height 22
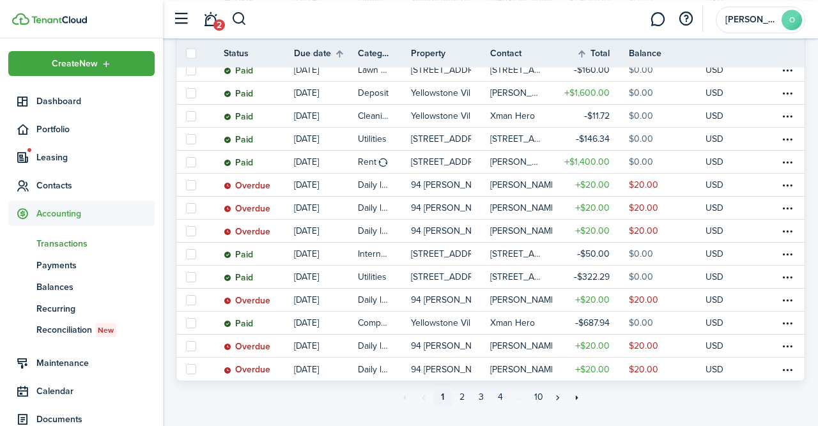
scroll to position [1091, 0]
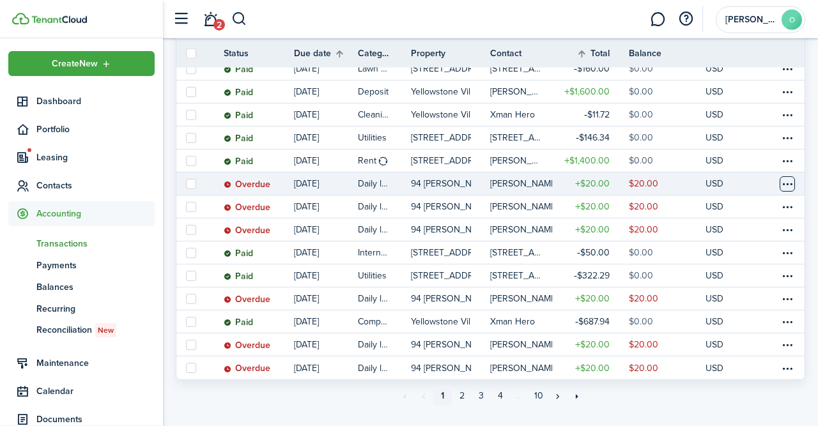
click at [791, 178] on table-menu-btn-icon at bounding box center [786, 183] width 15 height 15
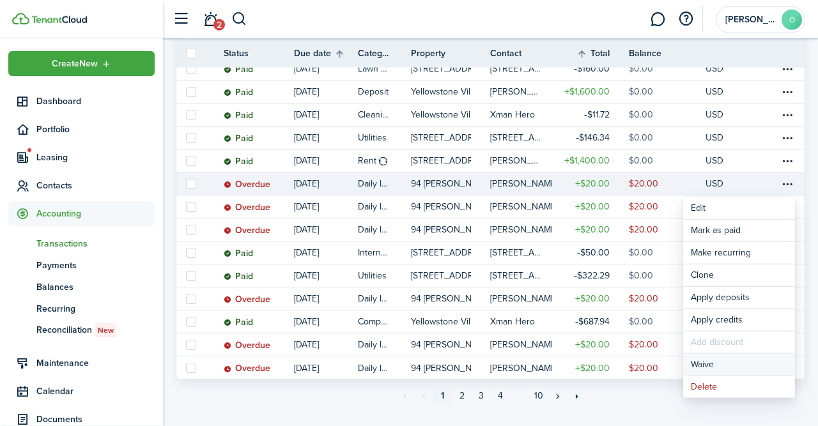
click at [711, 362] on button "Waive" at bounding box center [739, 365] width 112 height 22
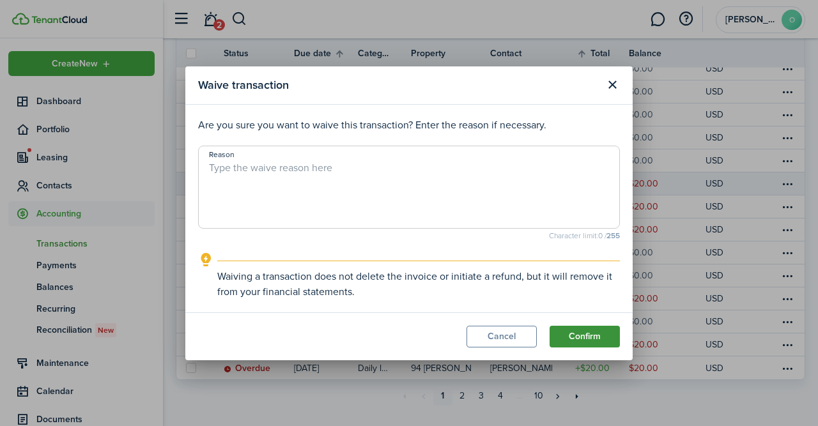
click at [577, 340] on button "Confirm" at bounding box center [584, 337] width 70 height 22
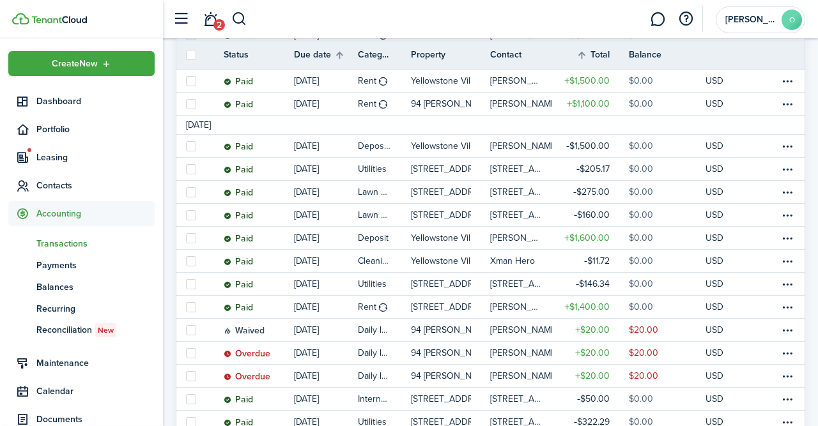
scroll to position [952, 0]
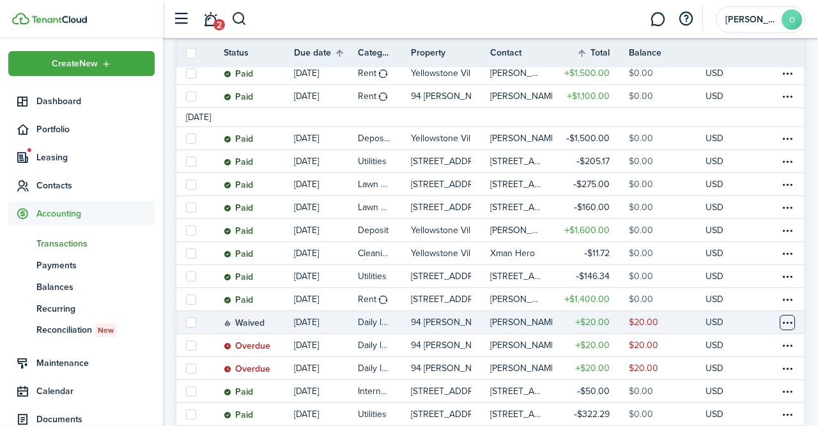
click at [785, 324] on table-menu-btn-icon at bounding box center [786, 322] width 15 height 15
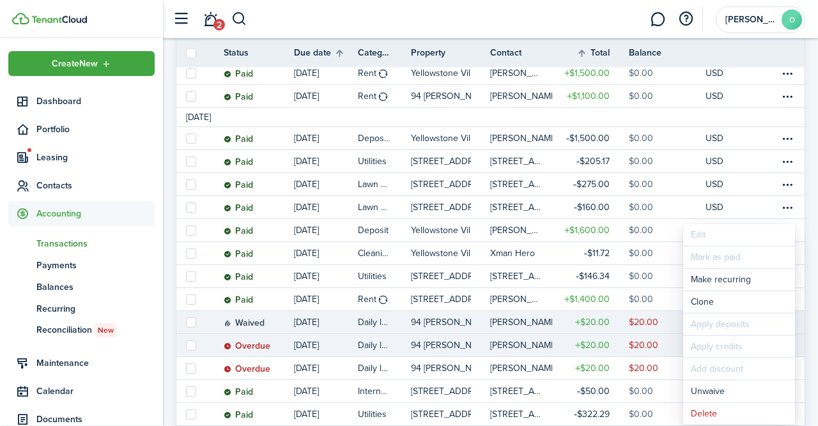
click at [671, 351] on link "$20.00" at bounding box center [666, 345] width 77 height 22
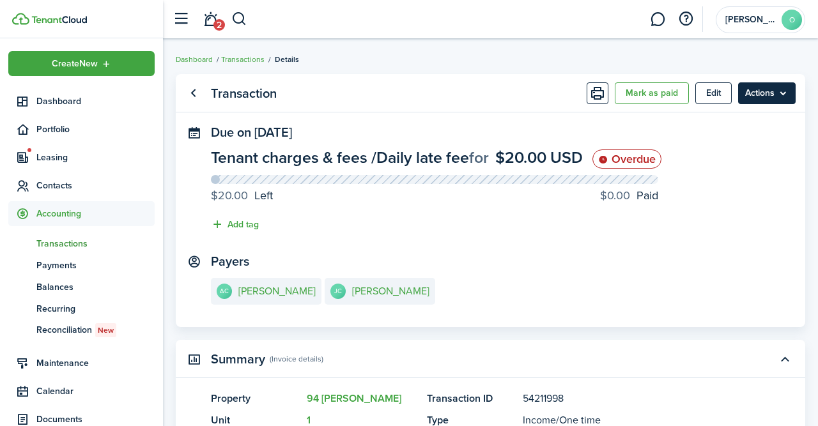
click at [784, 97] on menu-btn "Actions" at bounding box center [766, 93] width 57 height 22
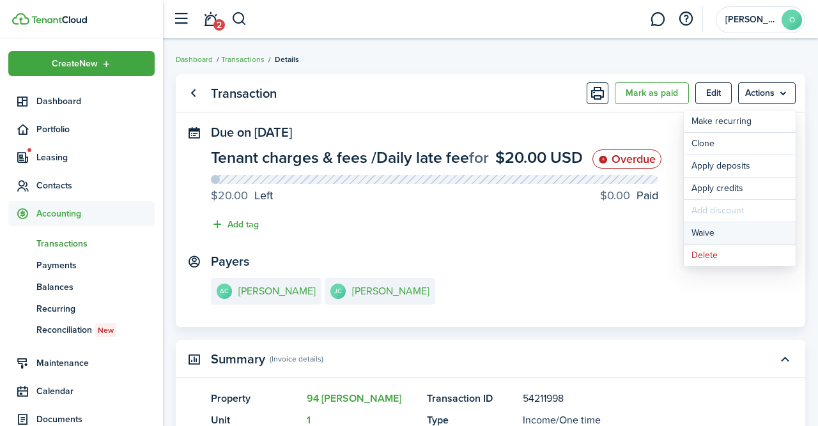
click at [703, 237] on button "Waive" at bounding box center [739, 233] width 112 height 22
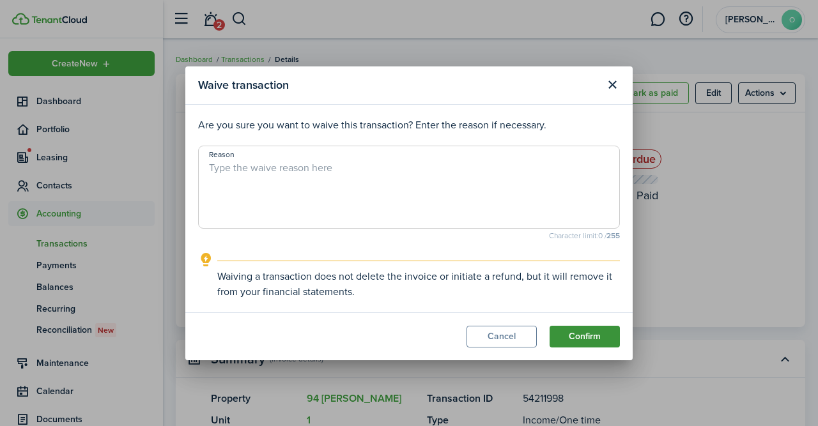
click at [591, 340] on button "Confirm" at bounding box center [584, 337] width 70 height 22
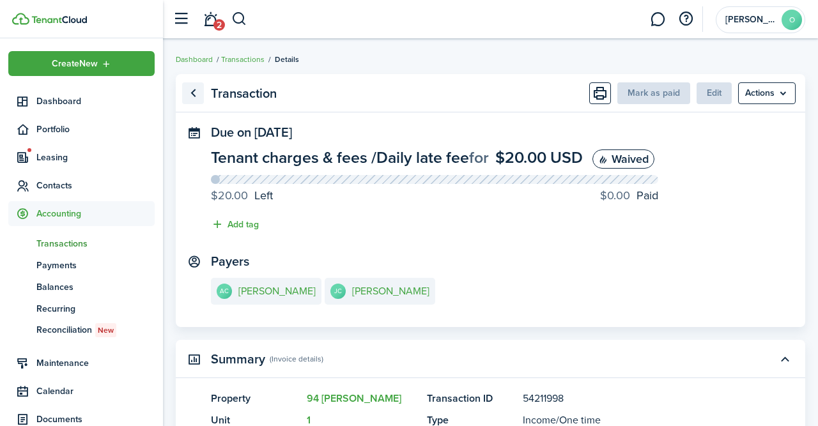
click at [192, 90] on link "Go back" at bounding box center [193, 93] width 22 height 22
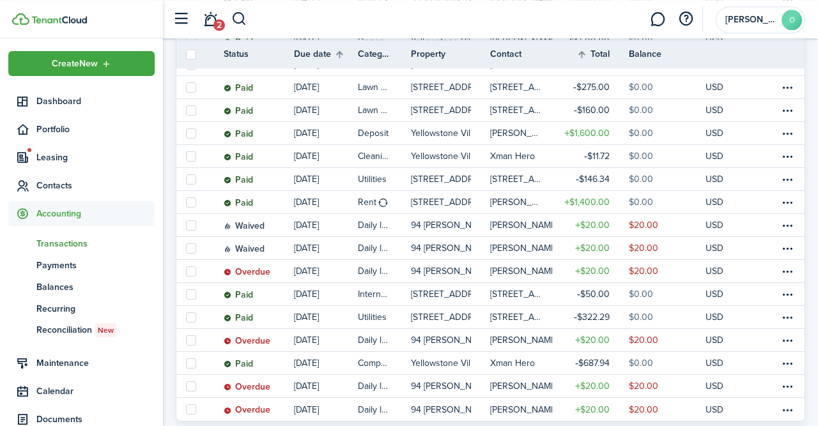
scroll to position [1054, 0]
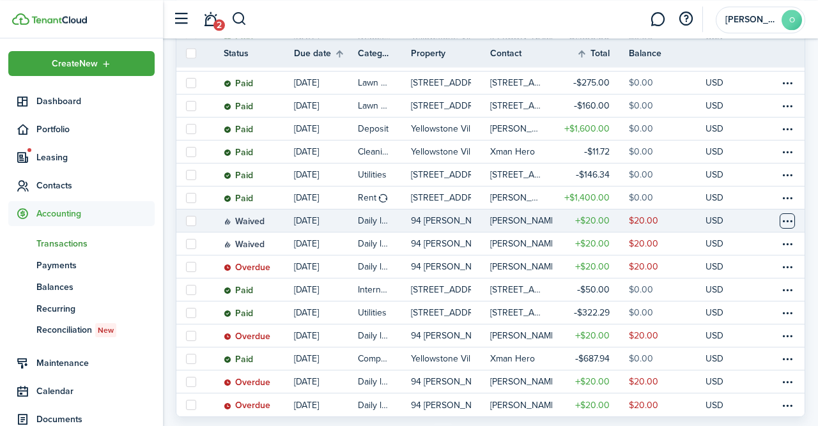
click at [789, 222] on table-menu-btn-icon at bounding box center [786, 220] width 15 height 15
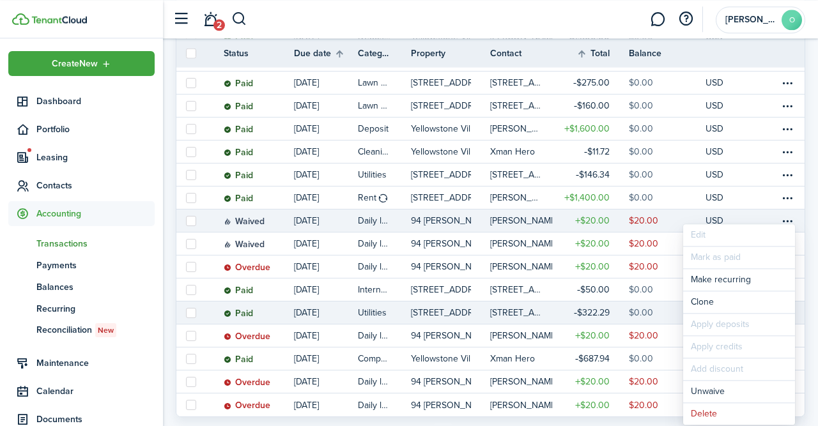
click at [669, 308] on link "$0.00" at bounding box center [666, 312] width 77 height 22
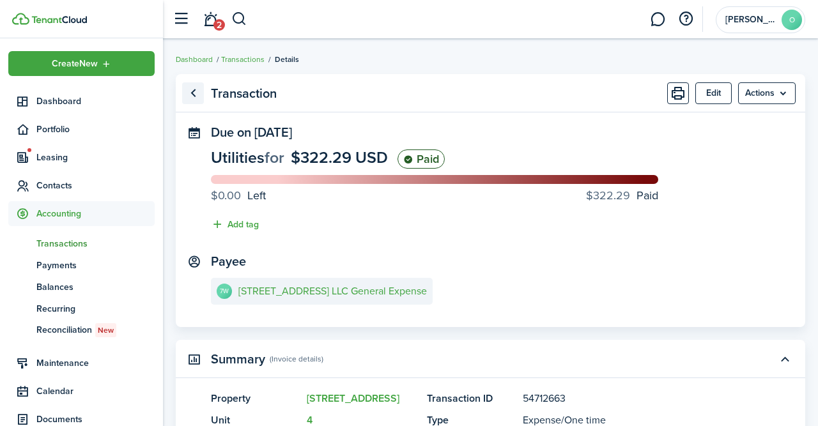
click at [198, 98] on link "Go back" at bounding box center [193, 93] width 22 height 22
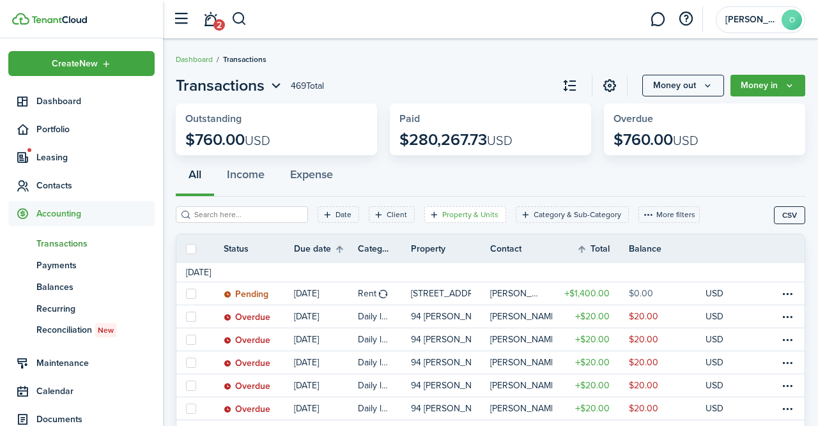
click at [481, 220] on filter-tag "Property & Units" at bounding box center [465, 214] width 82 height 17
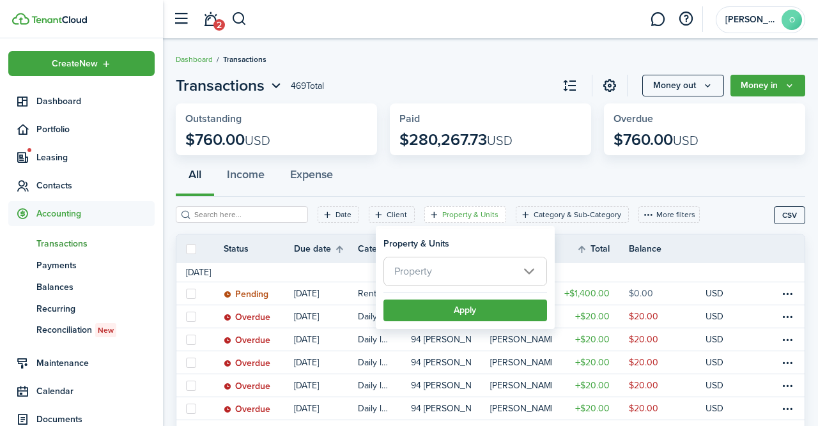
click at [529, 273] on span "Property" at bounding box center [465, 271] width 162 height 28
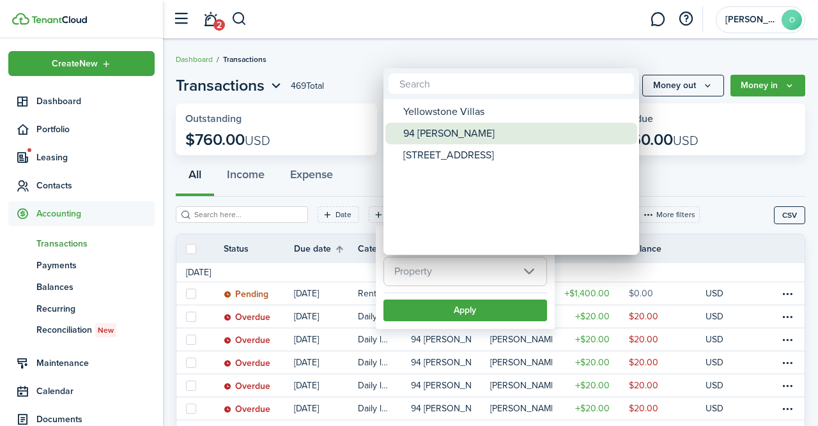
click at [440, 135] on div "94 [PERSON_NAME]" at bounding box center [516, 134] width 226 height 22
type input "94 [PERSON_NAME]"
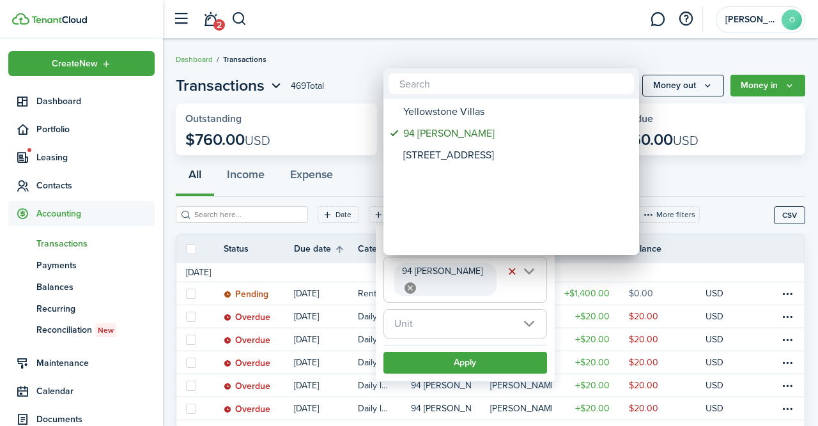
click at [484, 344] on div at bounding box center [409, 213] width 1022 height 630
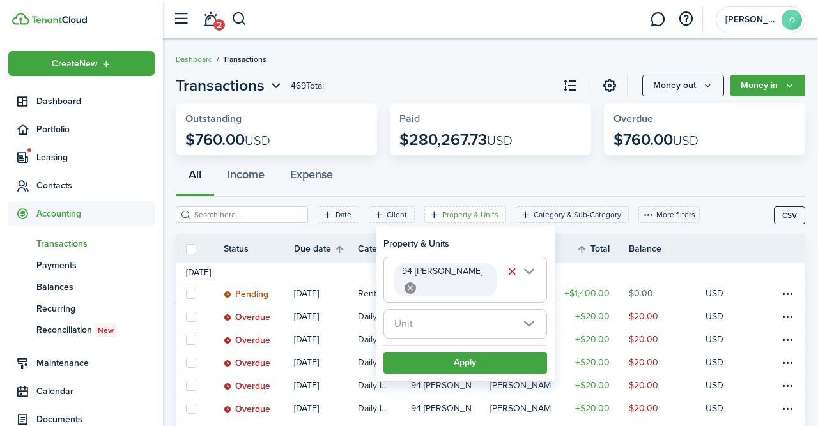
click at [484, 352] on button "Apply" at bounding box center [465, 363] width 164 height 22
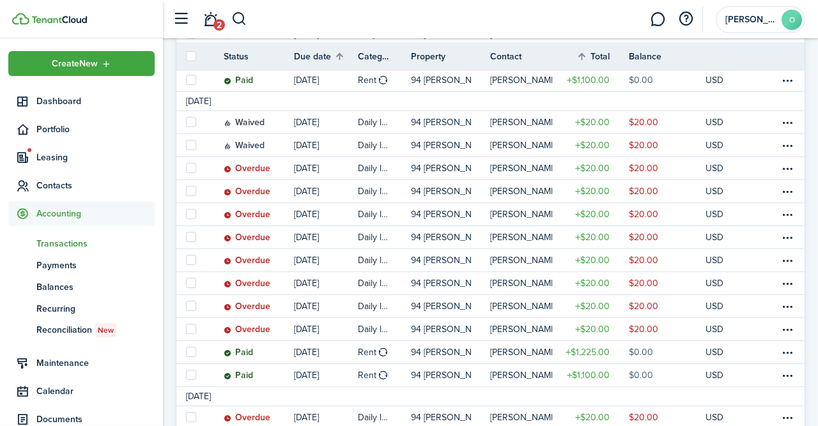
scroll to position [674, 0]
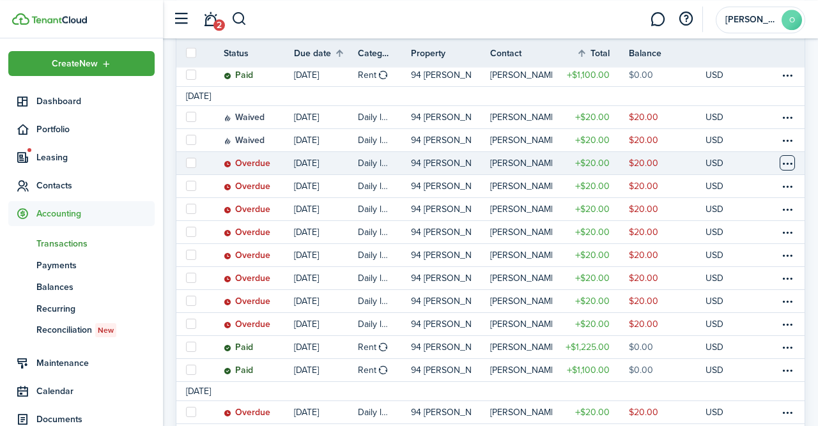
click at [785, 167] on table-menu-btn-icon at bounding box center [786, 162] width 15 height 15
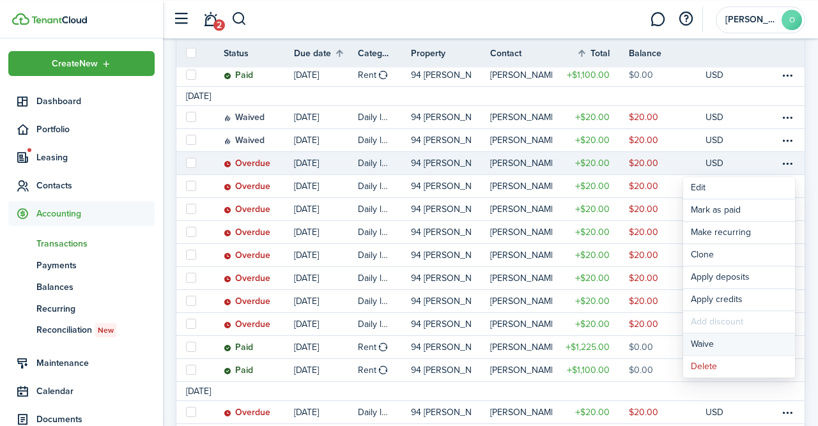
click at [705, 341] on button "Waive" at bounding box center [739, 344] width 112 height 22
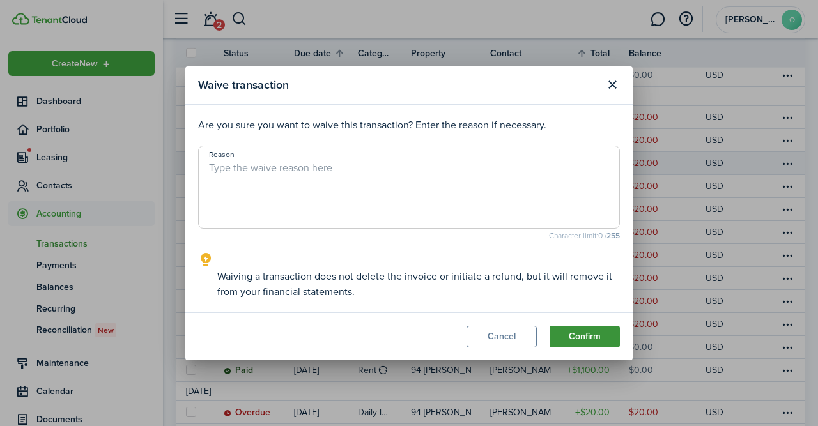
click at [594, 329] on button "Confirm" at bounding box center [584, 337] width 70 height 22
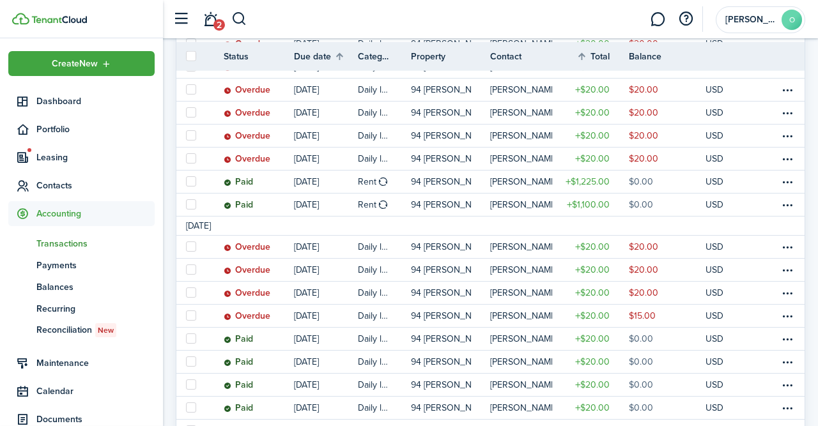
scroll to position [845, 0]
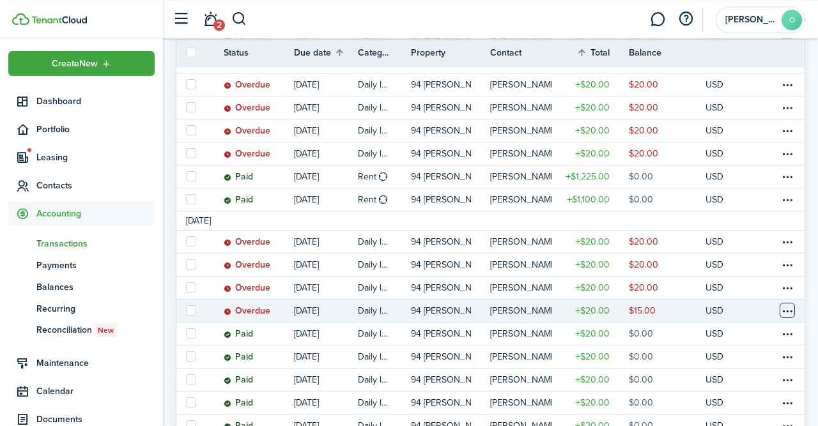
click at [788, 313] on table-menu-btn-icon at bounding box center [786, 310] width 15 height 15
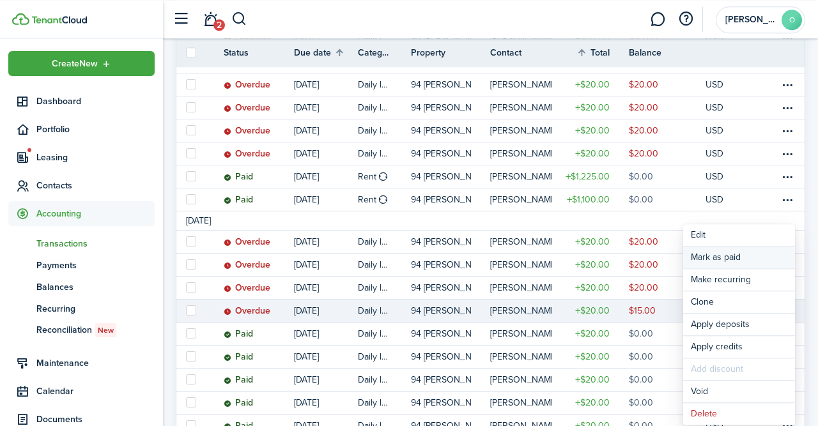
click at [733, 257] on link "Mark as paid" at bounding box center [739, 258] width 112 height 22
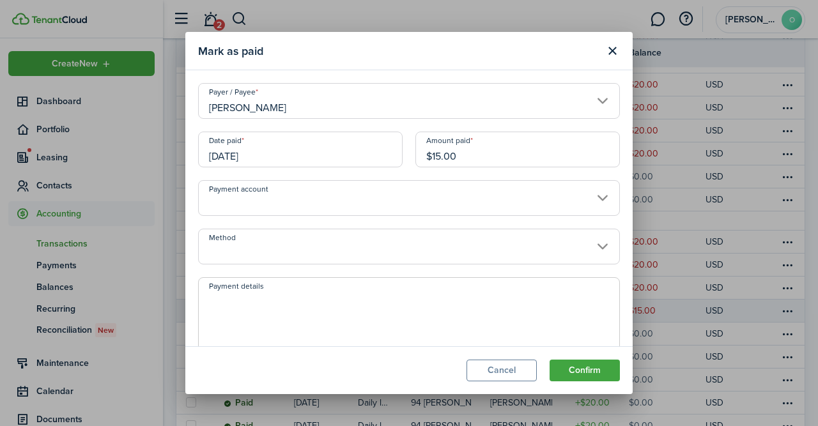
click at [316, 150] on input "[DATE]" at bounding box center [300, 150] width 204 height 36
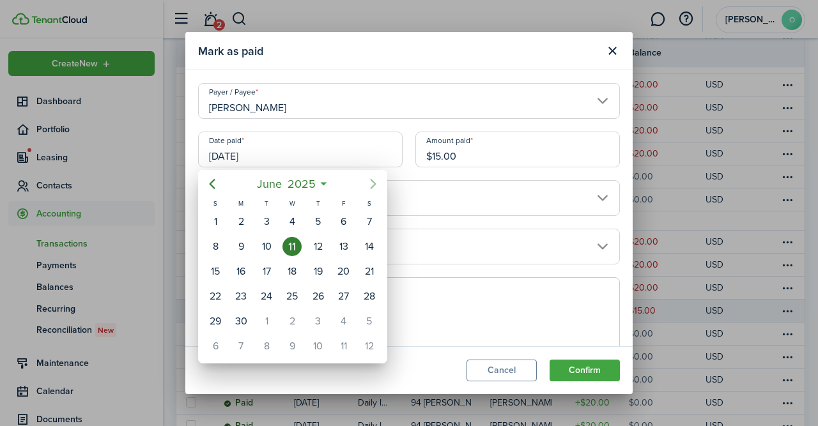
click at [378, 183] on icon "Next page" at bounding box center [372, 183] width 15 height 15
click at [375, 185] on icon "Next page" at bounding box center [373, 184] width 6 height 10
click at [320, 321] on div "28" at bounding box center [317, 321] width 19 height 19
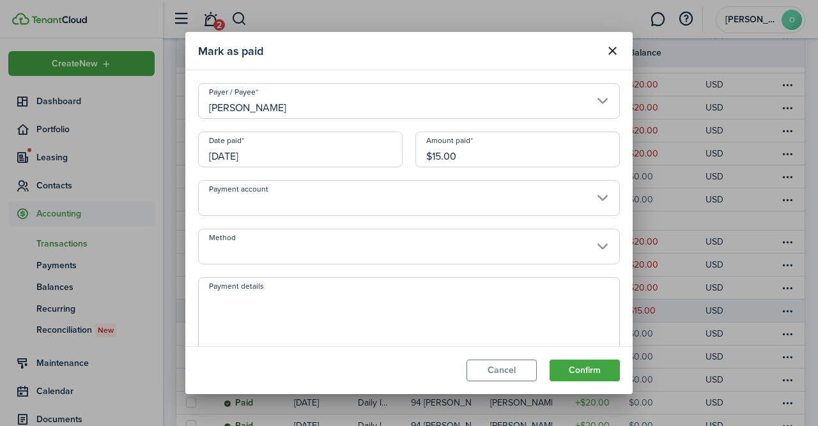
type input "[DATE]"
click at [604, 197] on input "Payment account" at bounding box center [409, 198] width 422 height 36
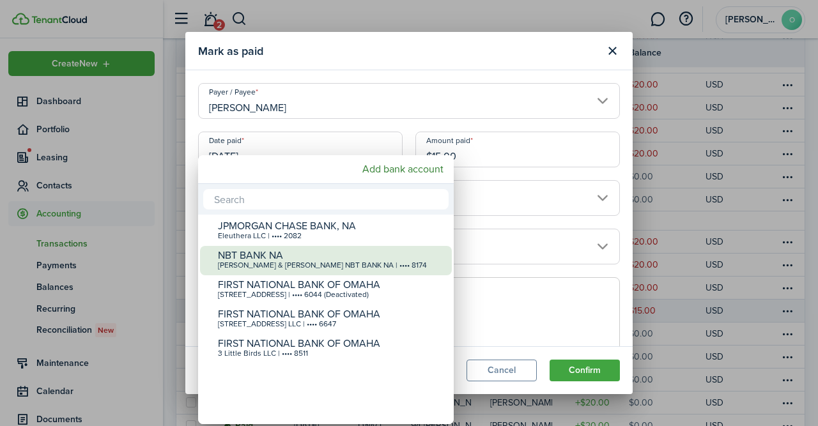
click at [374, 260] on div "NBT BANK NA" at bounding box center [331, 255] width 226 height 11
type input "•••• •••• •••• 8174"
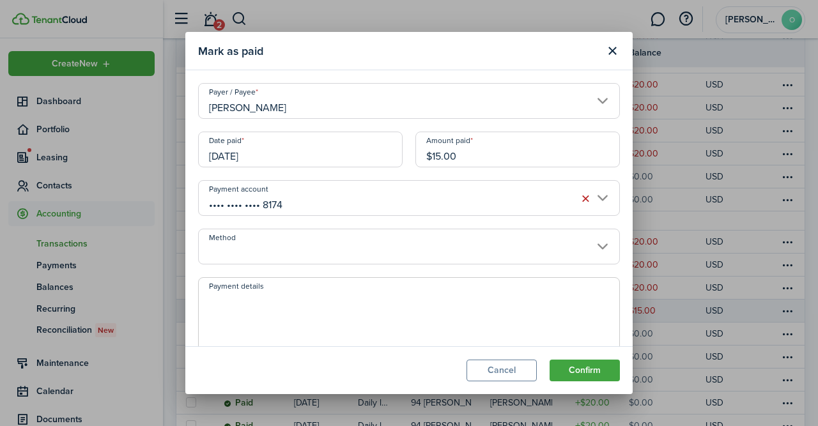
click at [601, 247] on input "Method" at bounding box center [409, 247] width 422 height 36
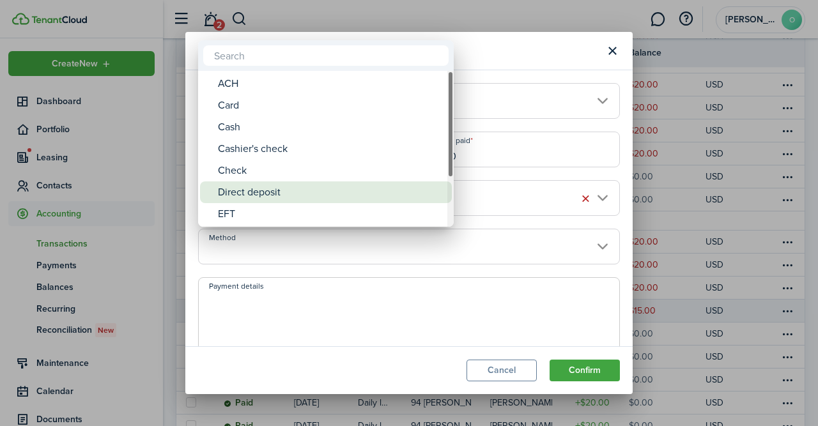
click at [324, 200] on div "Direct deposit" at bounding box center [331, 192] width 226 height 22
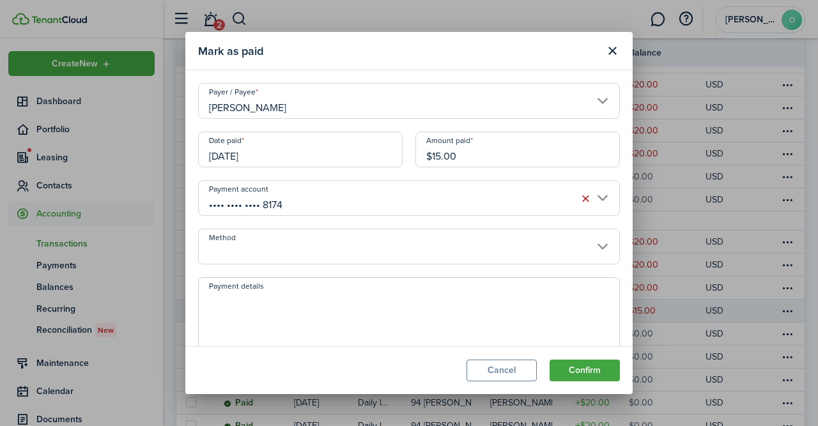
type input "Direct deposit"
click at [601, 365] on button "Confirm" at bounding box center [584, 371] width 70 height 22
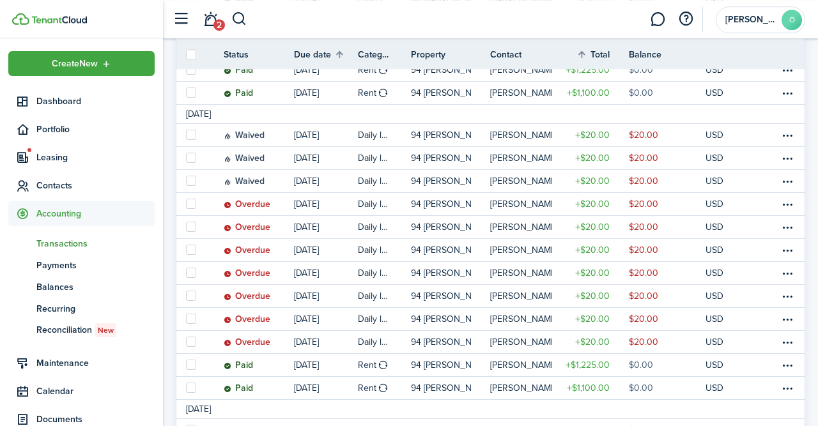
scroll to position [659, 0]
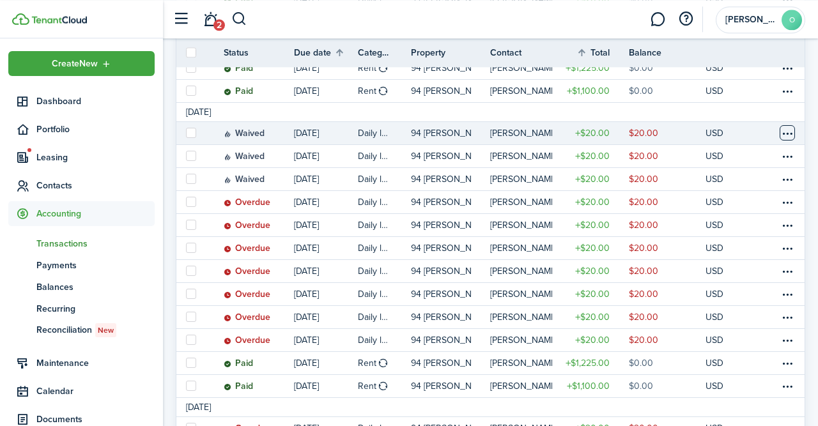
click at [793, 137] on table-menu-btn-icon at bounding box center [786, 132] width 15 height 15
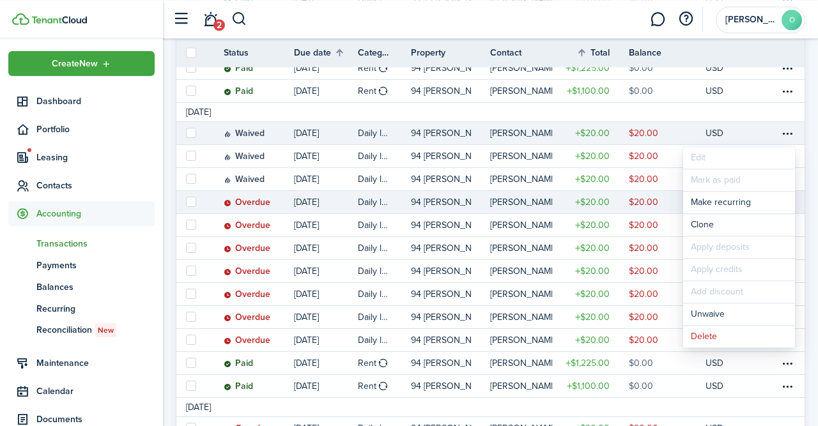
click at [254, 203] on status "Overdue" at bounding box center [247, 202] width 47 height 10
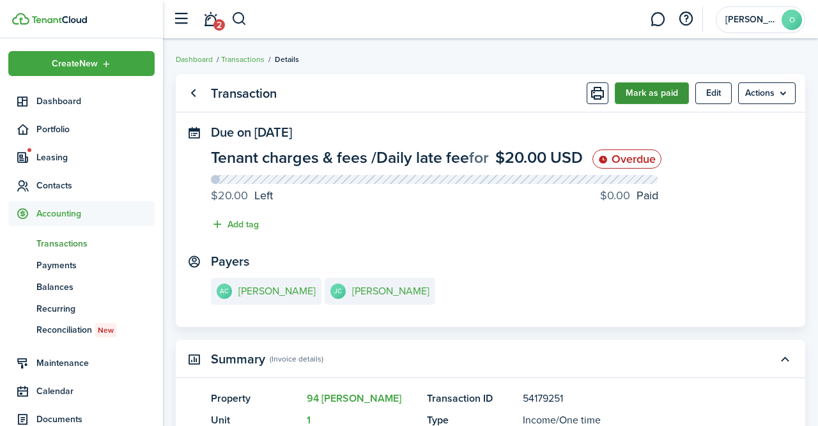
click at [653, 93] on button "Mark as paid" at bounding box center [651, 93] width 74 height 22
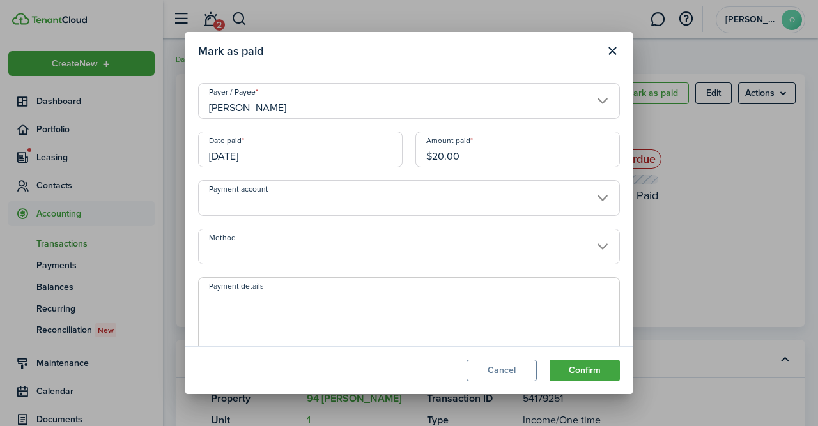
click at [351, 142] on input "[DATE]" at bounding box center [300, 150] width 204 height 36
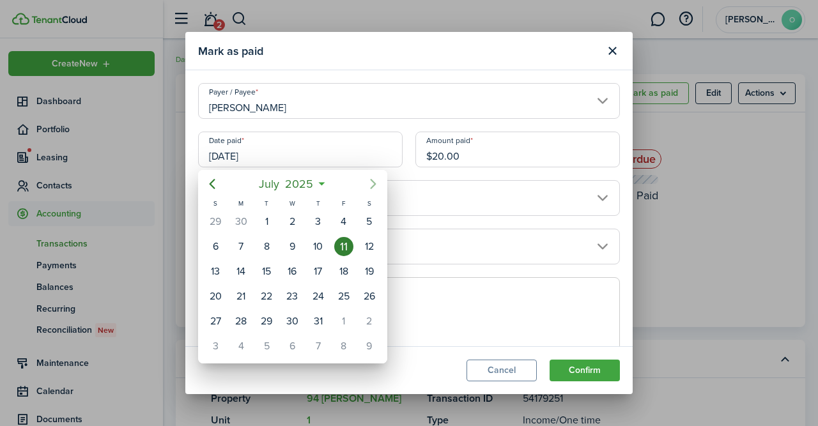
click at [372, 188] on icon "Next page" at bounding box center [372, 183] width 15 height 15
click at [318, 314] on div "28" at bounding box center [317, 321] width 19 height 19
type input "[DATE]"
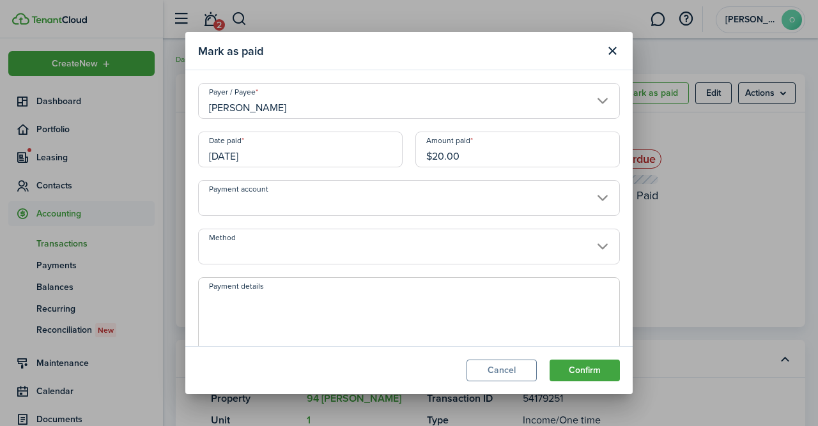
click at [604, 192] on input "Payment account" at bounding box center [409, 198] width 422 height 36
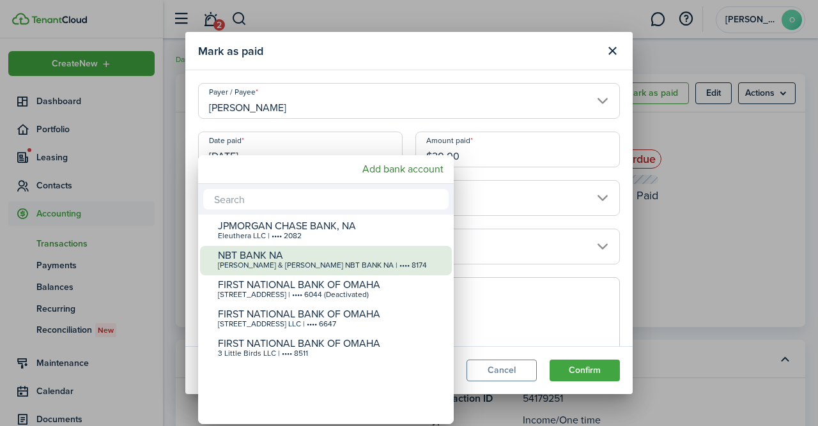
click at [406, 264] on div "[PERSON_NAME] & [PERSON_NAME] NBT BANK NA | •••• 8174" at bounding box center [331, 265] width 226 height 9
type input "•••• •••• •••• 8174"
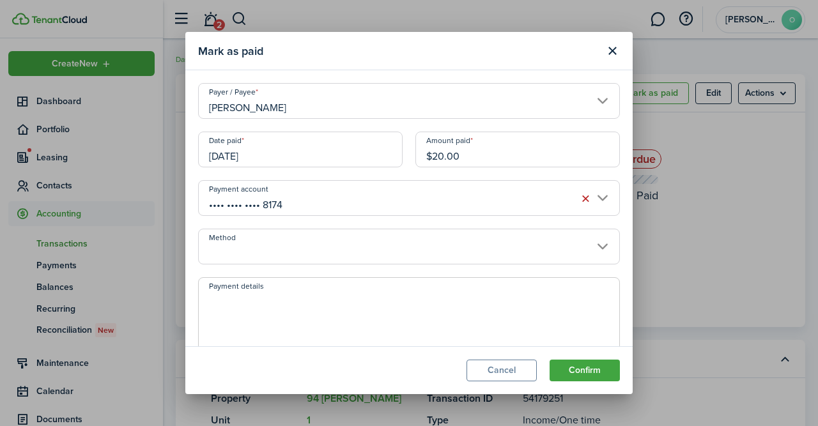
click at [589, 243] on input "Method" at bounding box center [409, 247] width 422 height 36
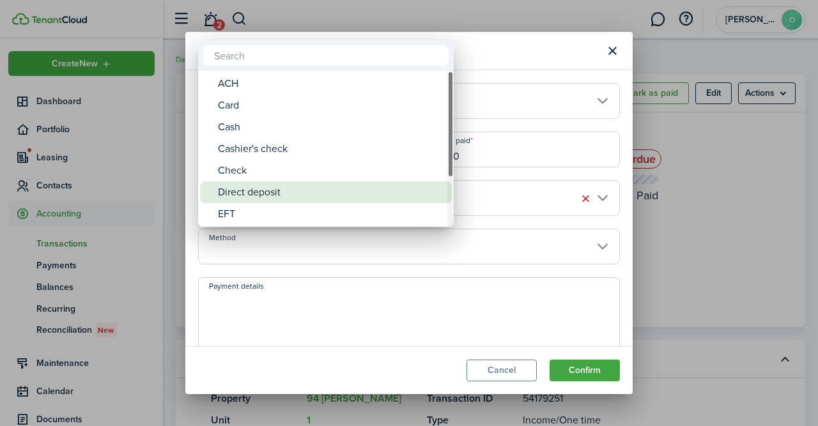
click at [339, 194] on div "Direct deposit" at bounding box center [331, 192] width 226 height 22
type input "Direct deposit"
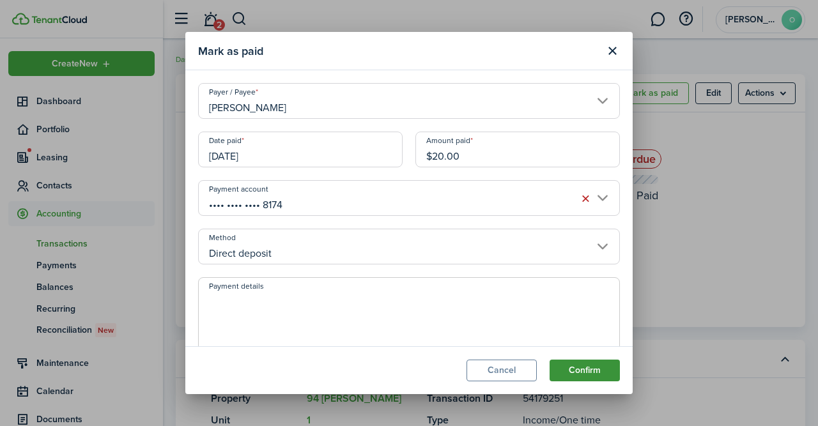
click at [578, 370] on button "Confirm" at bounding box center [584, 371] width 70 height 22
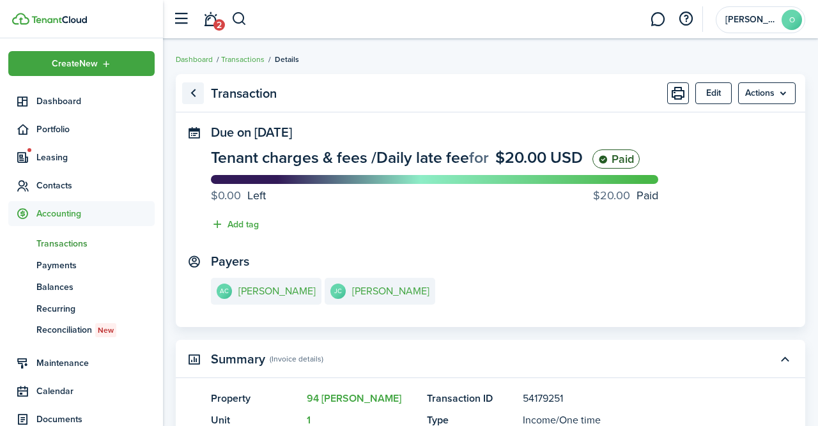
click at [191, 98] on link "Go back" at bounding box center [193, 93] width 22 height 22
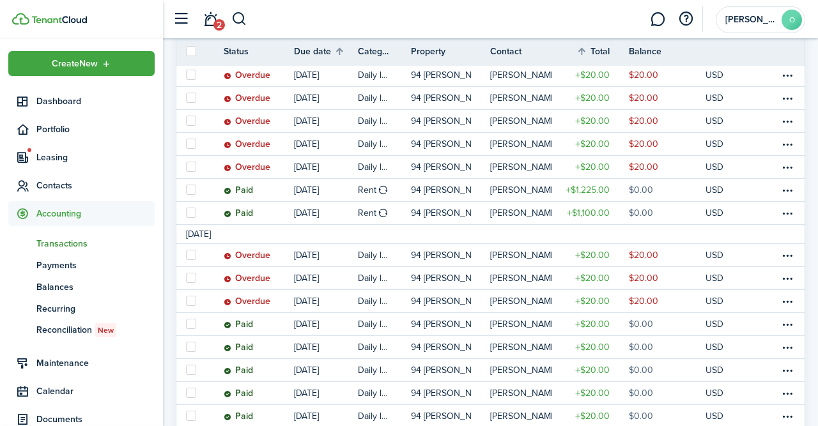
scroll to position [840, 0]
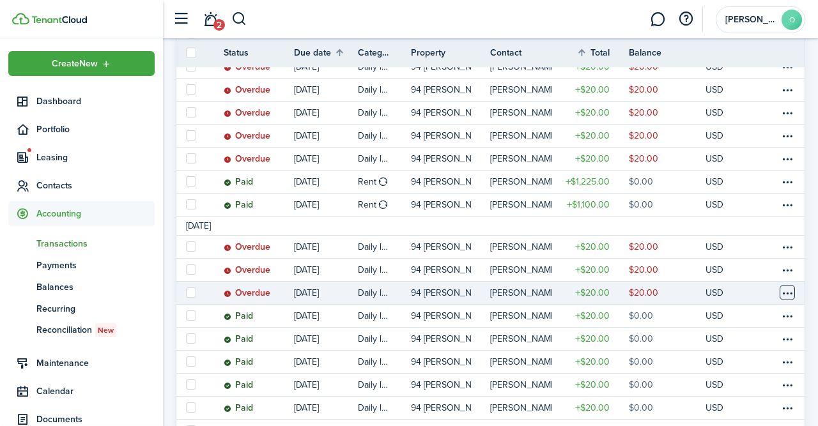
click at [783, 294] on table-menu-btn-icon at bounding box center [786, 292] width 15 height 15
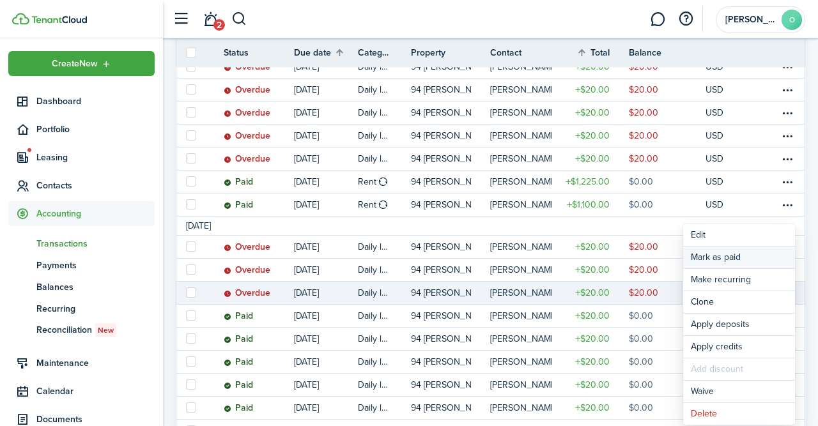
click at [717, 259] on link "Mark as paid" at bounding box center [739, 258] width 112 height 22
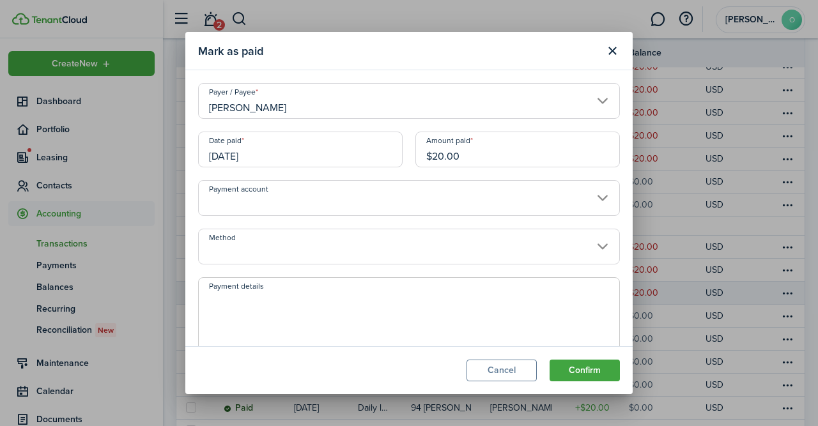
click at [341, 154] on input "[DATE]" at bounding box center [300, 150] width 204 height 36
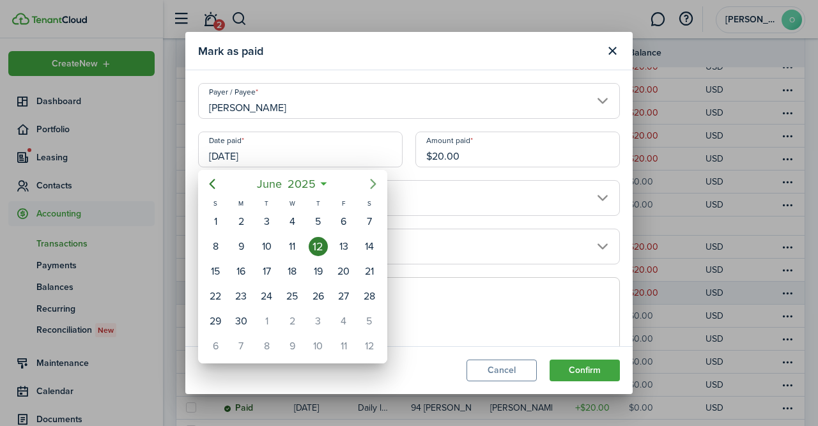
click at [375, 184] on icon "Next page" at bounding box center [373, 184] width 6 height 10
click at [317, 316] on div "28" at bounding box center [317, 321] width 19 height 19
type input "[DATE]"
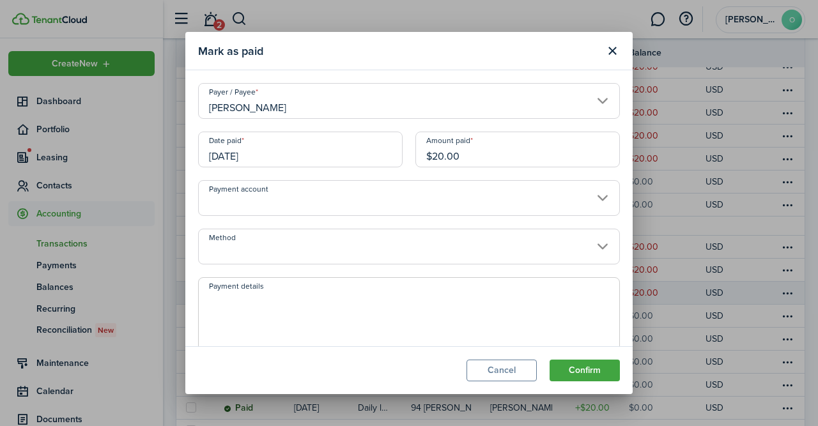
click at [602, 199] on input "Payment account" at bounding box center [409, 198] width 422 height 36
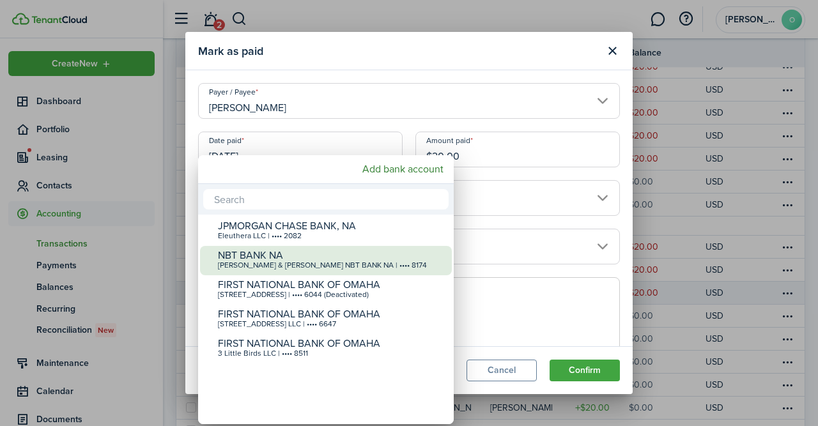
click at [385, 259] on div "NBT BANK NA" at bounding box center [331, 255] width 226 height 11
type input "•••• •••• •••• 8174"
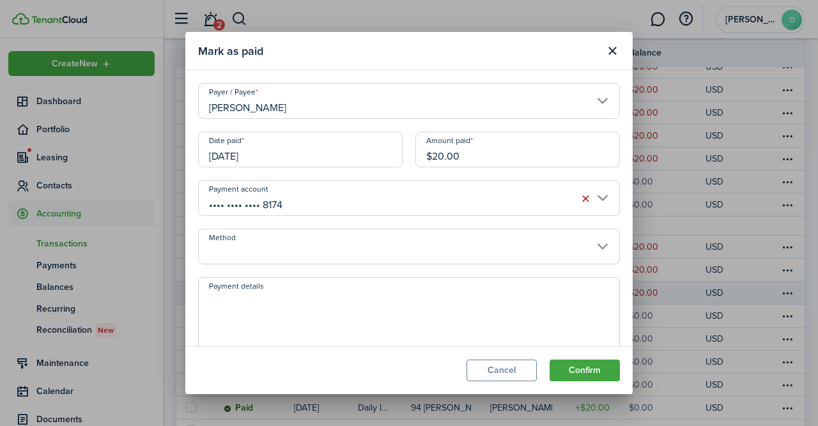
click at [605, 246] on input "Method" at bounding box center [409, 247] width 422 height 36
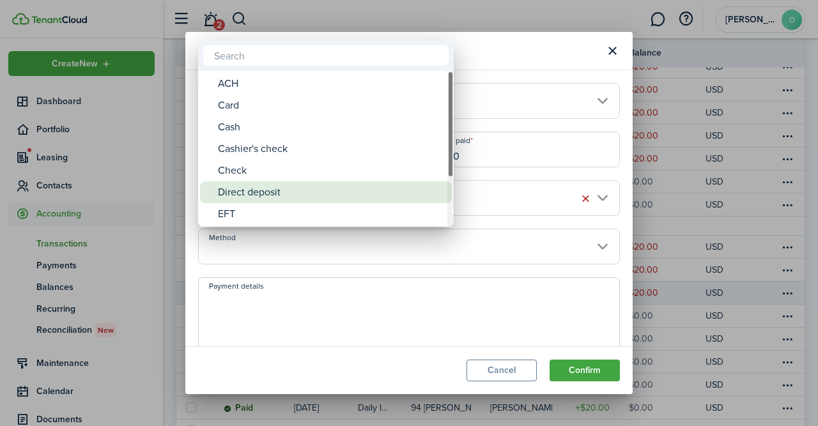
click at [358, 192] on div "Direct deposit" at bounding box center [331, 192] width 226 height 22
type input "Direct deposit"
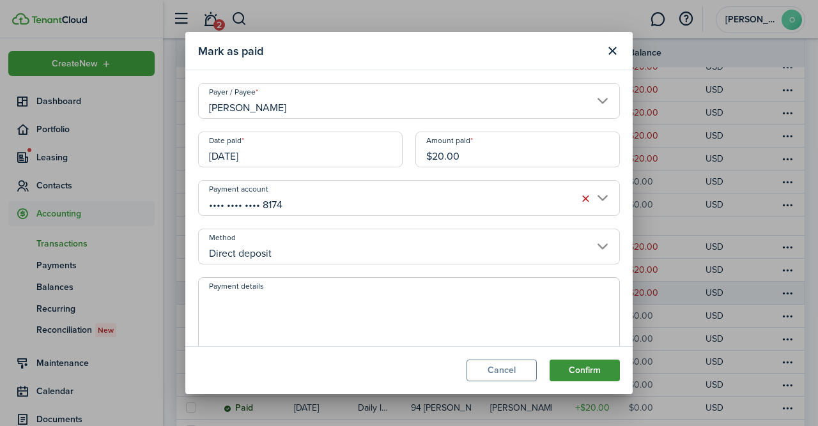
click at [581, 369] on button "Confirm" at bounding box center [584, 371] width 70 height 22
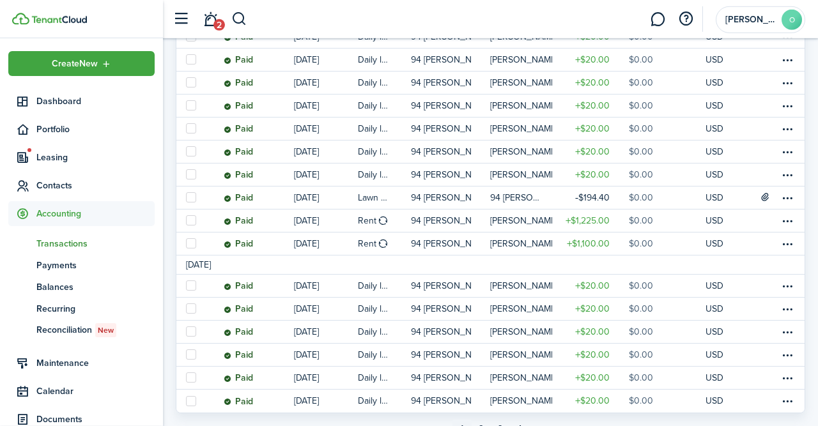
scroll to position [783, 0]
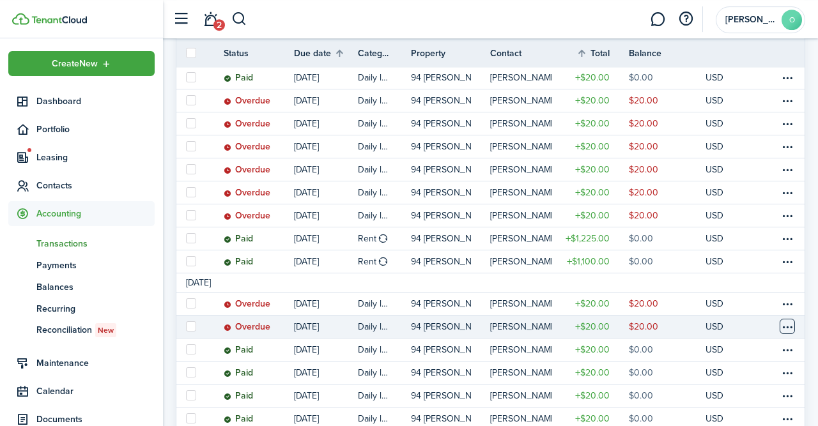
click at [789, 329] on table-menu-btn-icon at bounding box center [786, 326] width 15 height 15
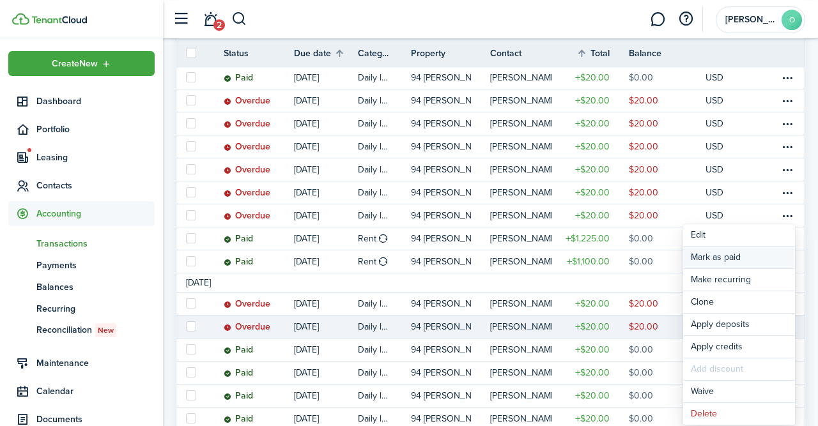
click at [734, 257] on link "Mark as paid" at bounding box center [739, 258] width 112 height 22
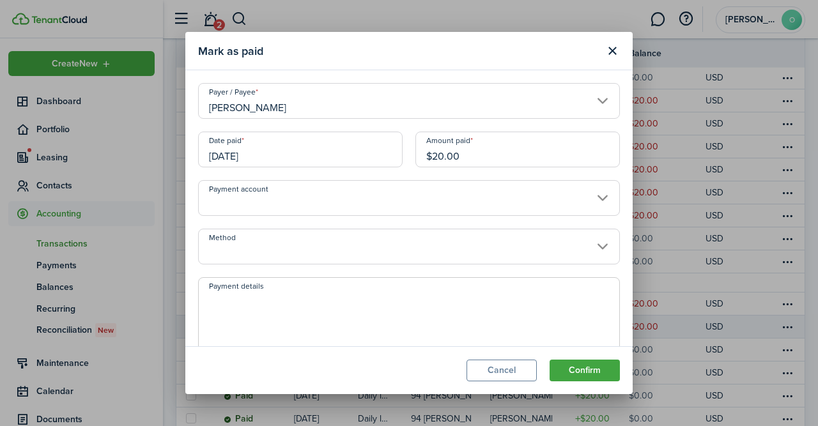
click at [367, 146] on input "[DATE]" at bounding box center [300, 150] width 204 height 36
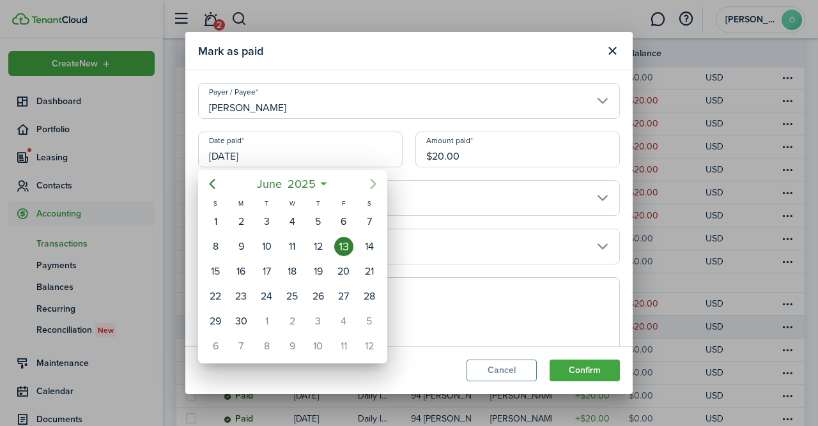
click at [374, 181] on icon "Next page" at bounding box center [373, 184] width 6 height 10
click at [315, 318] on div "28" at bounding box center [317, 321] width 19 height 19
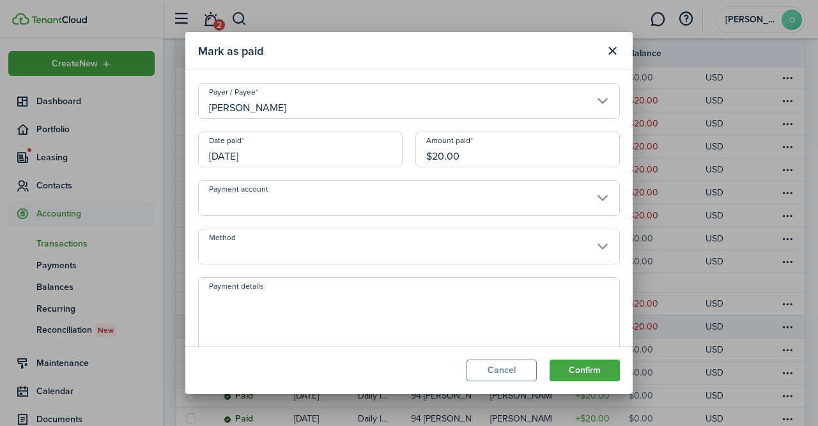
type input "[DATE]"
click at [604, 199] on input "Payment account" at bounding box center [409, 198] width 422 height 36
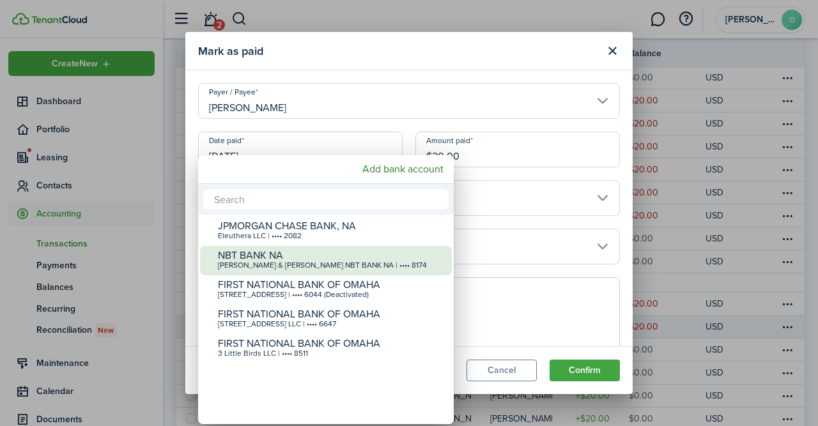
click at [398, 257] on div "NBT BANK NA" at bounding box center [331, 255] width 226 height 11
type input "•••• •••• •••• 8174"
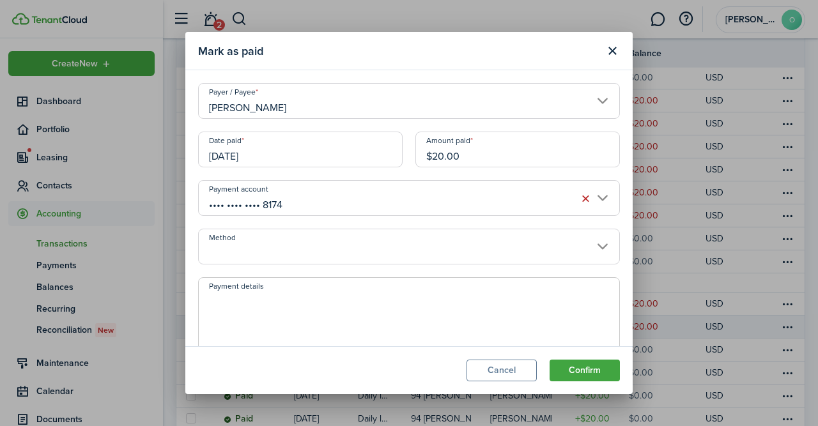
click at [607, 254] on input "Method" at bounding box center [409, 247] width 422 height 36
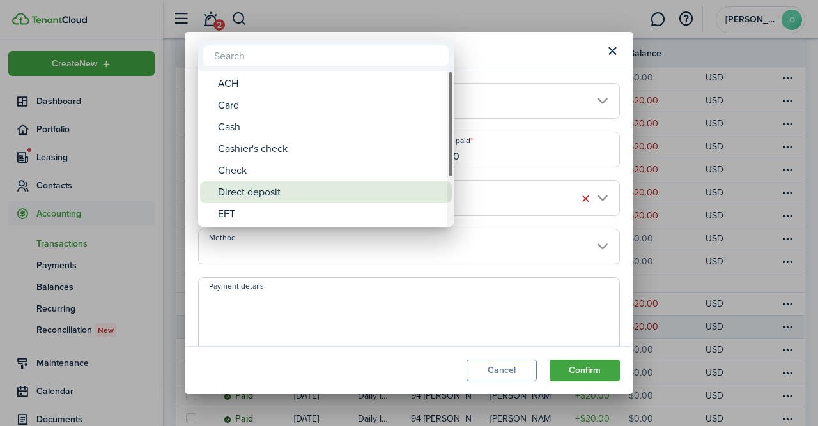
click at [415, 198] on div "Direct deposit" at bounding box center [331, 192] width 226 height 22
type input "Direct deposit"
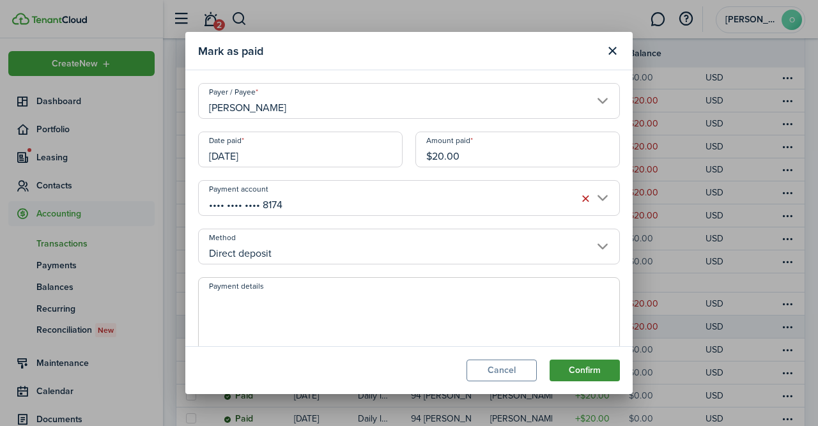
click at [578, 369] on button "Confirm" at bounding box center [584, 371] width 70 height 22
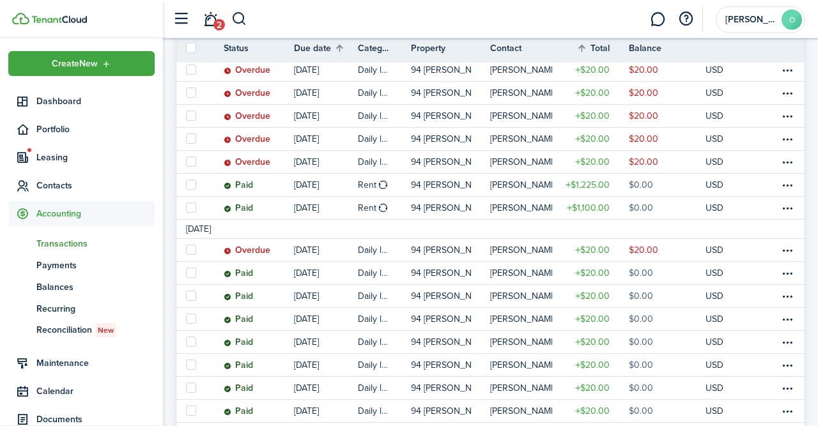
scroll to position [820, 0]
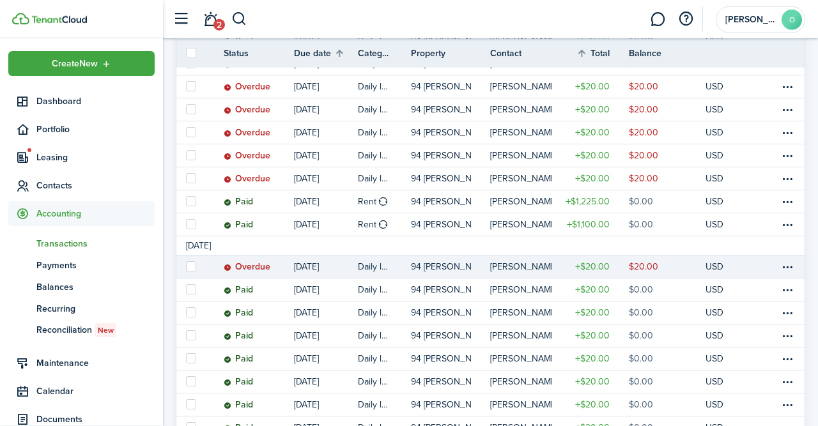
click at [795, 266] on link at bounding box center [792, 266] width 26 height 22
click at [789, 266] on table-menu-btn-icon at bounding box center [786, 266] width 15 height 15
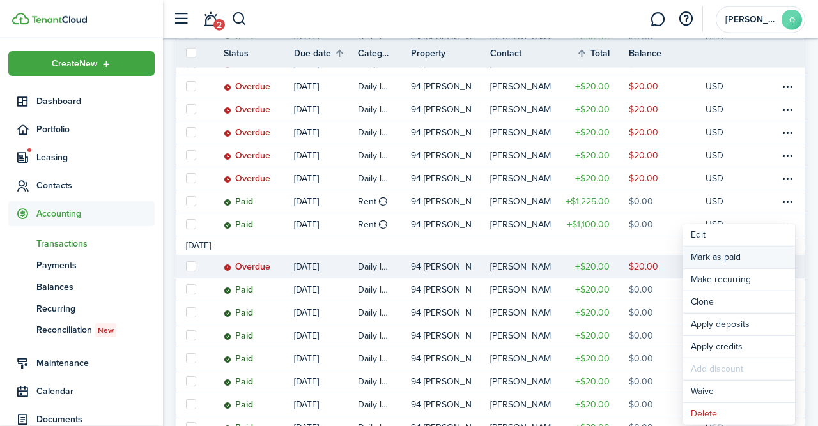
click at [733, 255] on link "Mark as paid" at bounding box center [739, 258] width 112 height 22
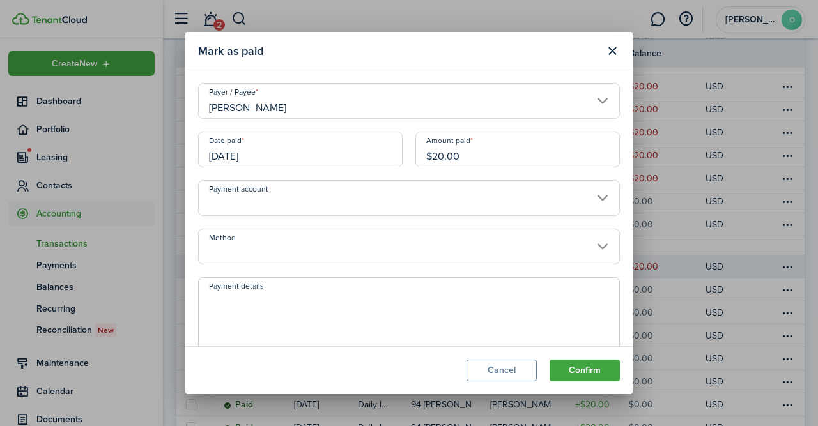
click at [324, 152] on input "[DATE]" at bounding box center [300, 150] width 204 height 36
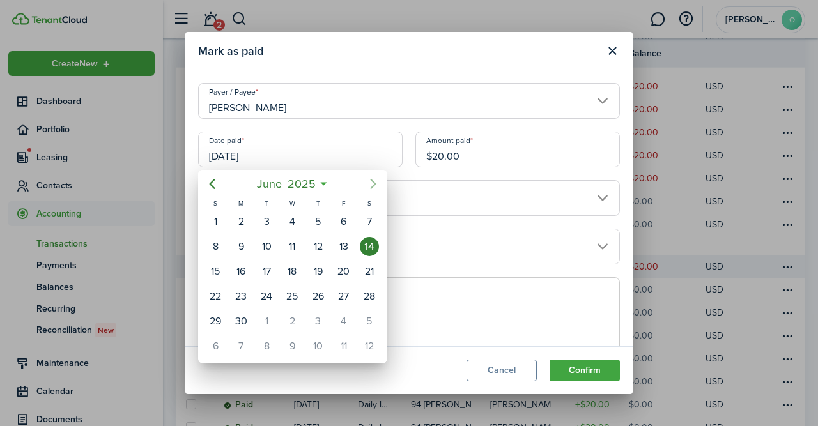
click at [379, 185] on icon "Next page" at bounding box center [372, 183] width 15 height 15
click at [320, 316] on div "28" at bounding box center [317, 321] width 19 height 19
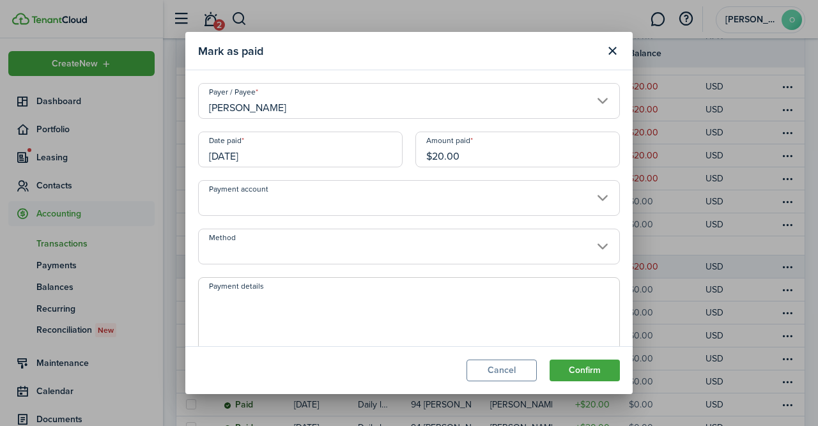
type input "[DATE]"
click at [599, 196] on input "Payment account" at bounding box center [409, 198] width 422 height 36
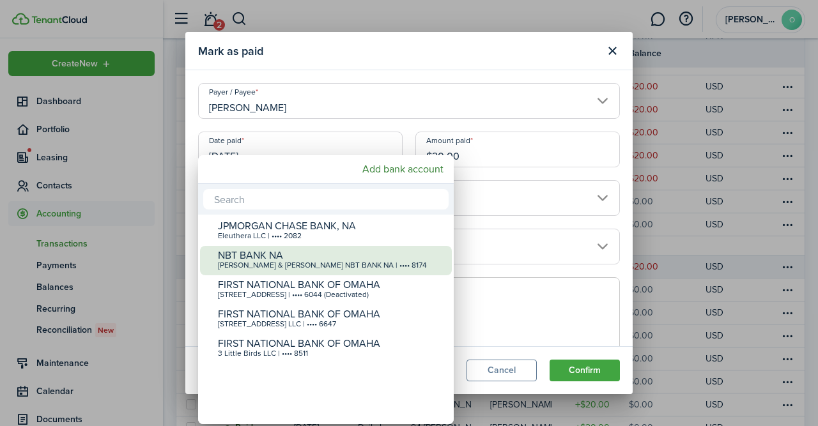
click at [419, 268] on div "[PERSON_NAME] & [PERSON_NAME] NBT BANK NA | •••• 8174" at bounding box center [331, 265] width 226 height 9
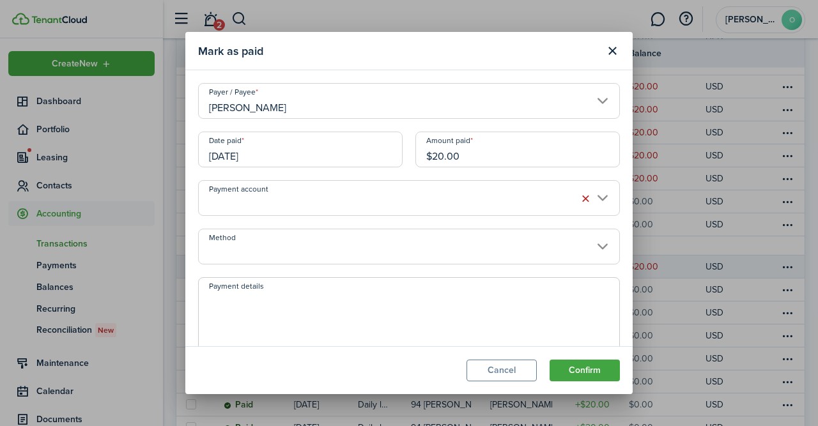
type input "•••• •••• •••• 8174"
click at [605, 242] on input "Method" at bounding box center [409, 247] width 422 height 36
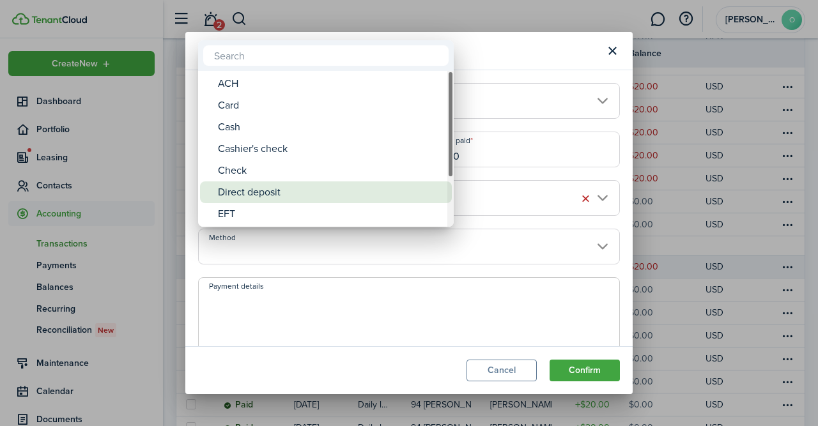
click at [310, 195] on div "Direct deposit" at bounding box center [331, 192] width 226 height 22
type input "Direct deposit"
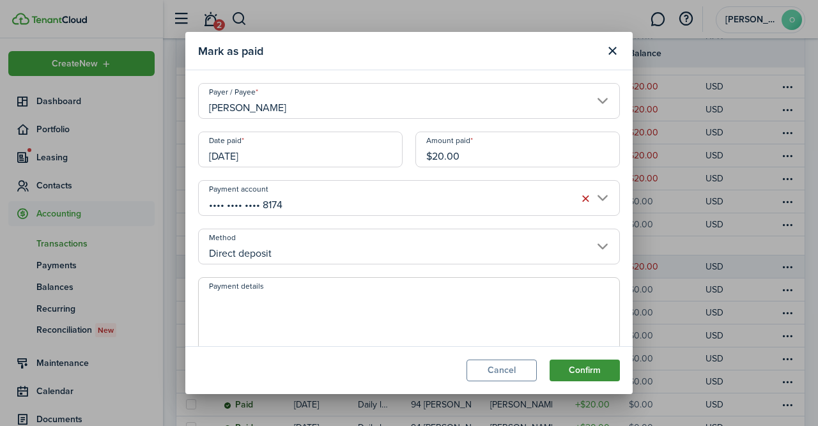
click at [595, 371] on button "Confirm" at bounding box center [584, 371] width 70 height 22
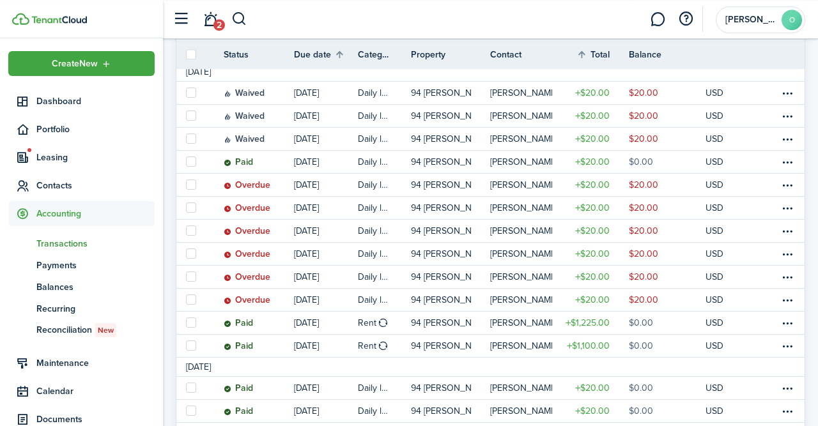
scroll to position [701, 0]
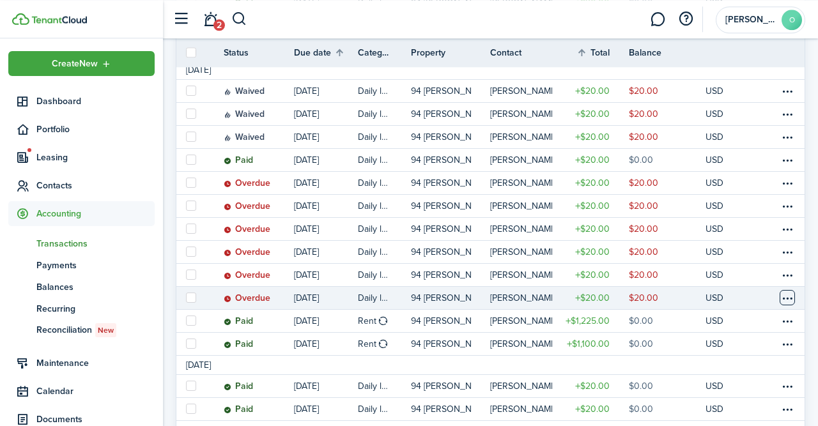
click at [788, 303] on table-menu-btn-icon at bounding box center [786, 297] width 15 height 15
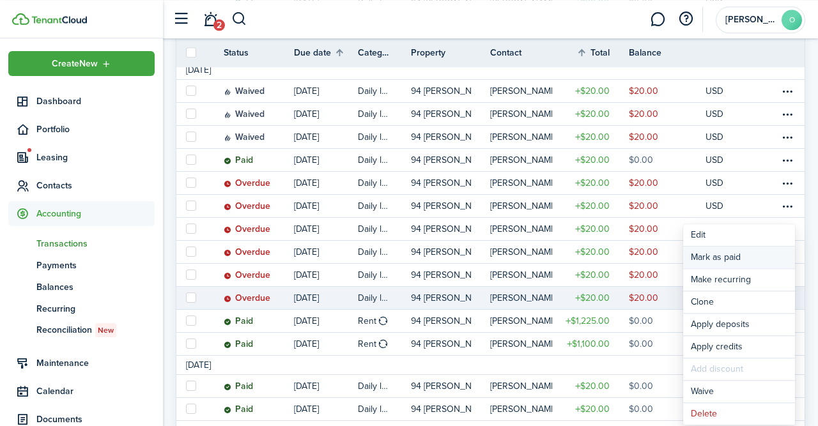
click at [735, 257] on link "Mark as paid" at bounding box center [739, 258] width 112 height 22
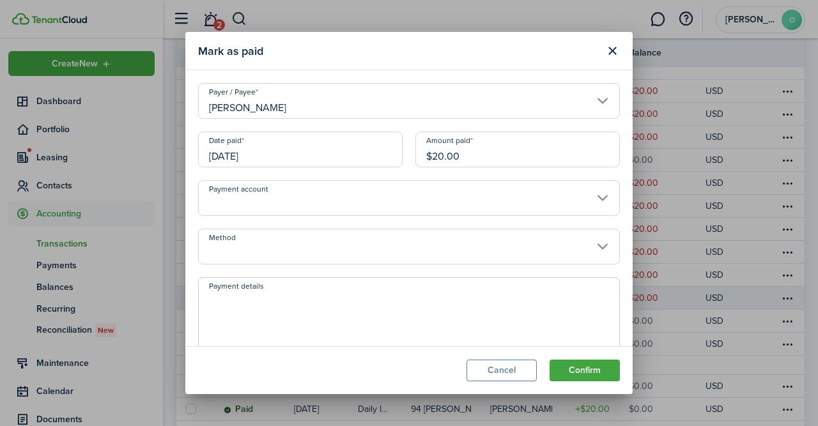
click at [342, 144] on input "[DATE]" at bounding box center [300, 150] width 204 height 36
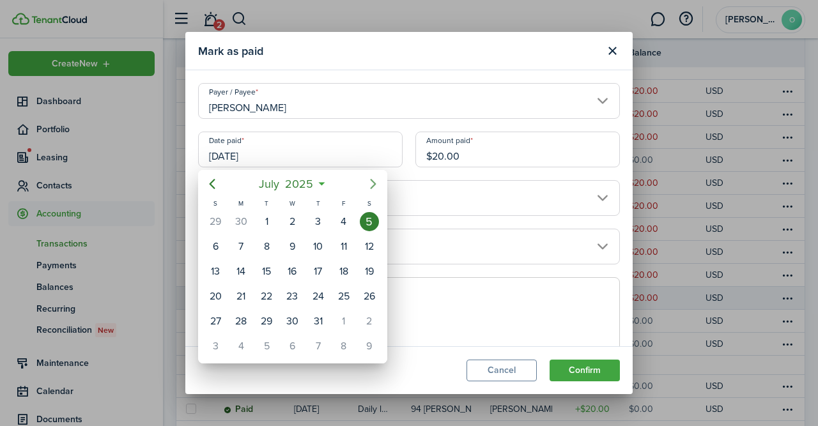
click at [374, 186] on icon "Next page" at bounding box center [373, 184] width 6 height 10
click at [211, 179] on icon "Previous page" at bounding box center [211, 183] width 15 height 15
click at [320, 318] on div "28" at bounding box center [317, 321] width 19 height 19
type input "[DATE]"
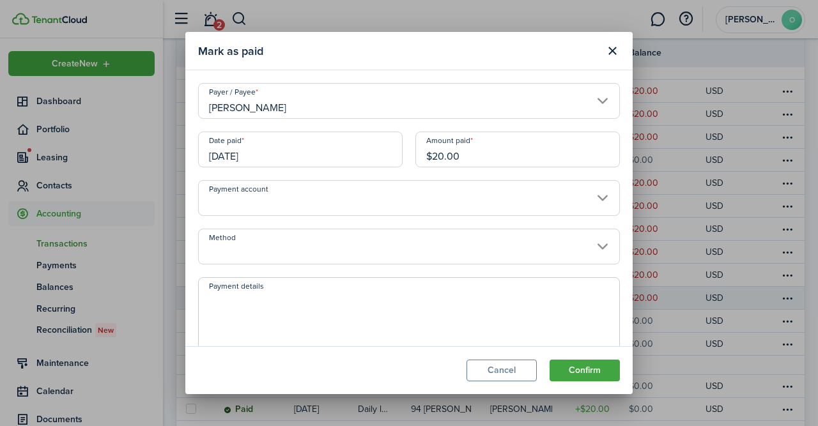
click at [606, 199] on input "Payment account" at bounding box center [409, 198] width 422 height 36
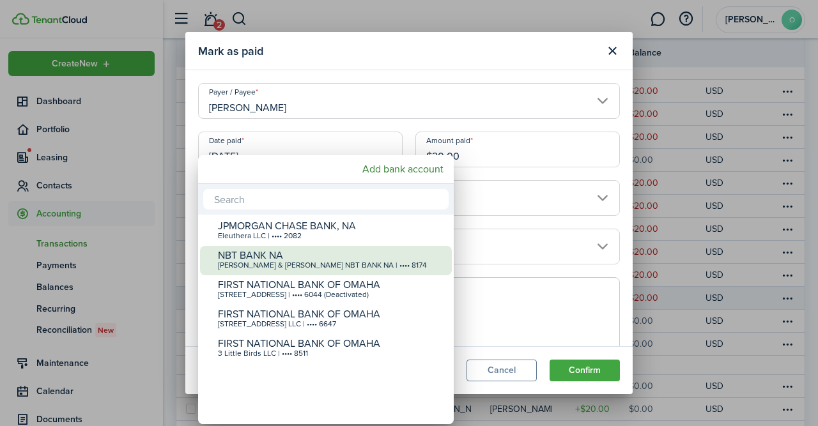
click at [367, 254] on div "NBT BANK NA" at bounding box center [331, 255] width 226 height 11
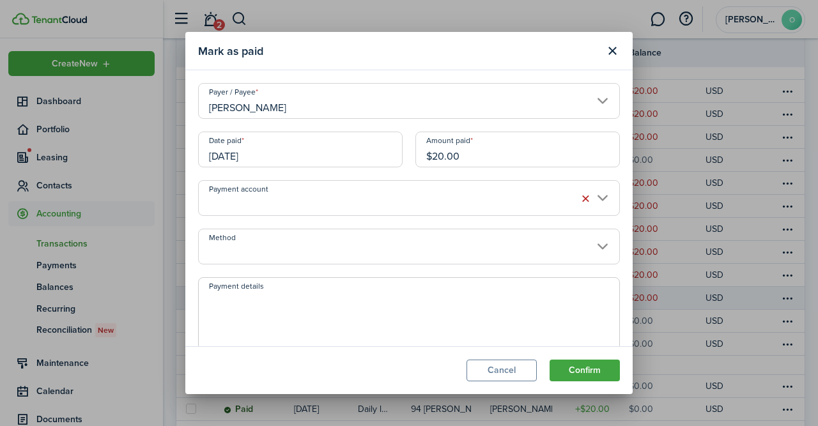
type input "•••• •••• •••• 8174"
click at [603, 248] on input "Method" at bounding box center [409, 247] width 422 height 36
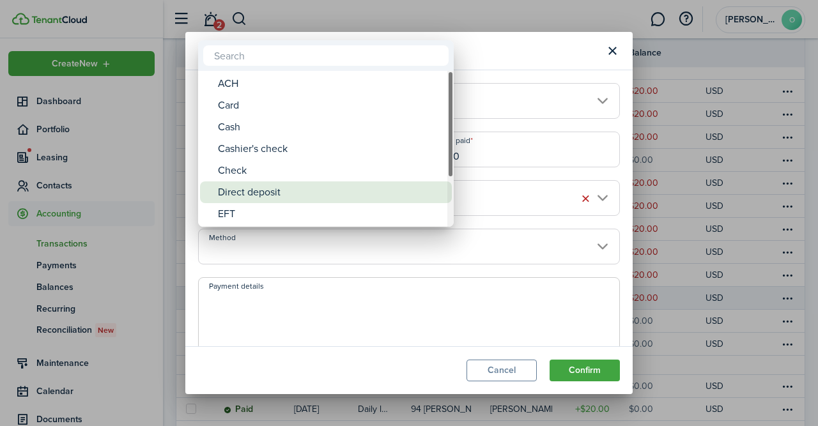
click at [352, 195] on div "Direct deposit" at bounding box center [331, 192] width 226 height 22
type input "Direct deposit"
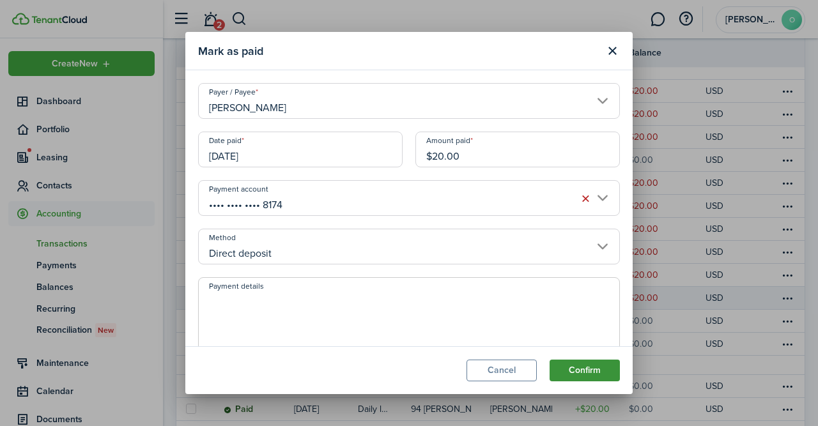
click at [581, 374] on button "Confirm" at bounding box center [584, 371] width 70 height 22
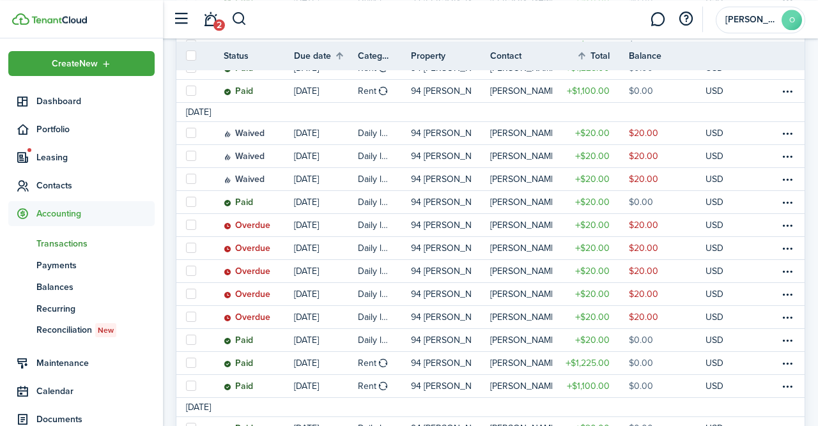
scroll to position [667, 0]
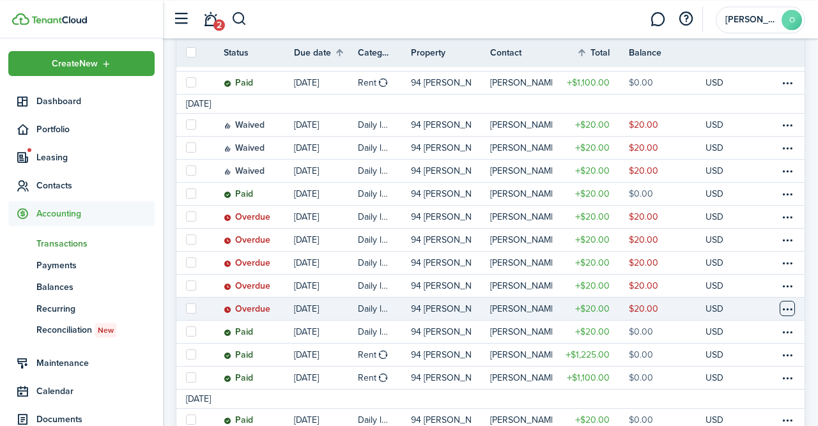
click at [786, 310] on table-menu-btn-icon at bounding box center [786, 308] width 15 height 15
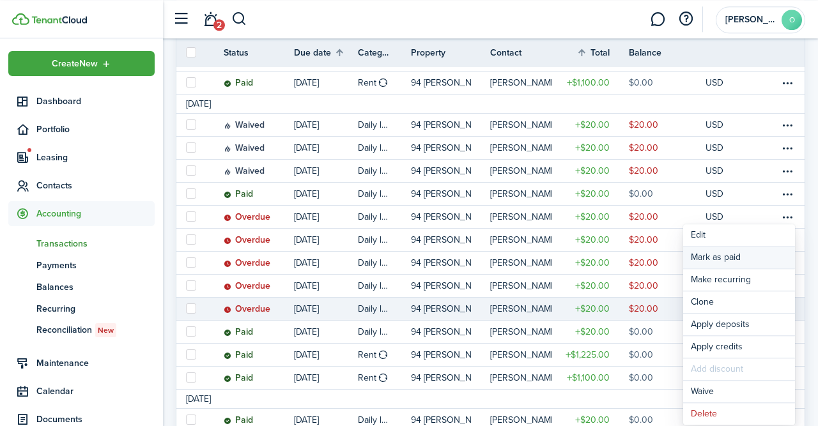
click at [716, 254] on link "Mark as paid" at bounding box center [739, 258] width 112 height 22
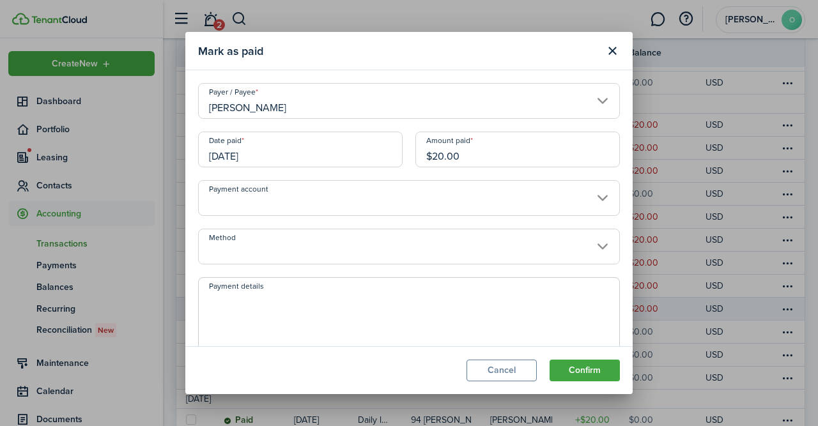
click at [365, 155] on input "[DATE]" at bounding box center [300, 150] width 204 height 36
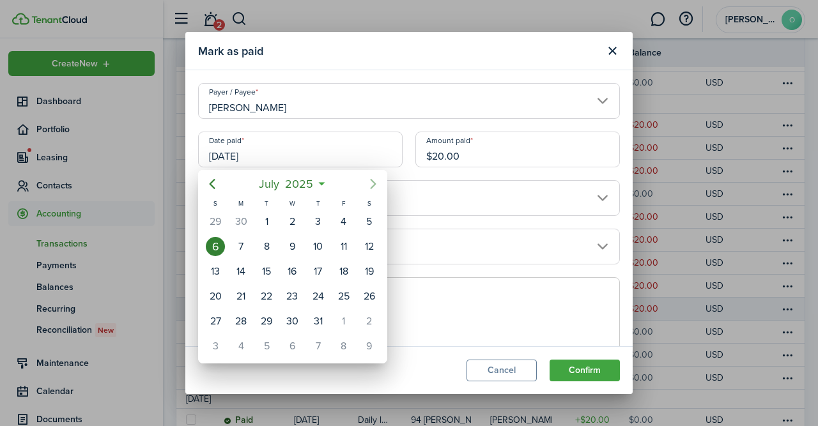
click at [372, 182] on icon "Next page" at bounding box center [372, 183] width 15 height 15
click at [317, 320] on div "28" at bounding box center [317, 321] width 19 height 19
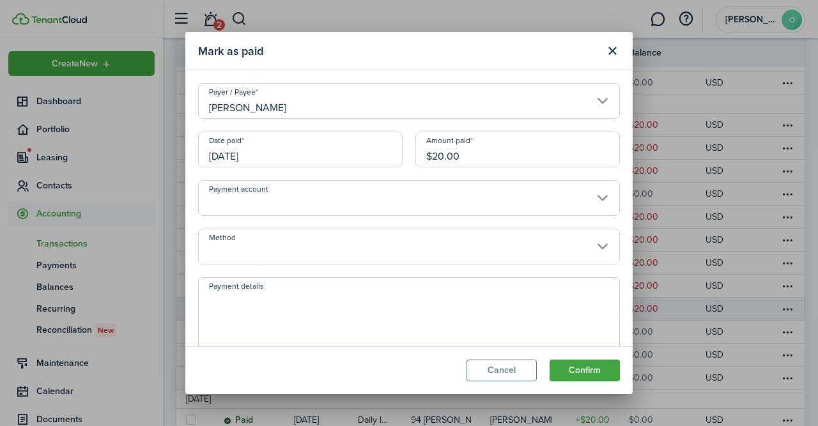
type input "[DATE]"
click at [605, 195] on input "Payment account" at bounding box center [409, 198] width 422 height 36
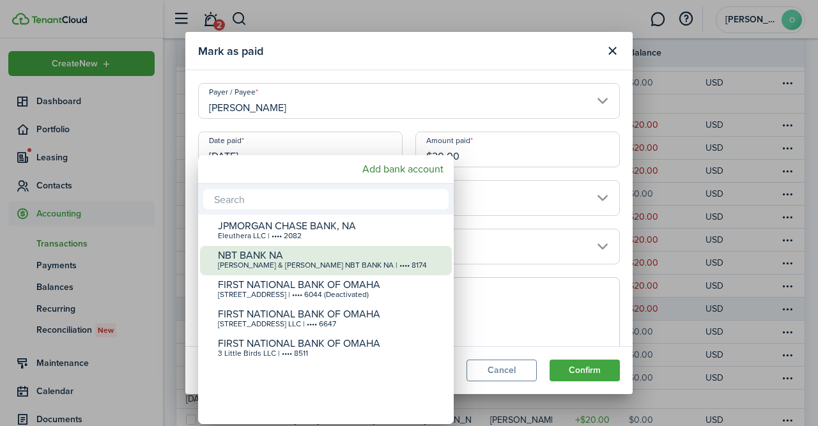
click at [370, 268] on div "[PERSON_NAME] & [PERSON_NAME] NBT BANK NA | •••• 8174" at bounding box center [331, 265] width 226 height 9
type input "•••• •••• •••• 8174"
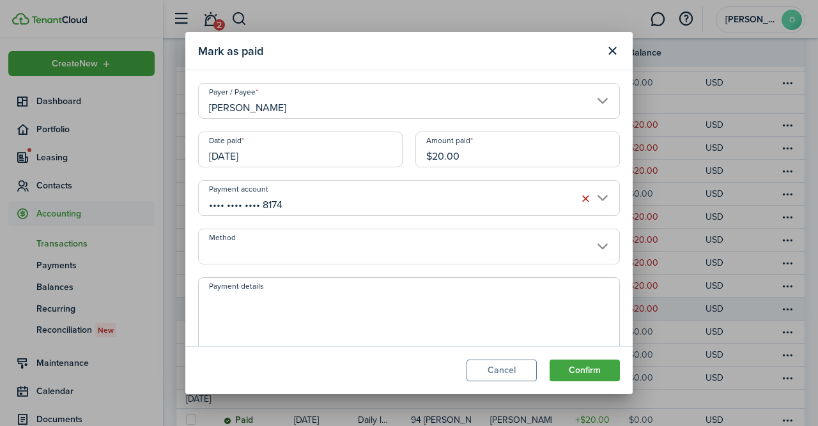
click at [601, 251] on input "Method" at bounding box center [409, 247] width 422 height 36
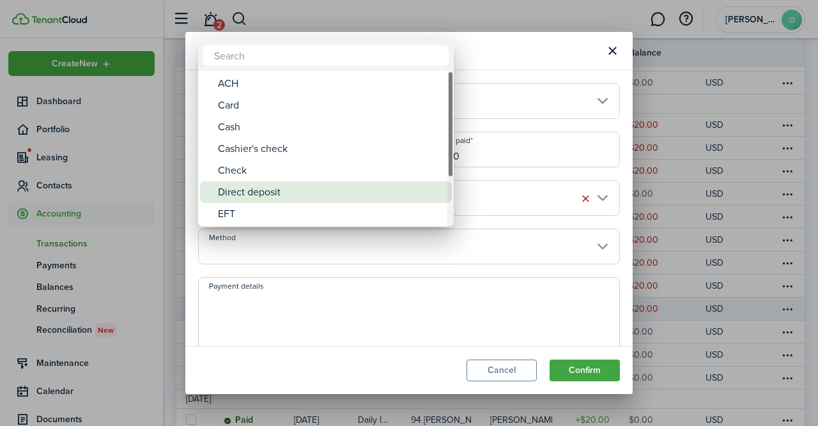
click at [384, 194] on div "Direct deposit" at bounding box center [331, 192] width 226 height 22
type input "Direct deposit"
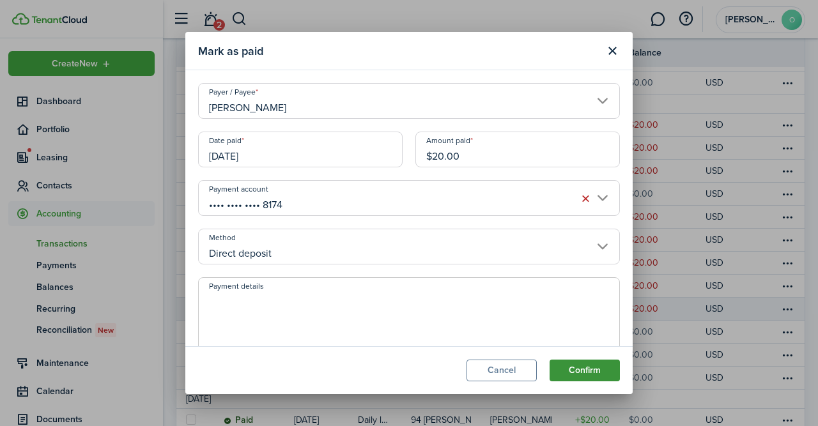
click at [570, 370] on button "Confirm" at bounding box center [584, 371] width 70 height 22
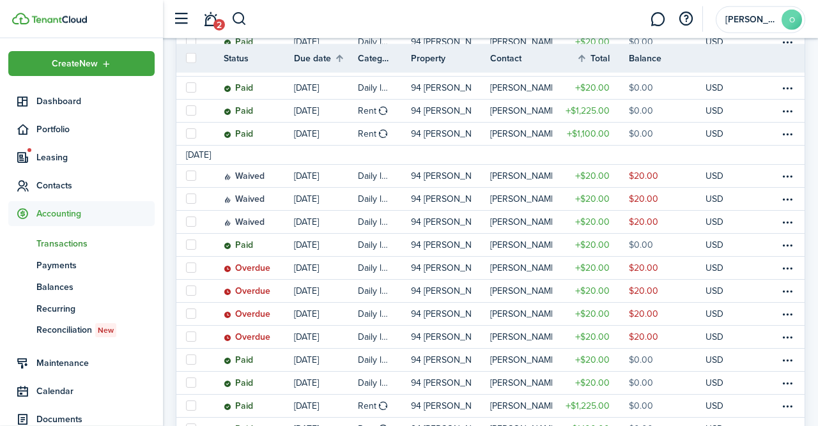
scroll to position [621, 0]
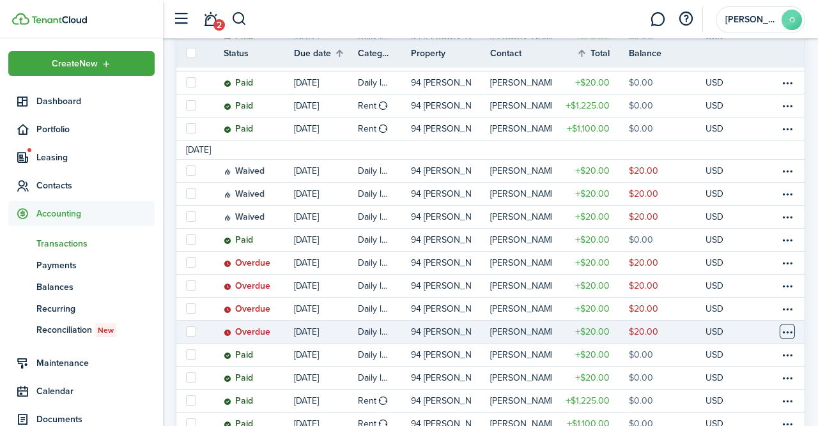
click at [791, 331] on table-menu-btn-icon at bounding box center [786, 331] width 15 height 15
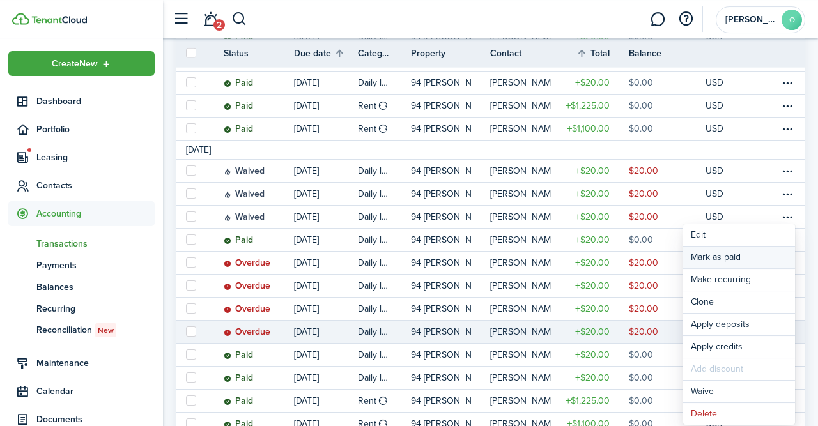
click at [727, 260] on link "Mark as paid" at bounding box center [739, 258] width 112 height 22
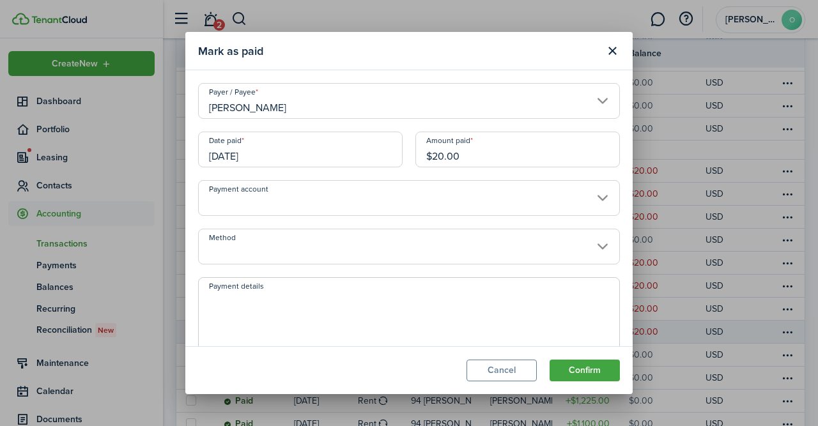
click at [348, 151] on input "[DATE]" at bounding box center [300, 150] width 204 height 36
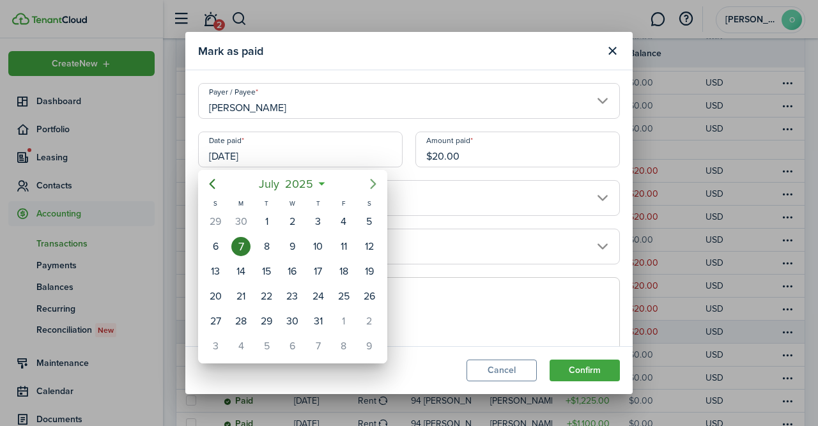
click at [377, 183] on icon "Next page" at bounding box center [372, 183] width 15 height 15
click at [323, 320] on div "28" at bounding box center [317, 321] width 19 height 19
type input "[DATE]"
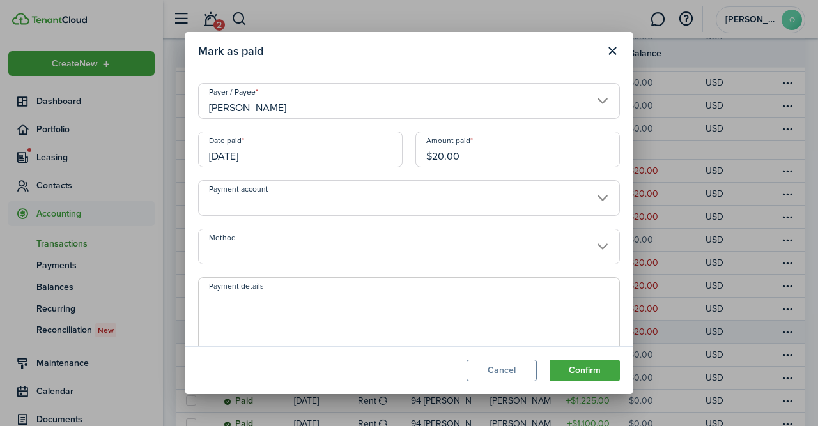
click at [593, 193] on input "Payment account" at bounding box center [409, 198] width 422 height 36
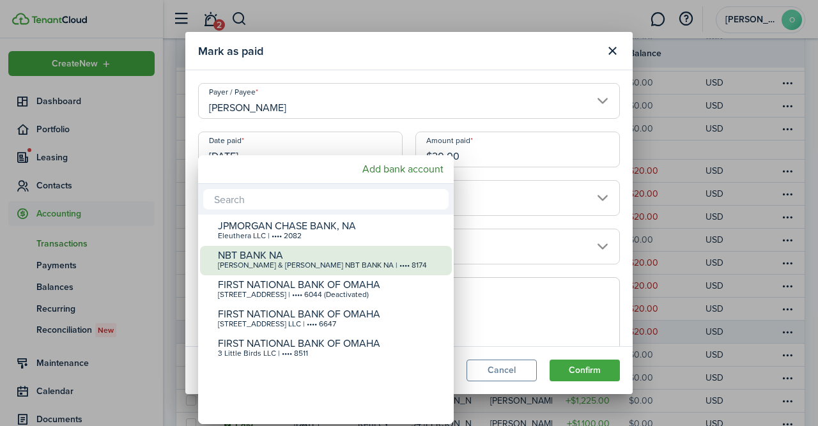
click at [404, 267] on div "[PERSON_NAME] & [PERSON_NAME] NBT BANK NA | •••• 8174" at bounding box center [331, 265] width 226 height 9
type input "•••• •••• •••• 8174"
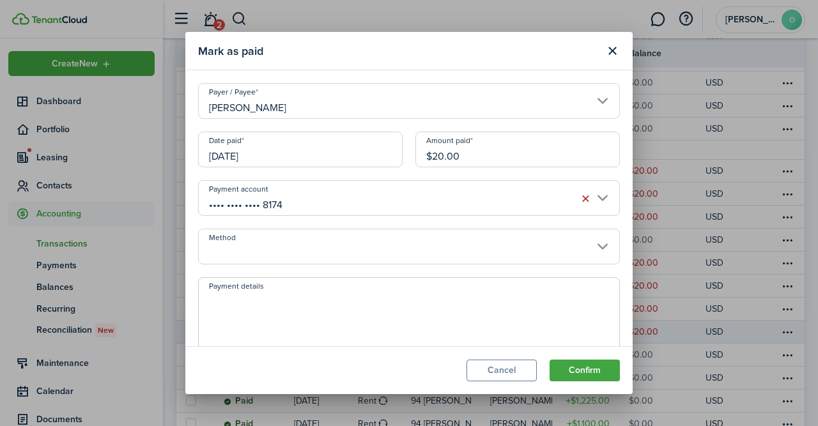
click at [607, 243] on input "Method" at bounding box center [409, 247] width 422 height 36
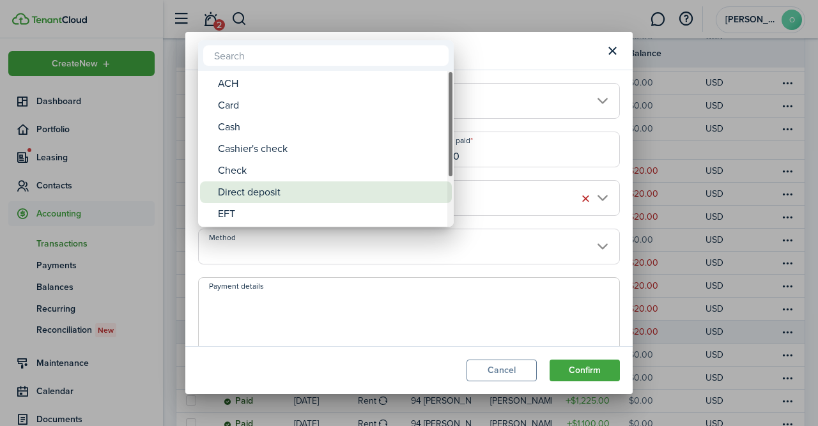
click at [374, 197] on div "Direct deposit" at bounding box center [331, 192] width 226 height 22
type input "Direct deposit"
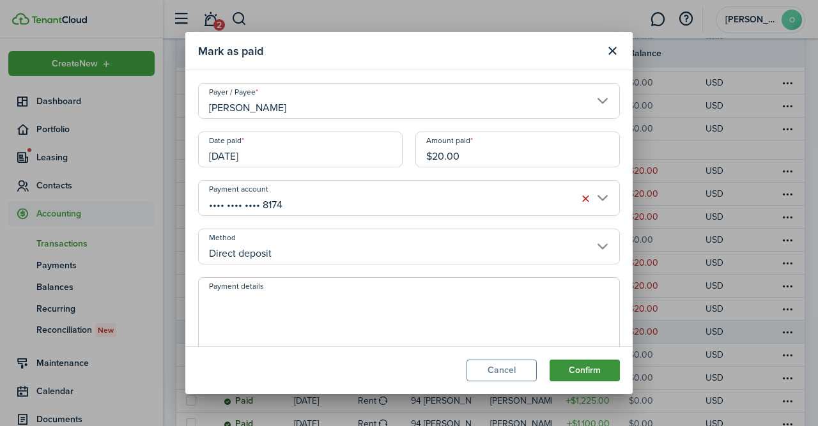
click at [586, 368] on button "Confirm" at bounding box center [584, 371] width 70 height 22
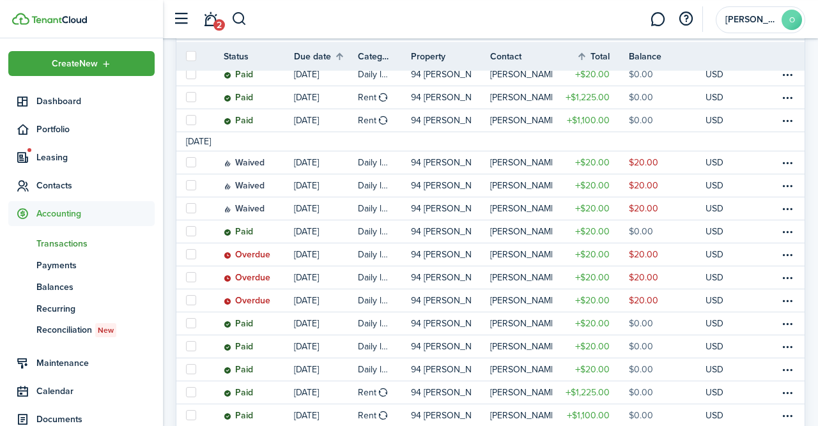
scroll to position [632, 0]
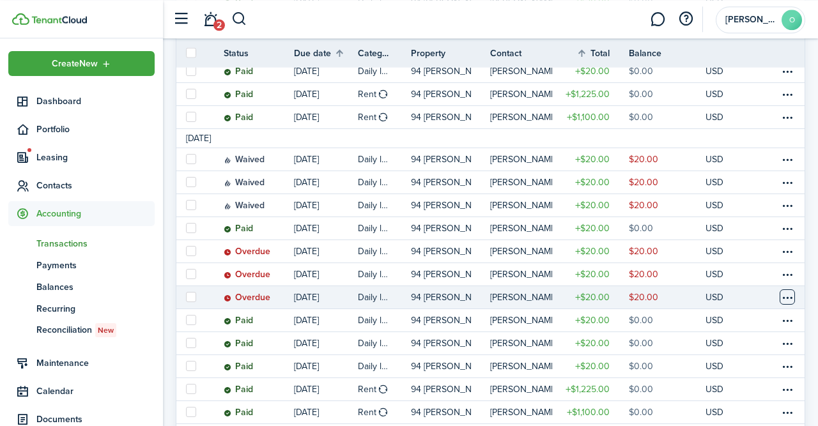
click at [786, 300] on table-menu-btn-icon at bounding box center [786, 296] width 15 height 15
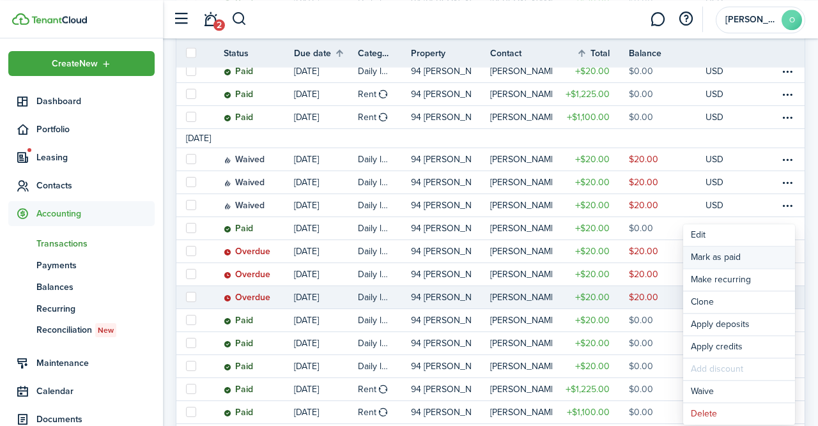
click at [737, 257] on link "Mark as paid" at bounding box center [739, 258] width 112 height 22
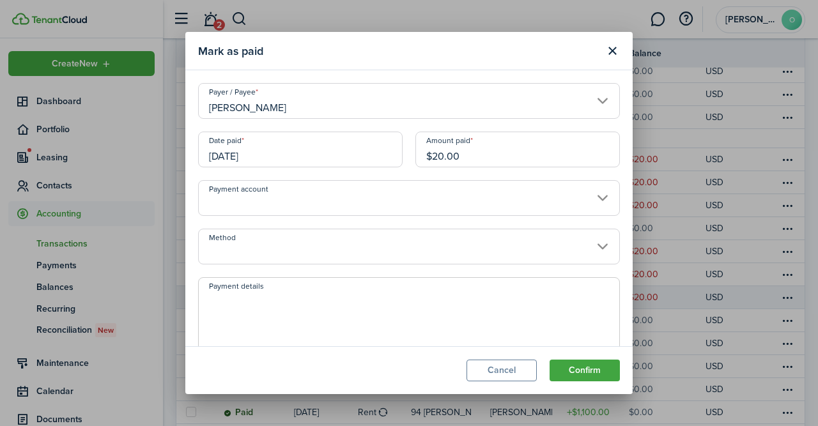
click at [365, 162] on input "[DATE]" at bounding box center [300, 150] width 204 height 36
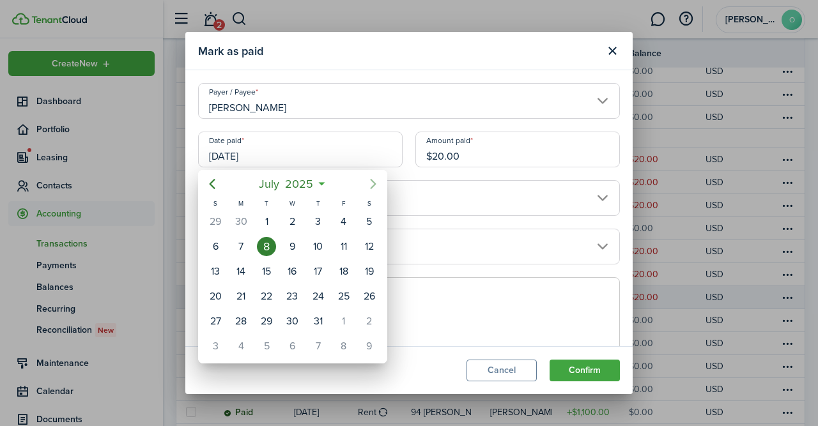
click at [372, 184] on icon "Next page" at bounding box center [372, 183] width 15 height 15
click at [318, 315] on div "28" at bounding box center [317, 321] width 19 height 19
type input "[DATE]"
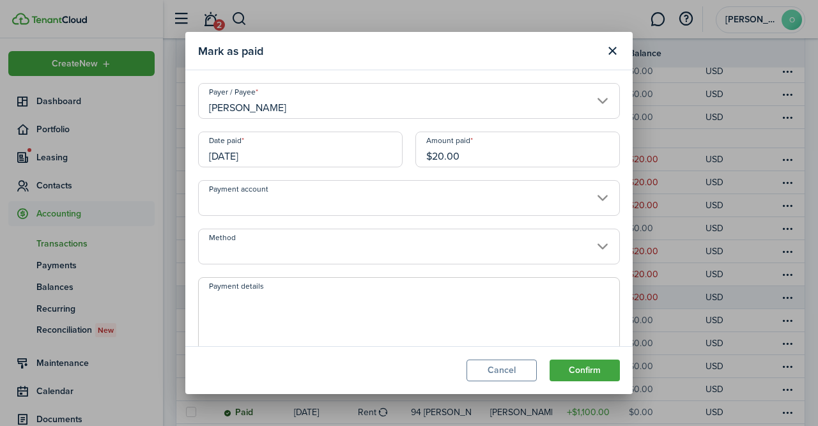
click at [604, 194] on input "Payment account" at bounding box center [409, 198] width 422 height 36
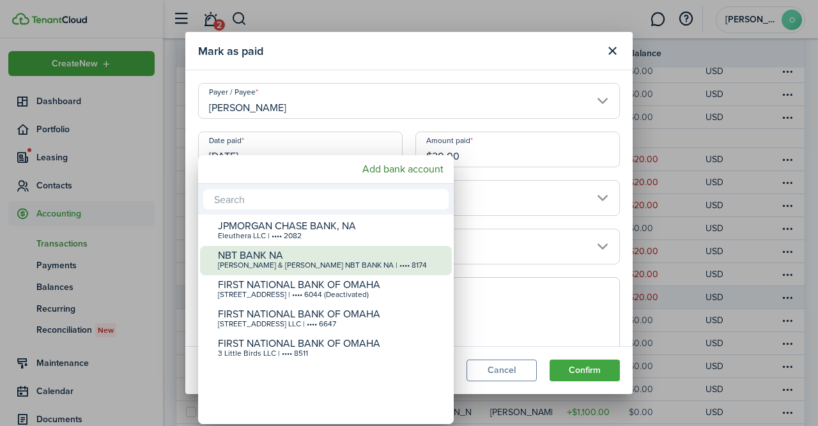
click at [406, 256] on div "NBT BANK NA" at bounding box center [331, 255] width 226 height 11
type input "•••• •••• •••• 8174"
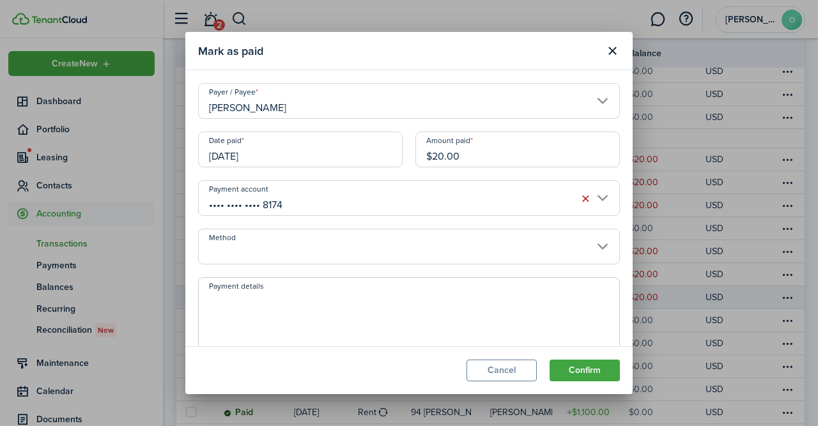
click at [590, 245] on input "Method" at bounding box center [409, 247] width 422 height 36
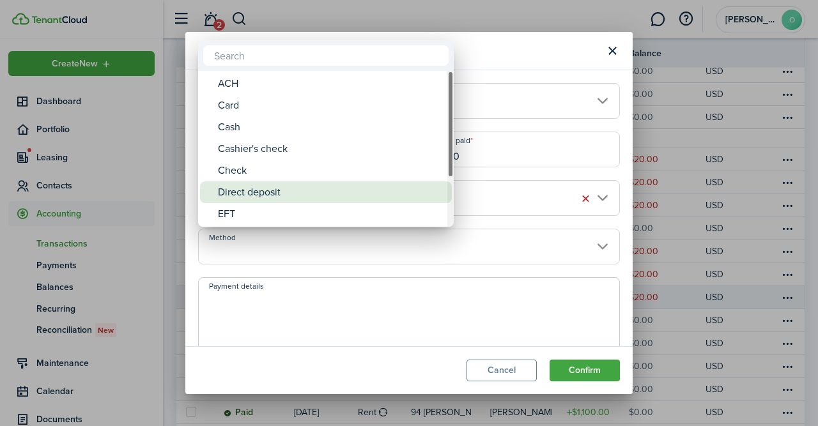
click at [404, 195] on div "Direct deposit" at bounding box center [331, 192] width 226 height 22
type input "Direct deposit"
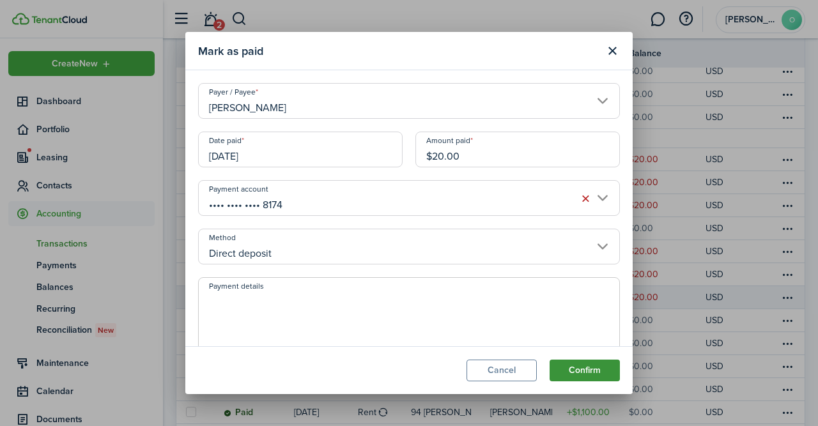
click at [588, 370] on button "Confirm" at bounding box center [584, 371] width 70 height 22
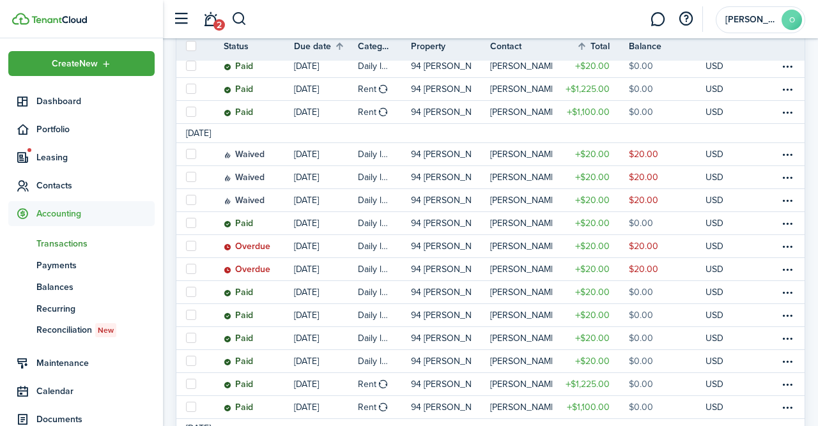
scroll to position [641, 0]
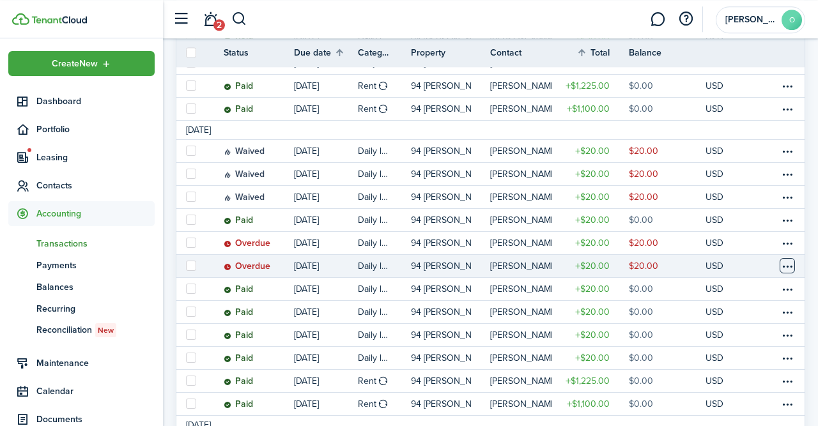
click at [785, 273] on table-menu-btn-icon at bounding box center [786, 265] width 15 height 15
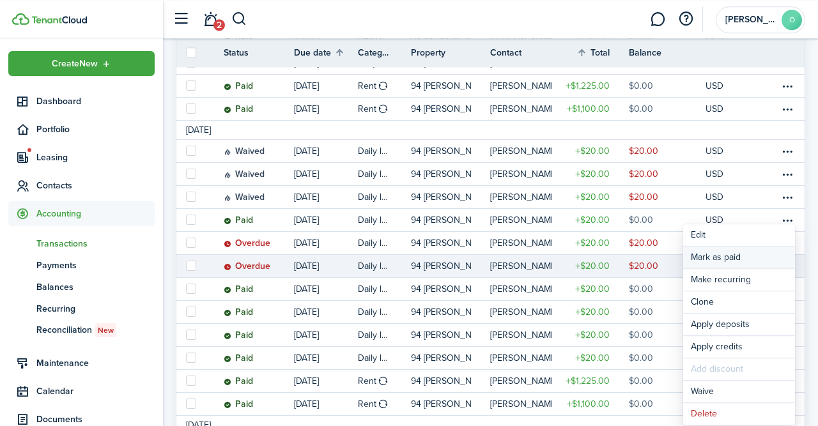
click at [724, 257] on link "Mark as paid" at bounding box center [739, 258] width 112 height 22
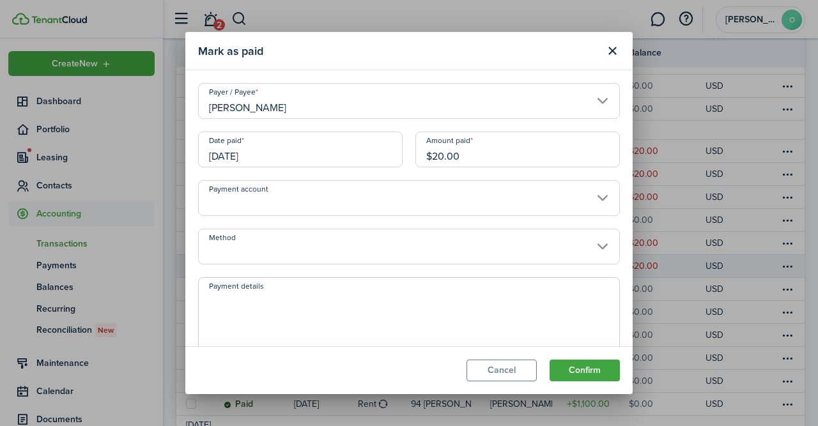
click at [356, 149] on input "[DATE]" at bounding box center [300, 150] width 204 height 36
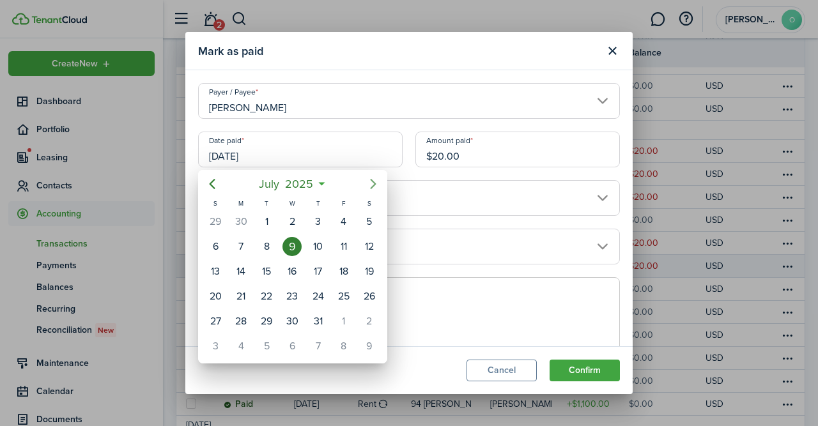
click at [372, 176] on mbsc-button "Next page" at bounding box center [373, 184] width 26 height 26
click at [314, 317] on div "28" at bounding box center [317, 321] width 19 height 19
type input "[DATE]"
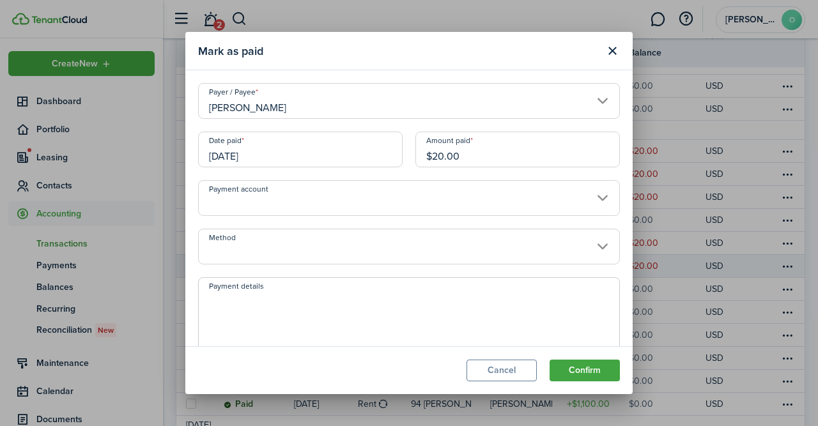
click at [605, 196] on input "Payment account" at bounding box center [409, 198] width 422 height 36
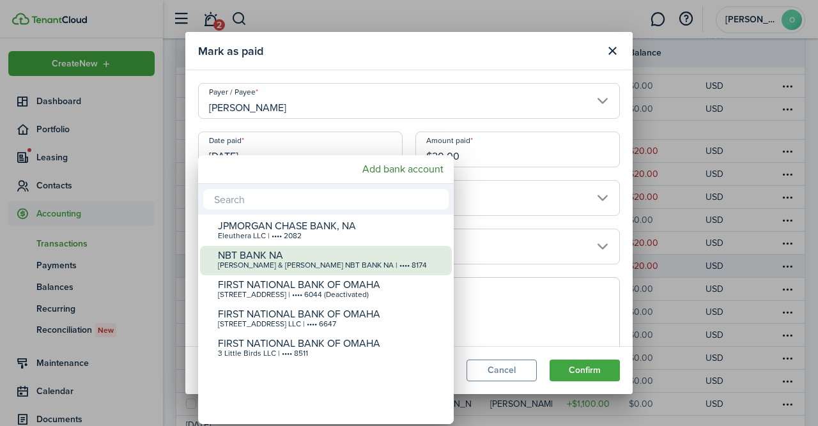
click at [383, 257] on div "NBT BANK NA" at bounding box center [331, 255] width 226 height 11
type input "•••• •••• •••• 8174"
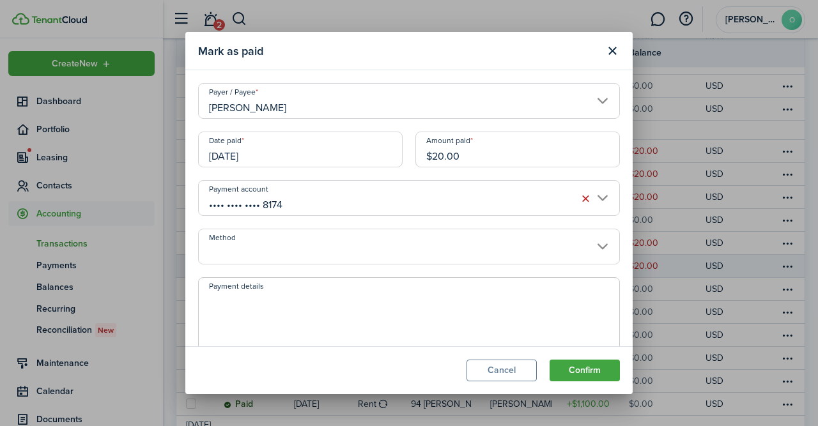
click at [596, 247] on input "Method" at bounding box center [409, 247] width 422 height 36
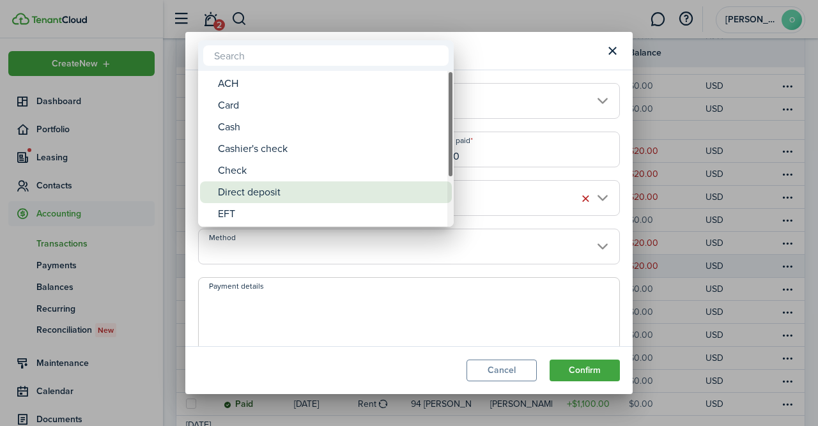
click at [376, 195] on div "Direct deposit" at bounding box center [331, 192] width 226 height 22
type input "Direct deposit"
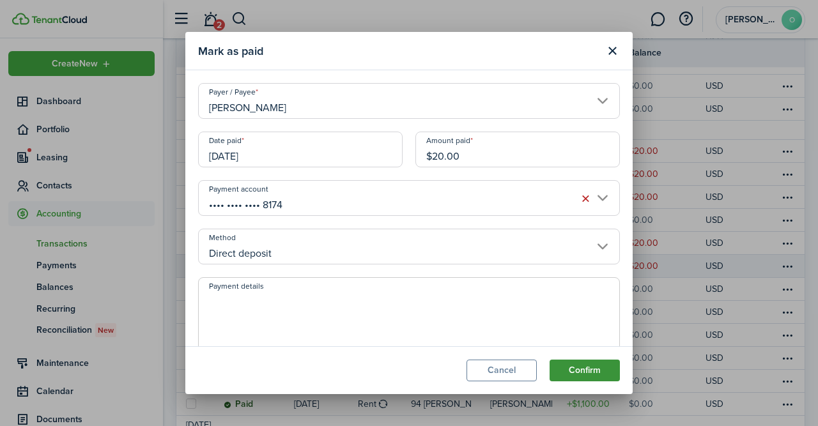
click at [577, 370] on button "Confirm" at bounding box center [584, 371] width 70 height 22
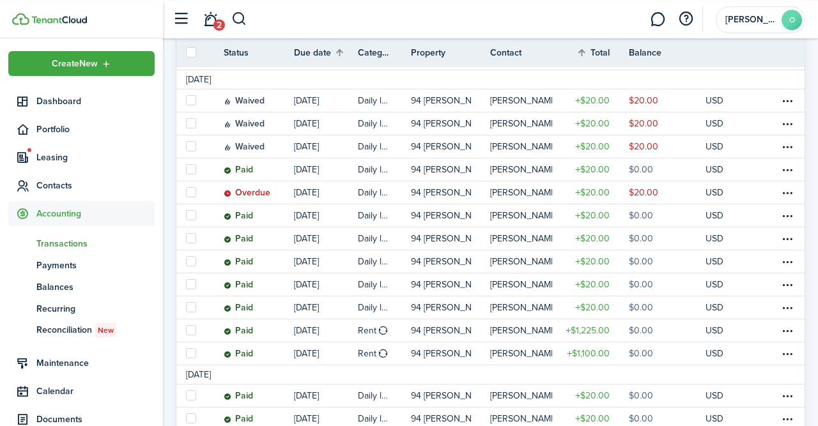
scroll to position [692, 0]
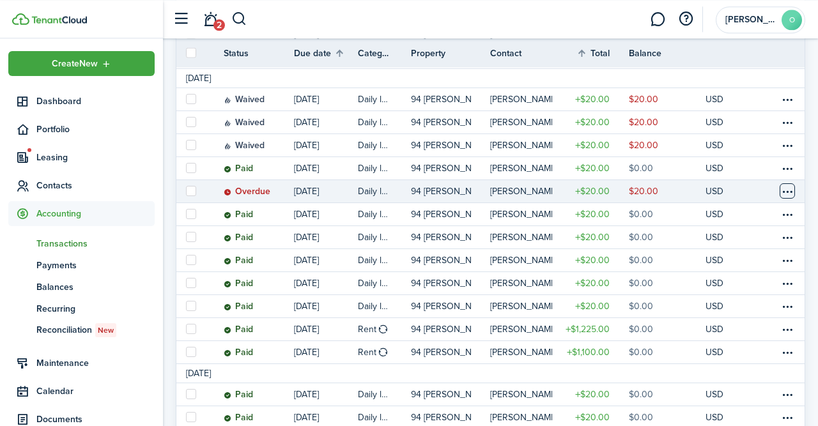
click at [786, 193] on table-menu-btn-icon at bounding box center [786, 190] width 15 height 15
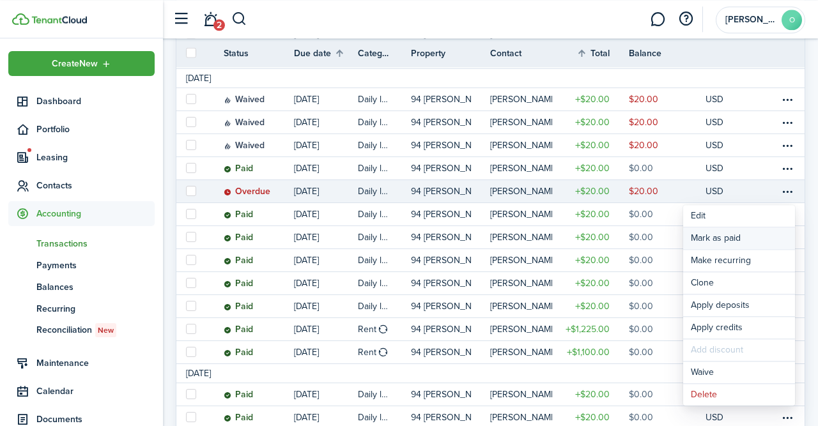
click at [740, 236] on link "Mark as paid" at bounding box center [739, 238] width 112 height 22
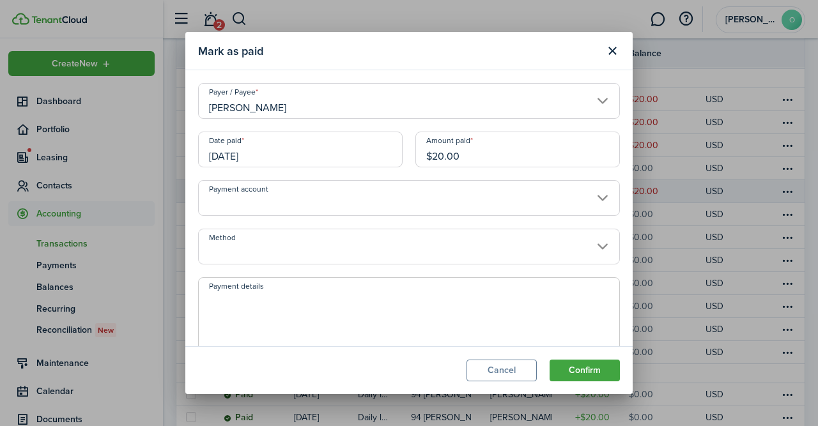
click at [347, 162] on input "[DATE]" at bounding box center [300, 150] width 204 height 36
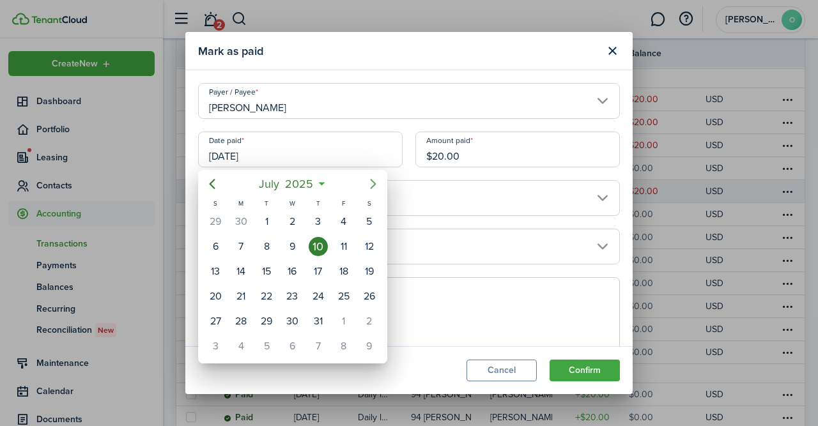
click at [372, 185] on icon "Next page" at bounding box center [372, 183] width 15 height 15
click at [315, 319] on div "28" at bounding box center [317, 321] width 19 height 19
type input "[DATE]"
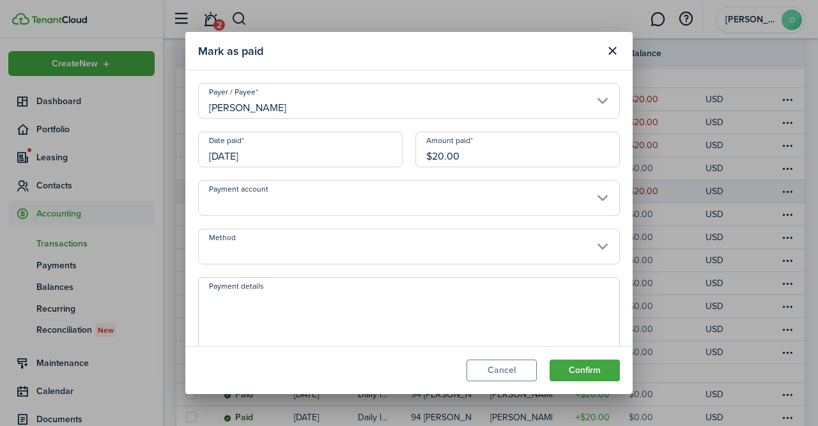
click at [601, 196] on input "Payment account" at bounding box center [409, 198] width 422 height 36
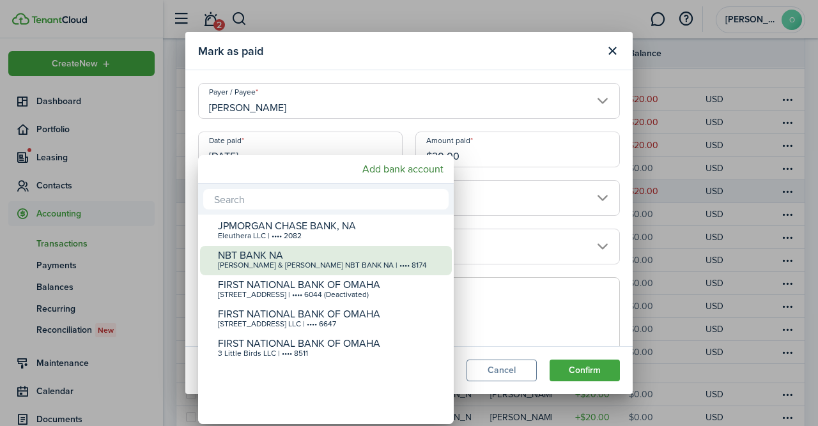
click at [367, 258] on div "NBT BANK NA" at bounding box center [331, 255] width 226 height 11
type input "•••• •••• •••• 8174"
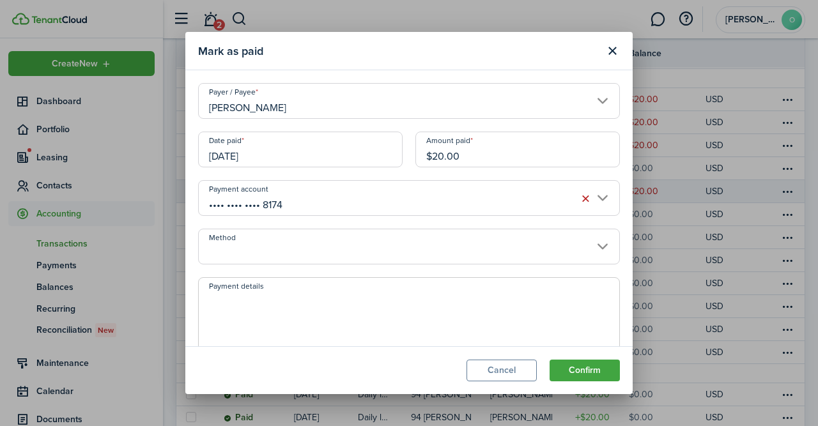
click at [601, 241] on input "Method" at bounding box center [409, 247] width 422 height 36
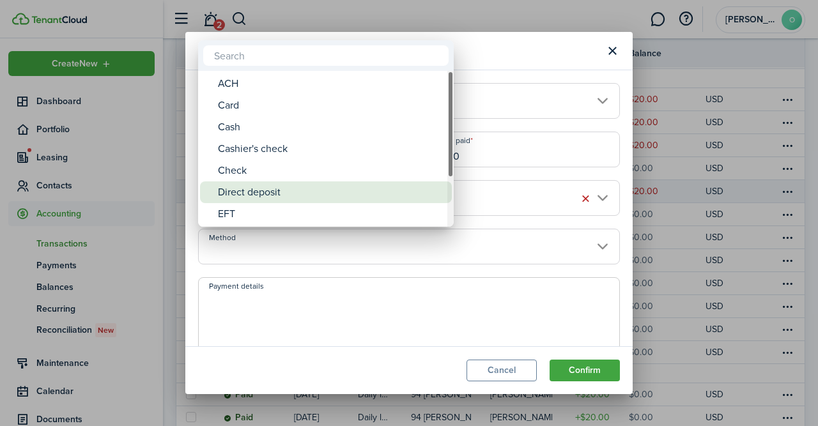
click at [406, 201] on div "Direct deposit" at bounding box center [331, 192] width 226 height 22
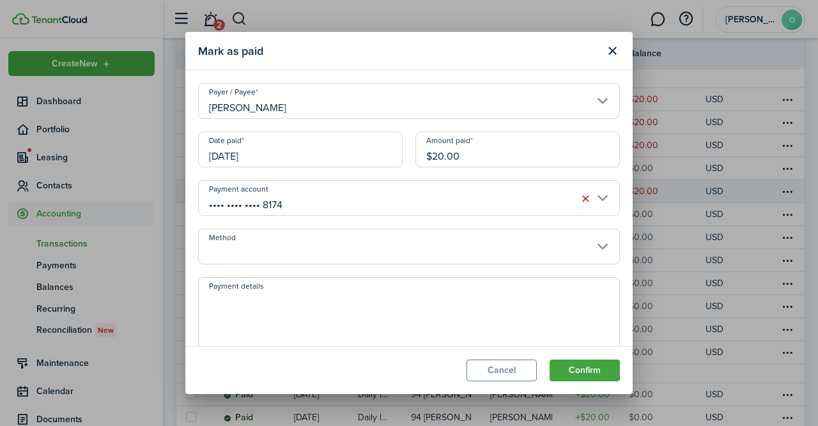
type input "Direct deposit"
click at [587, 369] on button "Confirm" at bounding box center [584, 371] width 70 height 22
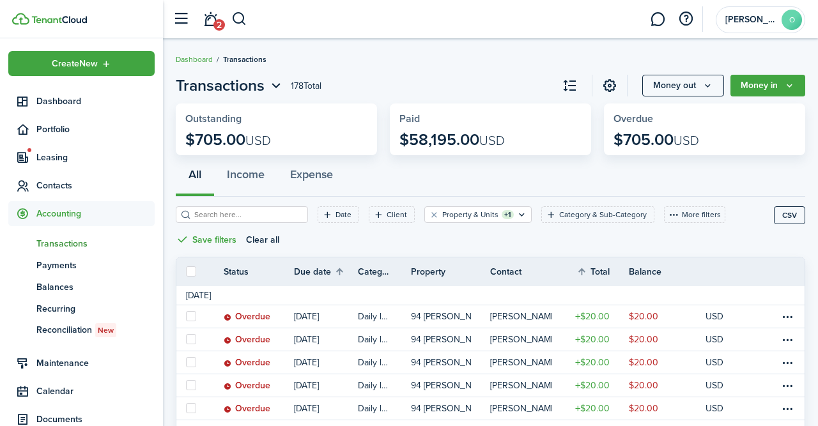
scroll to position [112, 0]
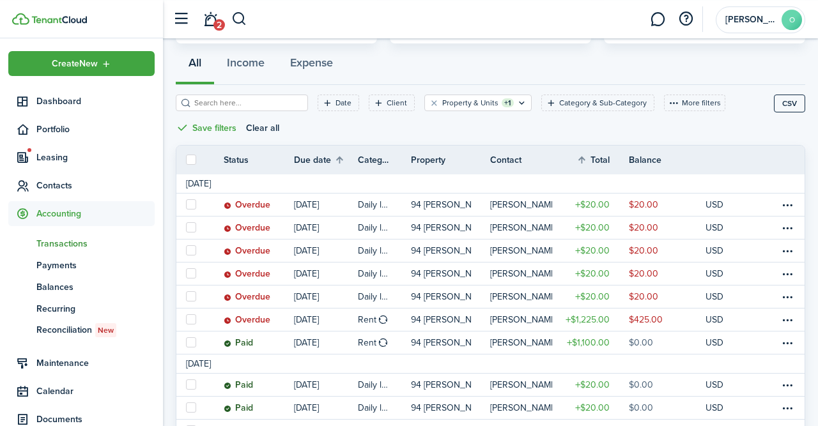
drag, startPoint x: 814, startPoint y: 123, endPoint x: 817, endPoint y: 185, distance: 62.6
drag, startPoint x: 814, startPoint y: 128, endPoint x: 817, endPoint y: 177, distance: 48.6
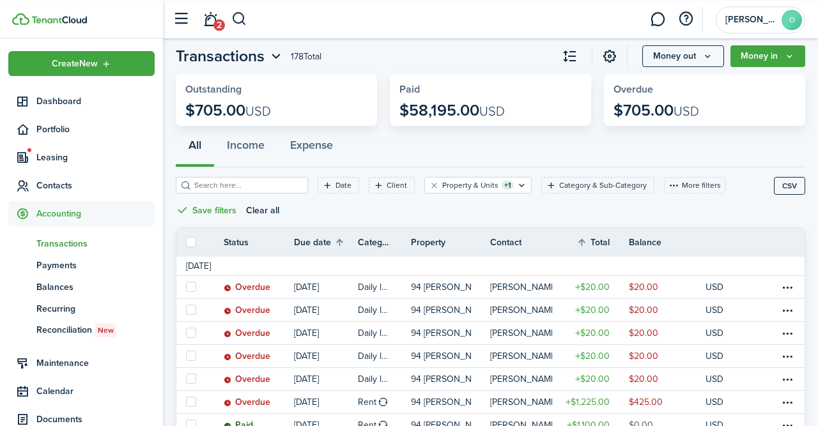
scroll to position [0, 0]
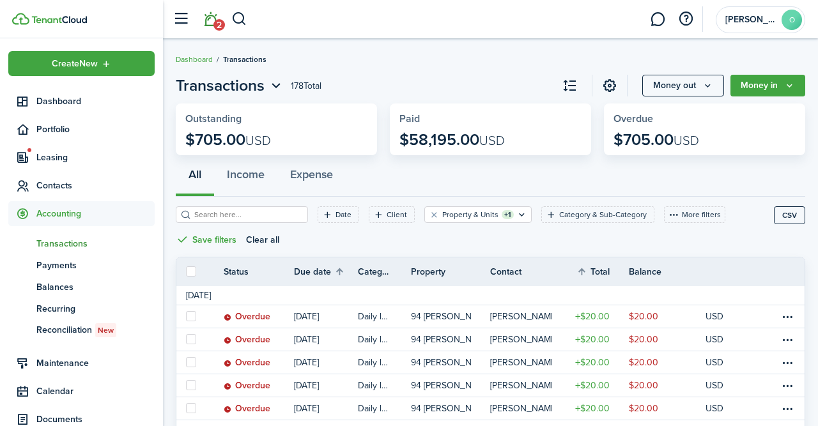
click at [218, 25] on span "2" at bounding box center [218, 24] width 11 height 11
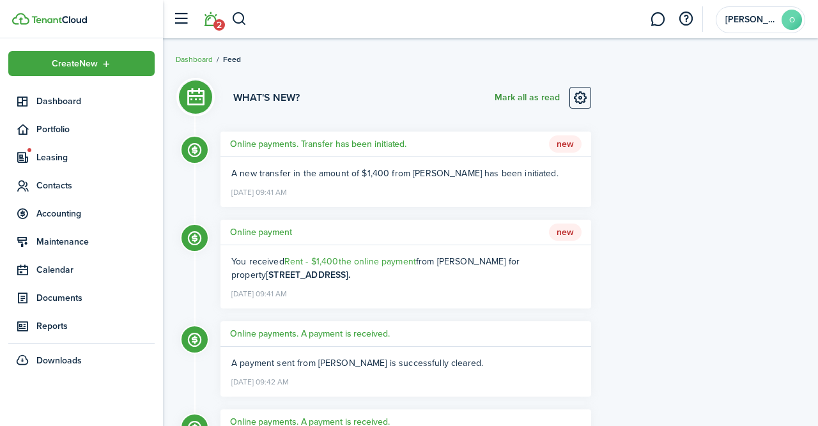
click at [533, 101] on button "Mark all as read" at bounding box center [526, 98] width 65 height 22
